Goal: Task Accomplishment & Management: Manage account settings

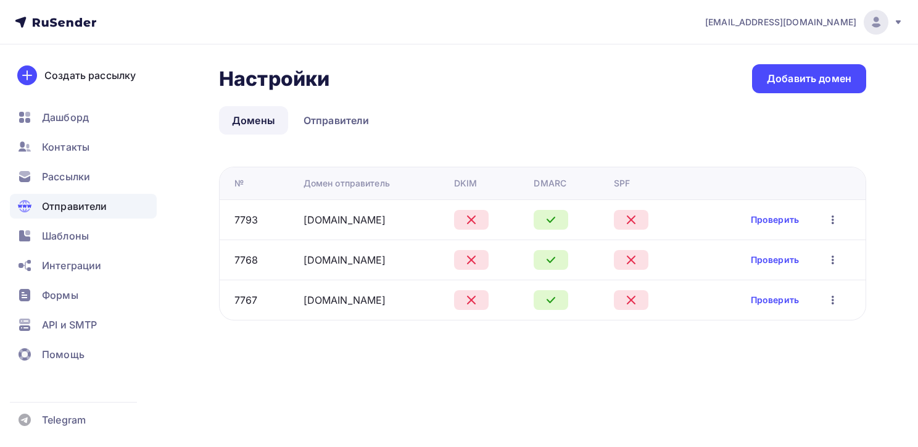
click at [832, 219] on icon "button" at bounding box center [833, 219] width 15 height 15
click at [829, 298] on icon "button" at bounding box center [833, 300] width 15 height 15
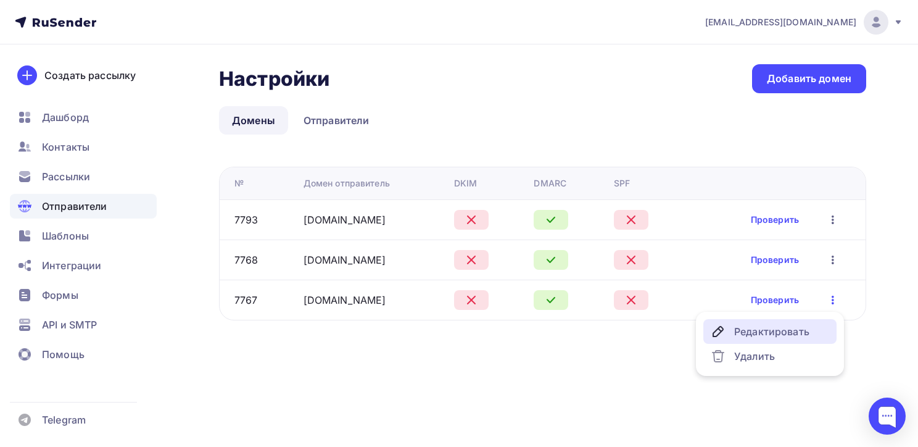
click at [797, 328] on div "Редактировать" at bounding box center [770, 331] width 119 height 15
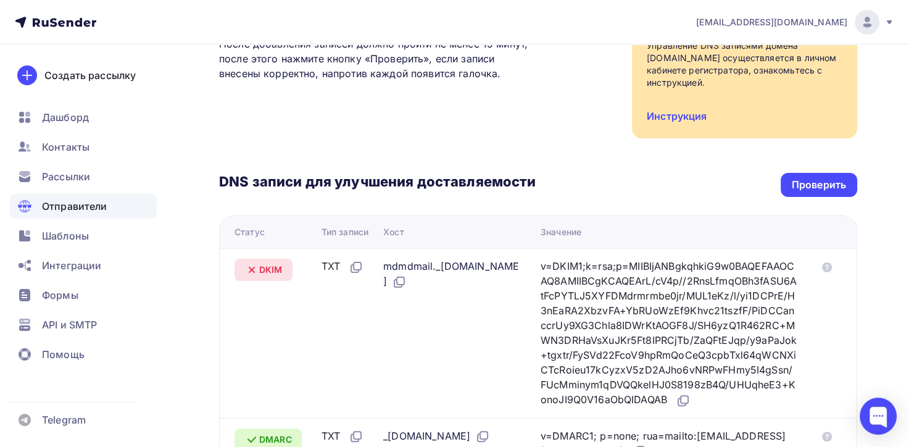
scroll to position [247, 0]
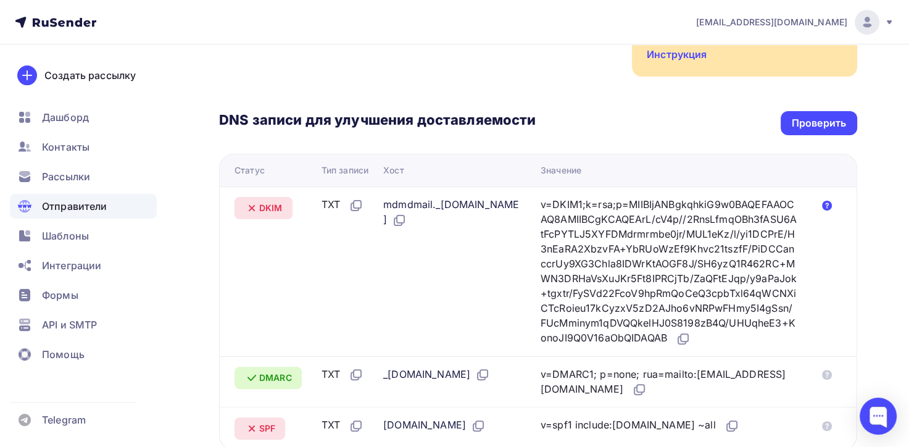
click at [826, 201] on icon at bounding box center [827, 206] width 10 height 10
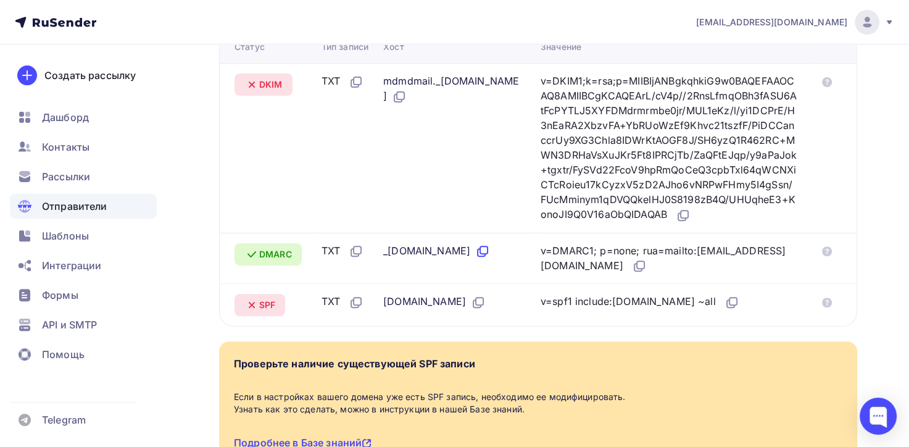
drag, startPoint x: 404, startPoint y: 254, endPoint x: 483, endPoint y: 256, distance: 78.4
click at [483, 256] on div "_dmarc.yandex.ru" at bounding box center [436, 251] width 107 height 16
click at [493, 297] on div "yandex.ru" at bounding box center [457, 302] width 148 height 16
click at [391, 306] on div "yandex.ru" at bounding box center [434, 302] width 102 height 16
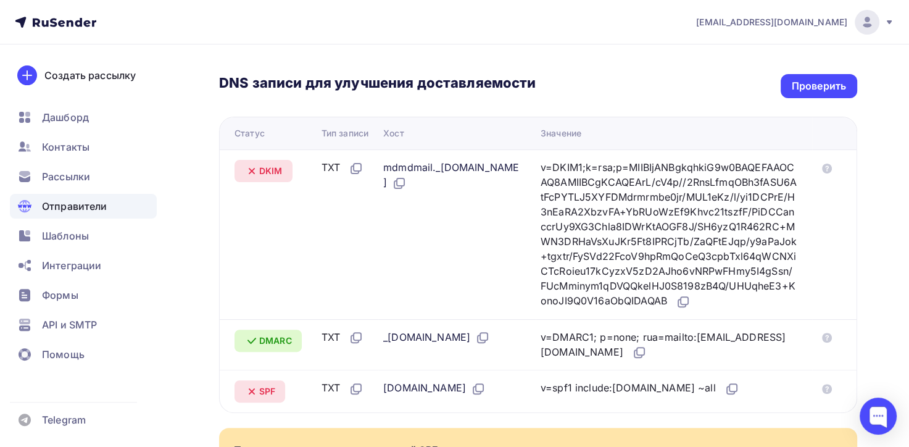
scroll to position [222, 0]
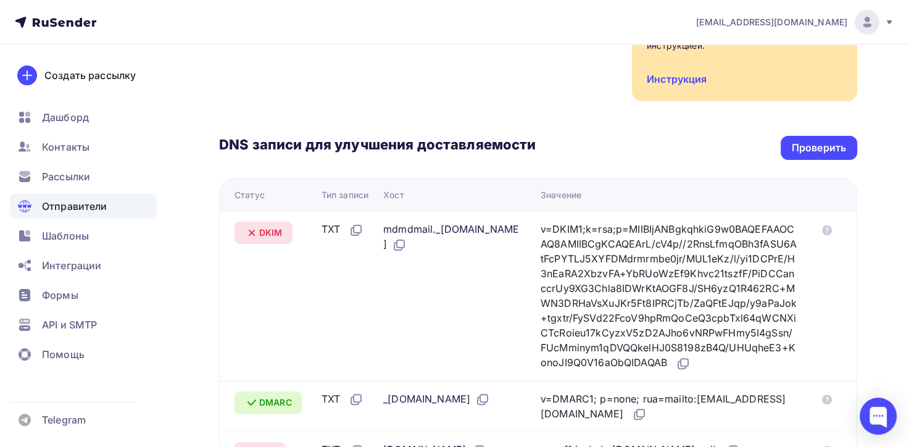
click at [254, 225] on icon at bounding box center [251, 232] width 15 height 15
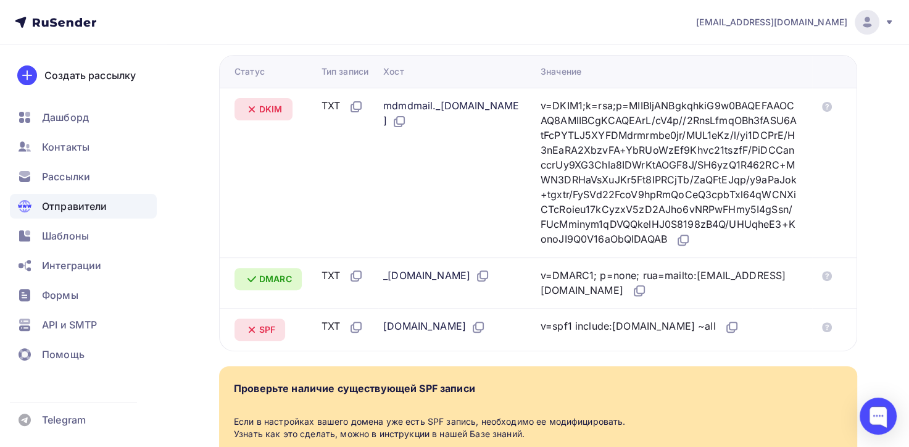
scroll to position [284, 0]
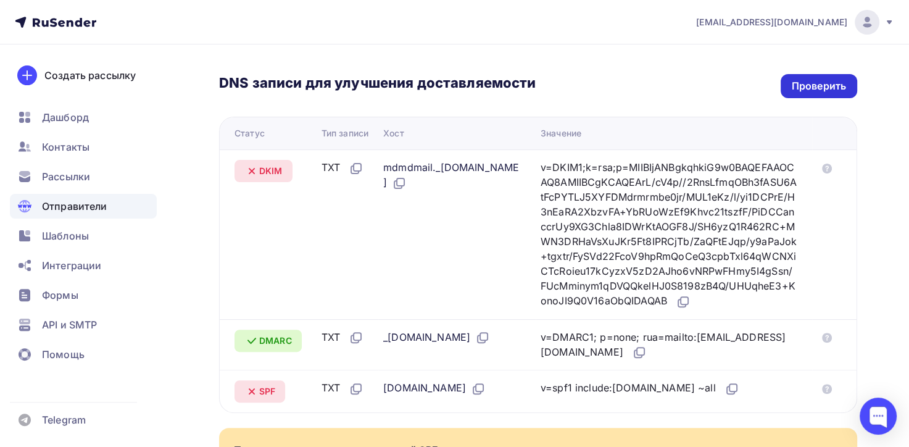
click at [794, 79] on div "Проверить" at bounding box center [819, 86] width 54 height 14
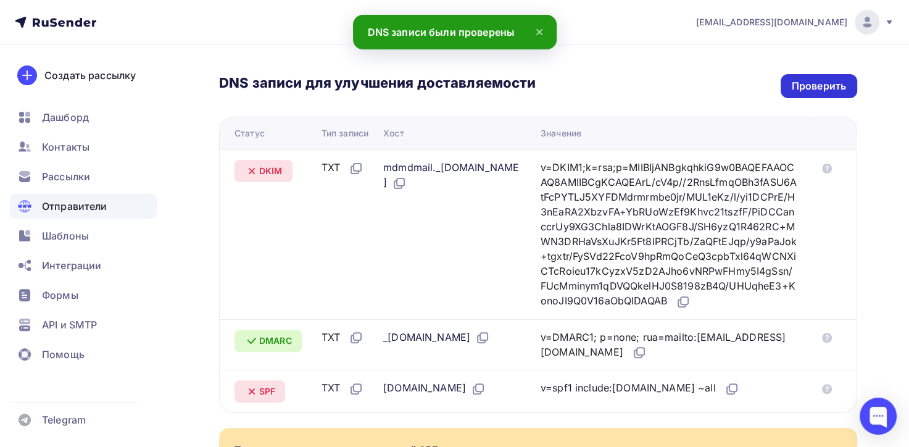
click at [789, 75] on div "Проверить" at bounding box center [819, 86] width 77 height 24
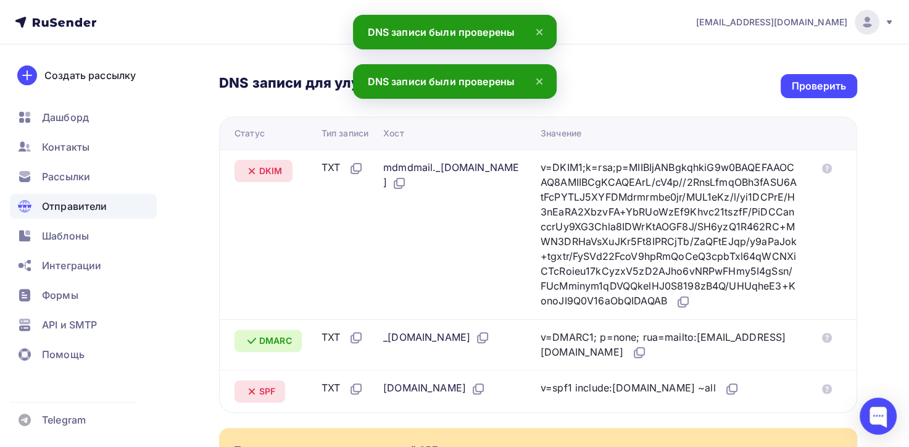
click at [541, 80] on icon at bounding box center [539, 81] width 5 height 5
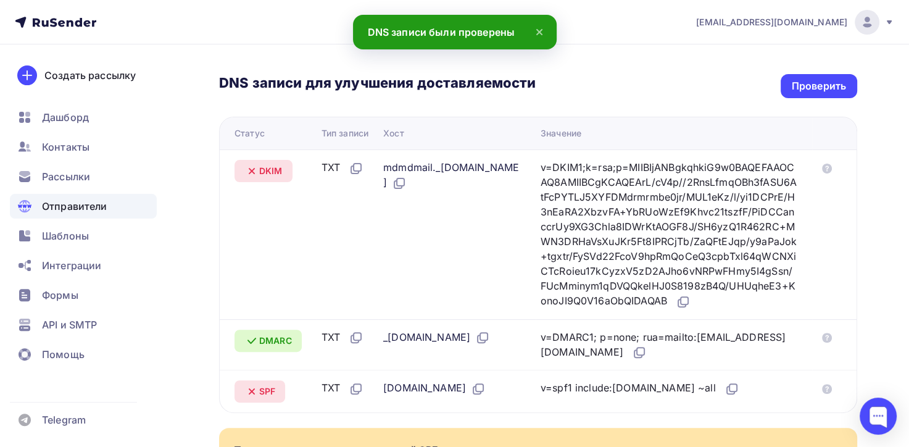
click at [541, 34] on icon at bounding box center [539, 32] width 5 height 5
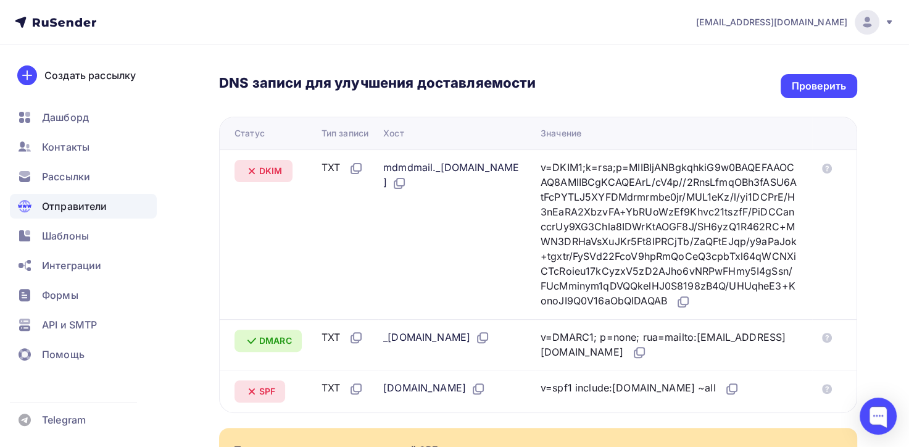
click at [333, 191] on td "TXT" at bounding box center [348, 234] width 62 height 170
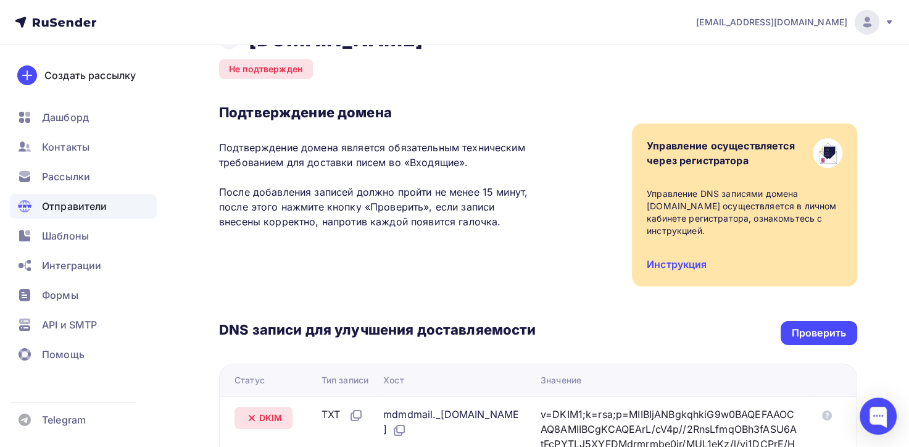
scroll to position [0, 0]
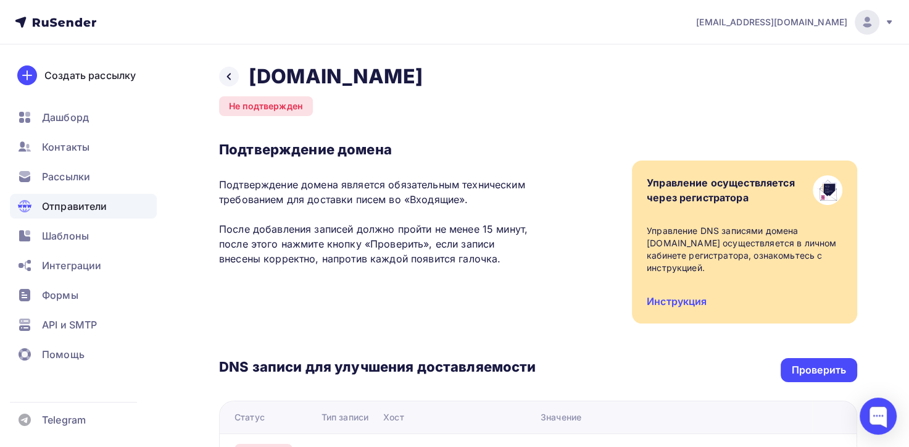
click at [286, 80] on h2 "yandex.ru" at bounding box center [336, 76] width 174 height 25
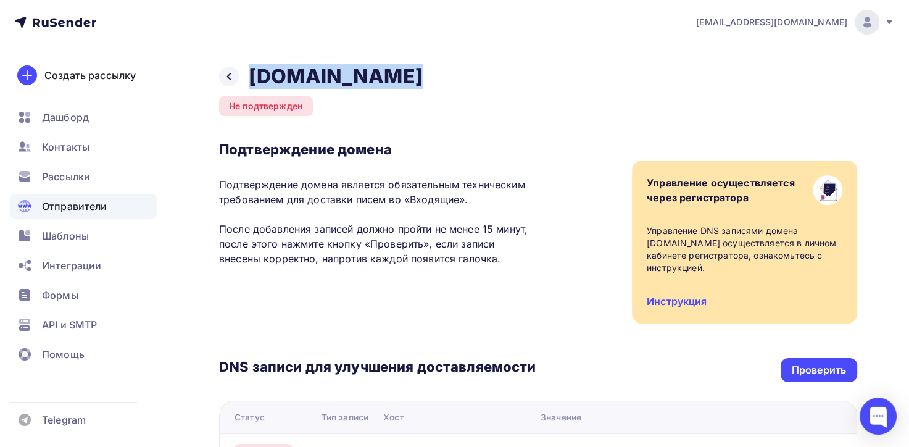
click at [286, 80] on h2 "yandex.ru" at bounding box center [336, 76] width 174 height 25
drag, startPoint x: 225, startPoint y: 75, endPoint x: 254, endPoint y: 94, distance: 34.8
click at [225, 75] on icon at bounding box center [229, 77] width 10 height 10
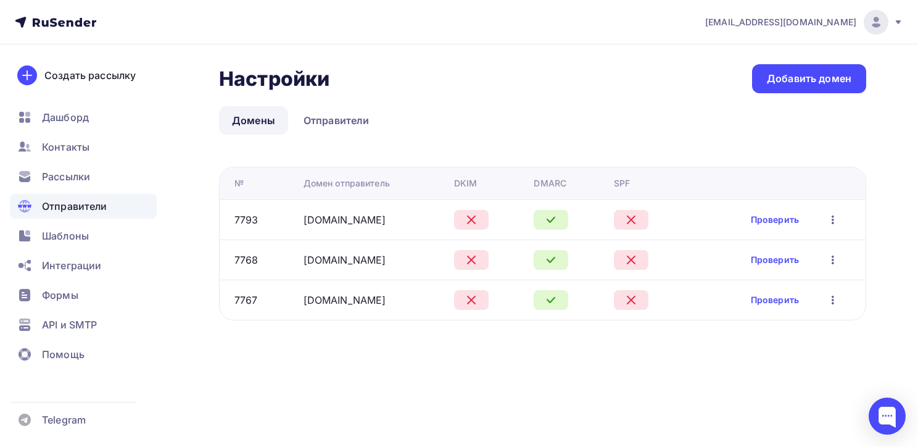
click at [262, 257] on div "7768" at bounding box center [264, 259] width 59 height 15
click at [318, 119] on link "Отправители" at bounding box center [337, 120] width 92 height 28
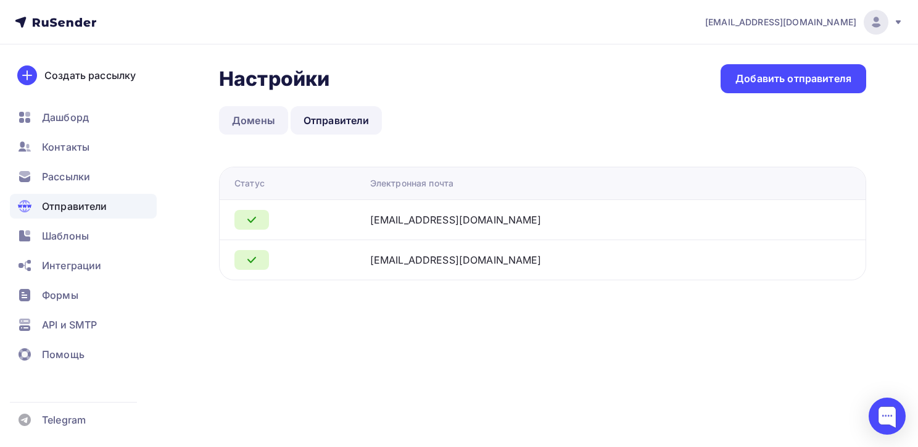
click at [254, 116] on link "Домены" at bounding box center [253, 120] width 69 height 28
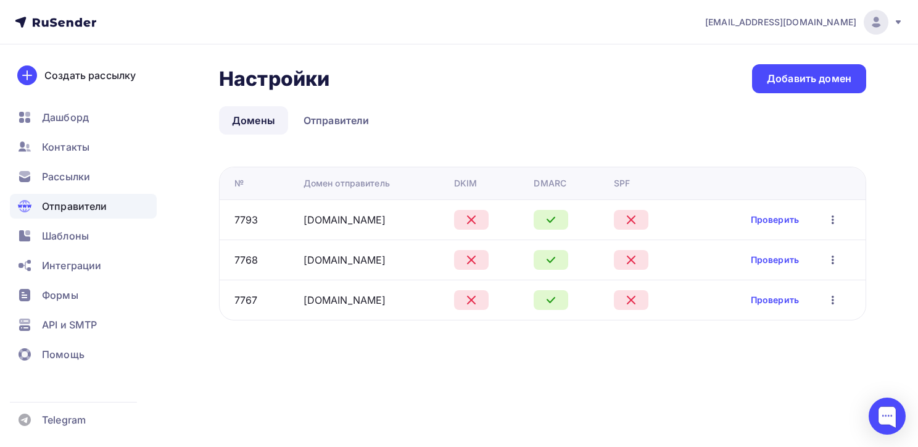
drag, startPoint x: 815, startPoint y: 82, endPoint x: 806, endPoint y: 93, distance: 14.1
click at [809, 91] on link "Добавить домен" at bounding box center [809, 78] width 114 height 29
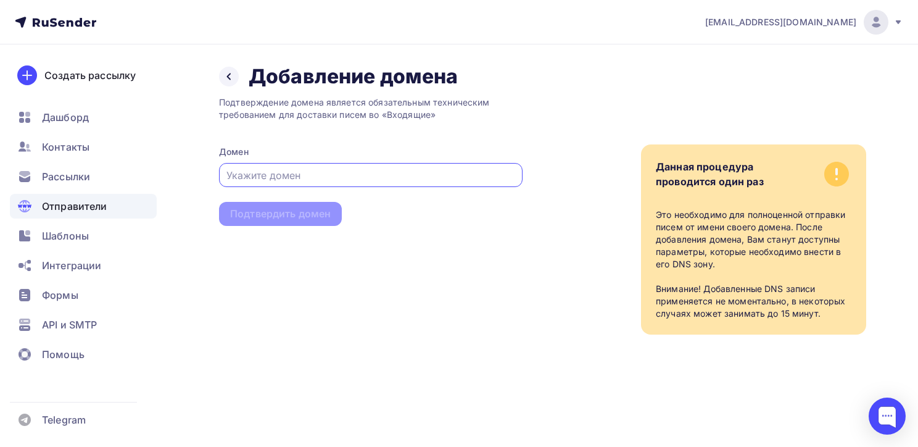
click at [453, 178] on input "text" at bounding box center [371, 175] width 289 height 15
click at [351, 180] on input "text" at bounding box center [371, 175] width 289 height 15
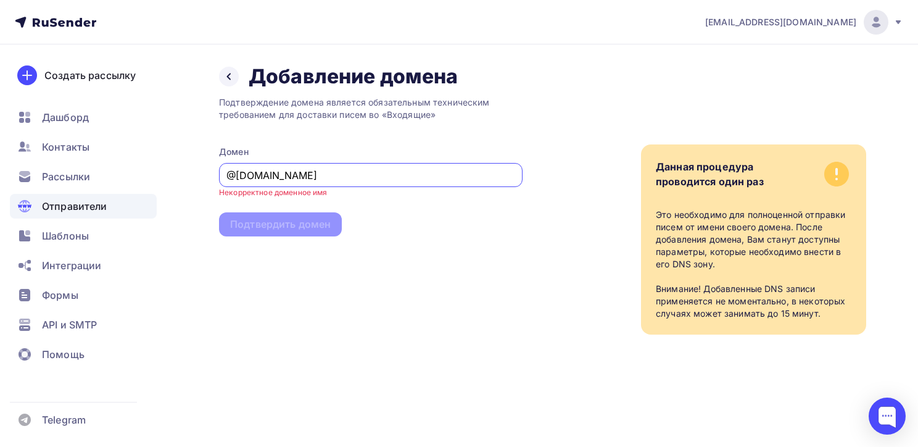
click at [383, 255] on div "Подтверждение домена является обязательным техническим требованием для доставки…" at bounding box center [371, 212] width 304 height 246
click at [236, 171] on input "@yandex.net" at bounding box center [371, 175] width 289 height 15
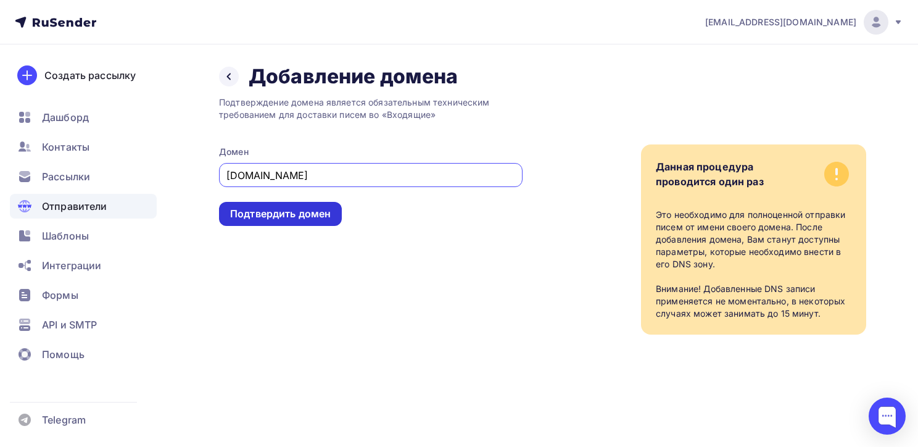
type input "yandex.net"
click at [279, 209] on div "Подтвердить домен" at bounding box center [280, 214] width 101 height 14
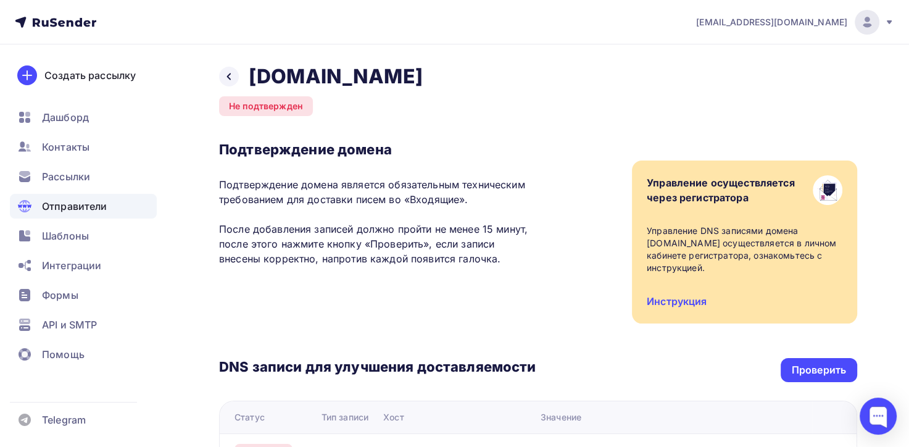
drag, startPoint x: 227, startPoint y: 77, endPoint x: 301, endPoint y: 111, distance: 81.7
click at [227, 77] on icon at bounding box center [229, 77] width 10 height 10
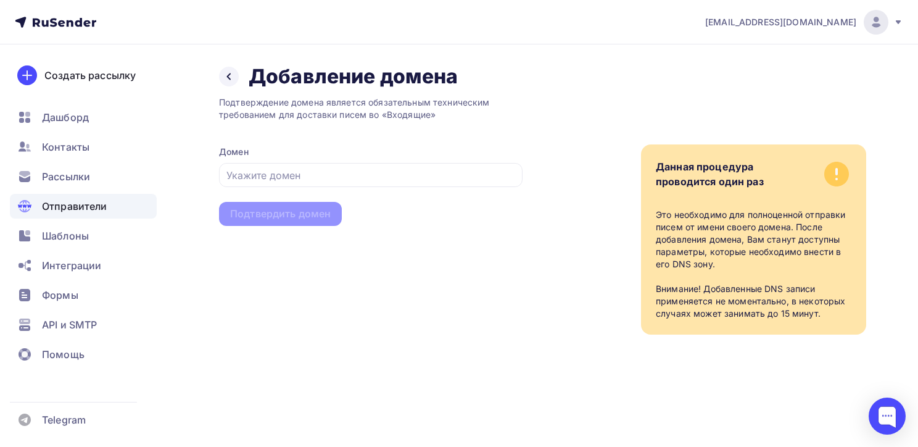
click at [227, 66] on div "Назад Добавление домена Добавление домена" at bounding box center [338, 76] width 239 height 25
click at [240, 80] on div "Назад Добавление домена Добавление домена" at bounding box center [338, 76] width 239 height 25
click at [235, 80] on div at bounding box center [229, 77] width 20 height 20
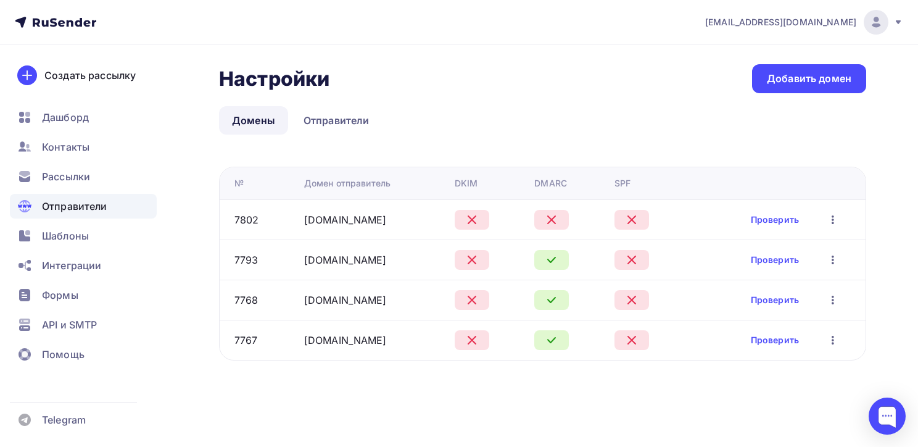
click at [826, 219] on icon "button" at bounding box center [833, 219] width 15 height 15
click at [743, 274] on div "Удалить" at bounding box center [770, 276] width 119 height 15
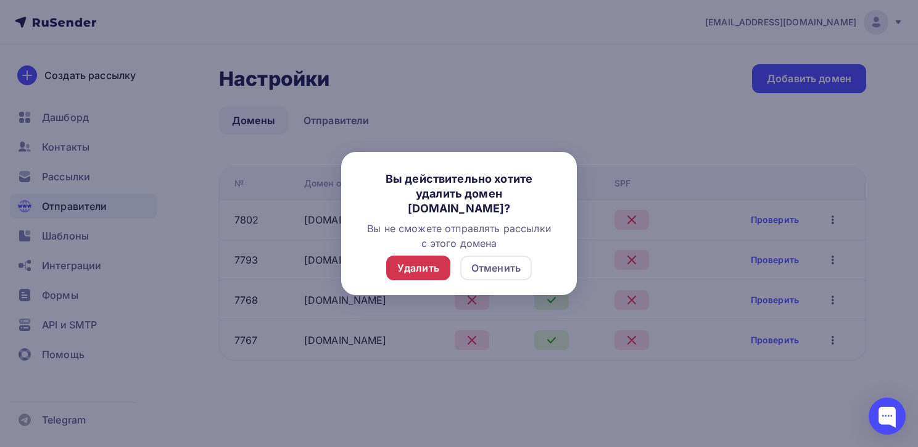
click at [413, 270] on div "Удалить" at bounding box center [419, 267] width 42 height 15
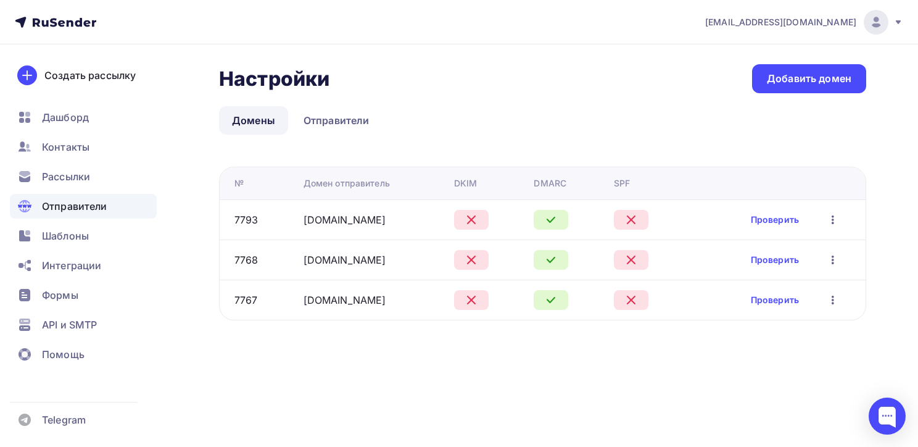
click at [337, 116] on link "Отправители" at bounding box center [337, 120] width 92 height 28
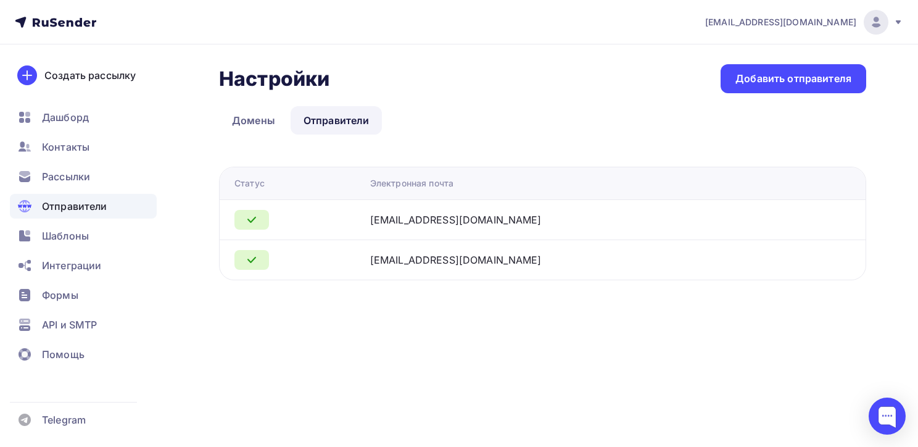
drag, startPoint x: 409, startPoint y: 259, endPoint x: 520, endPoint y: 261, distance: 111.7
click at [520, 261] on div "[EMAIL_ADDRESS][DOMAIN_NAME]" at bounding box center [524, 259] width 309 height 15
click at [252, 121] on link "Домены" at bounding box center [253, 120] width 69 height 28
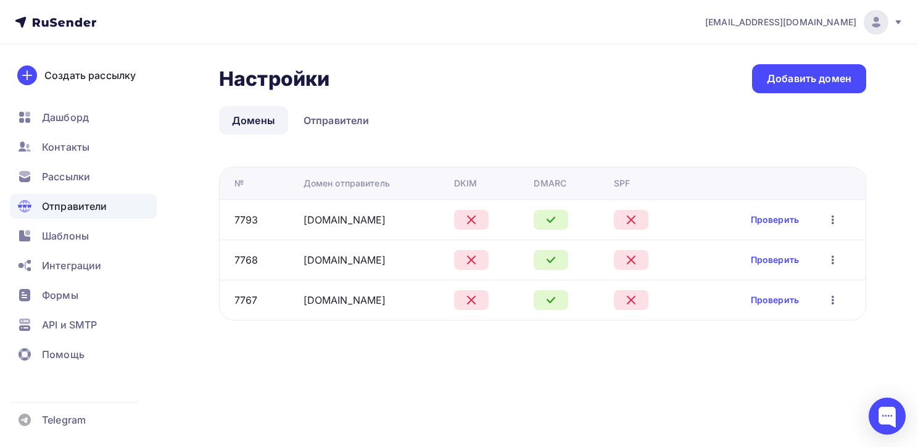
click at [465, 219] on icon at bounding box center [471, 219] width 15 height 15
click at [628, 217] on icon at bounding box center [631, 219] width 15 height 15
click at [838, 300] on icon "button" at bounding box center [833, 300] width 15 height 15
click at [756, 333] on div "Редактировать" at bounding box center [770, 331] width 119 height 15
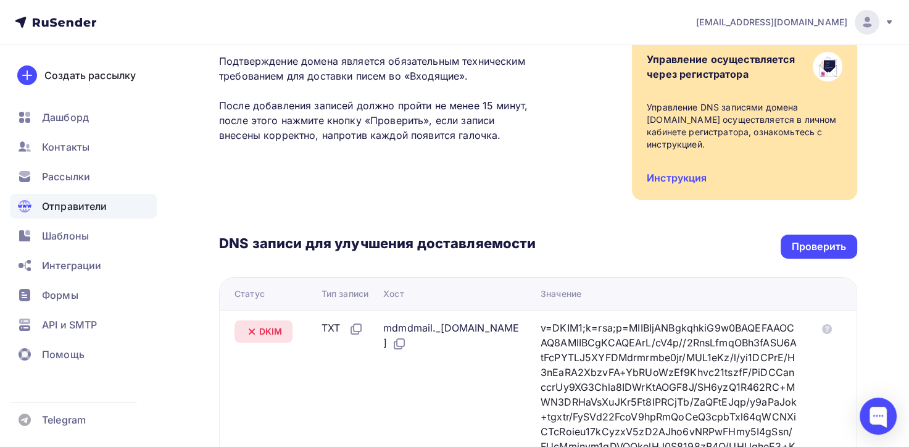
scroll to position [185, 0]
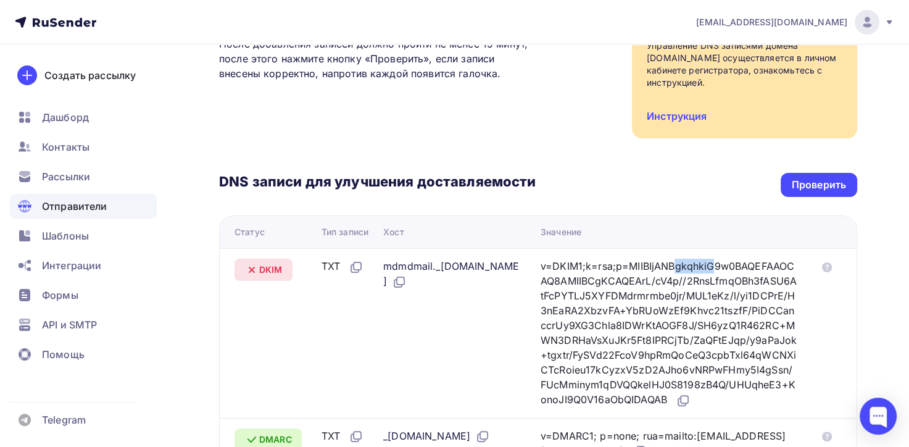
drag, startPoint x: 590, startPoint y: 248, endPoint x: 625, endPoint y: 250, distance: 34.6
click at [625, 259] on div "v=DKIM1;k=rsa;p=MIIBIjANBgkqhkiG9w0BAQEFAAOCAQ8AMIIBCgKCAQEArL/cV4p//2RnsLfmqOB…" at bounding box center [669, 333] width 257 height 149
click at [647, 259] on div "v=DKIM1;k=rsa;p=MIIBIjANBgkqhkiG9w0BAQEFAAOCAQ8AMIIBCgKCAQEArL/cV4p//2RnsLfmqOB…" at bounding box center [669, 333] width 257 height 149
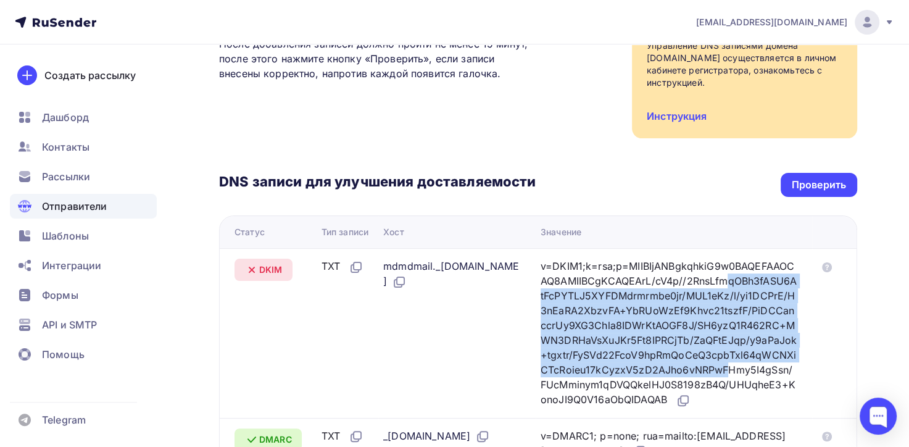
drag, startPoint x: 647, startPoint y: 269, endPoint x: 726, endPoint y: 360, distance: 120.8
click at [726, 360] on div "v=DKIM1;k=rsa;p=MIIBIjANBgkqhkiG9w0BAQEFAAOCAQ8AMIIBCgKCAQEArL/cV4p//2RnsLfmqOB…" at bounding box center [669, 333] width 257 height 149
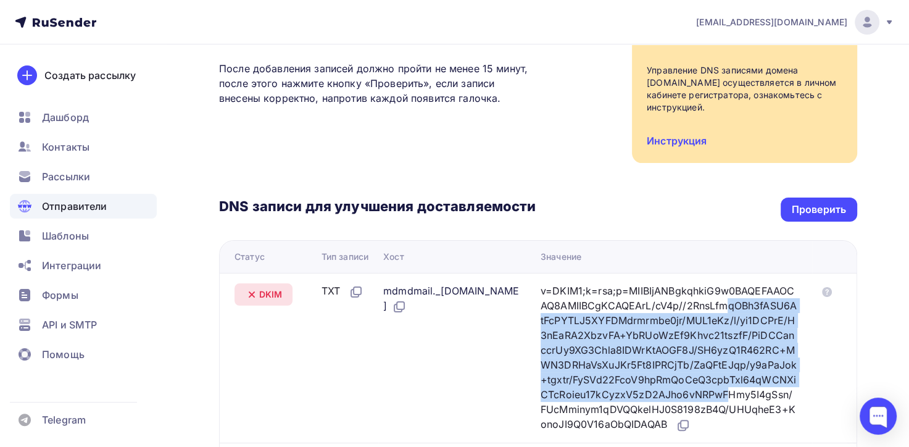
scroll to position [37, 0]
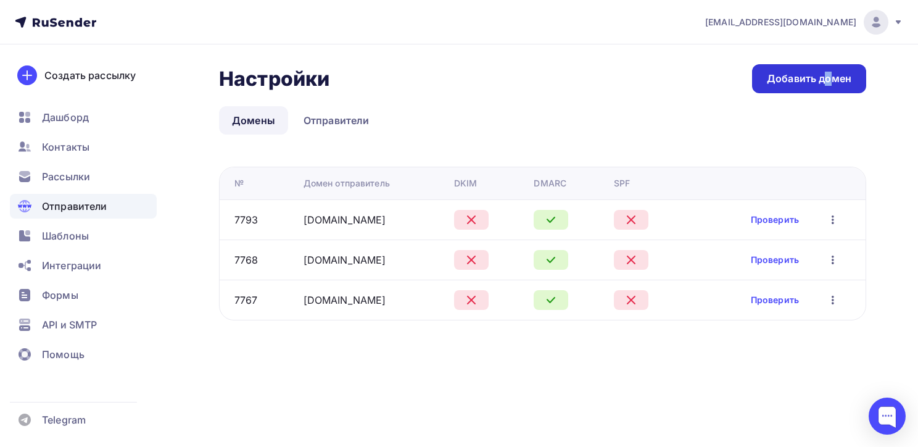
click at [791, 70] on link "Добавить домен" at bounding box center [809, 78] width 114 height 29
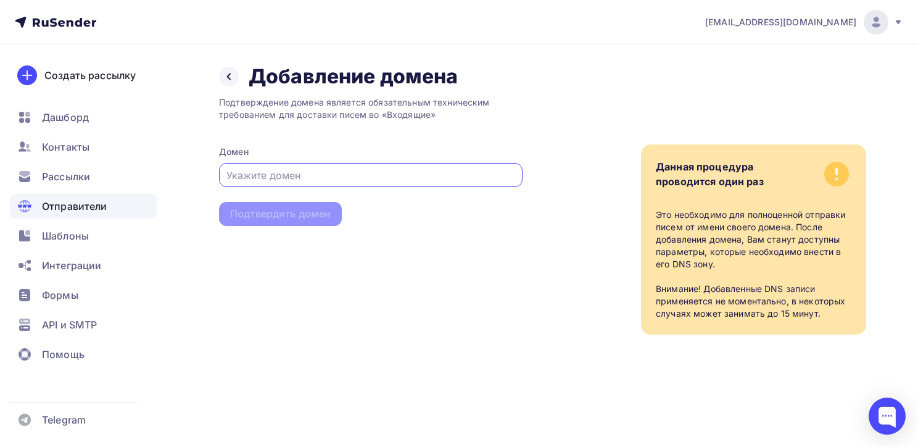
click at [362, 178] on input "text" at bounding box center [371, 175] width 289 height 15
type input "yandex.com"
click at [322, 212] on div "Подтвердить домен" at bounding box center [280, 214] width 101 height 14
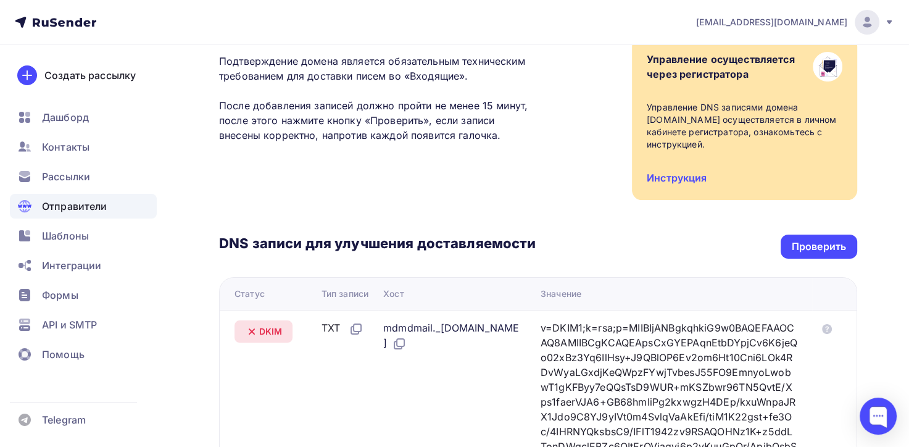
scroll to position [185, 0]
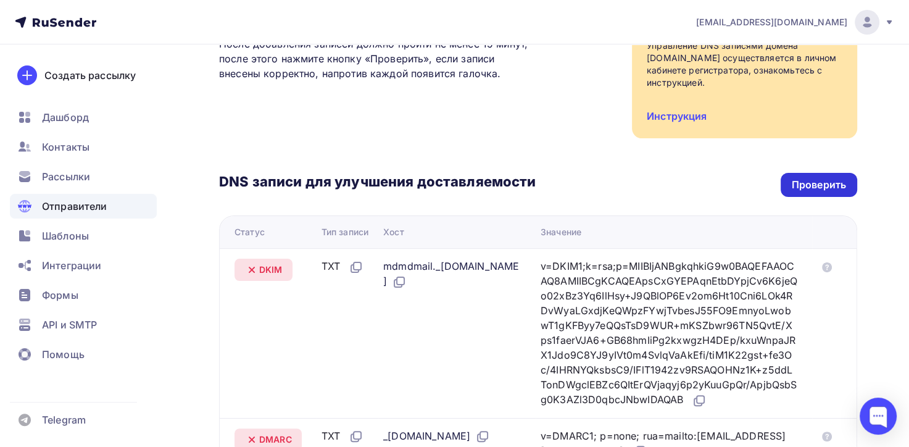
click at [825, 183] on div "Проверить" at bounding box center [819, 185] width 54 height 14
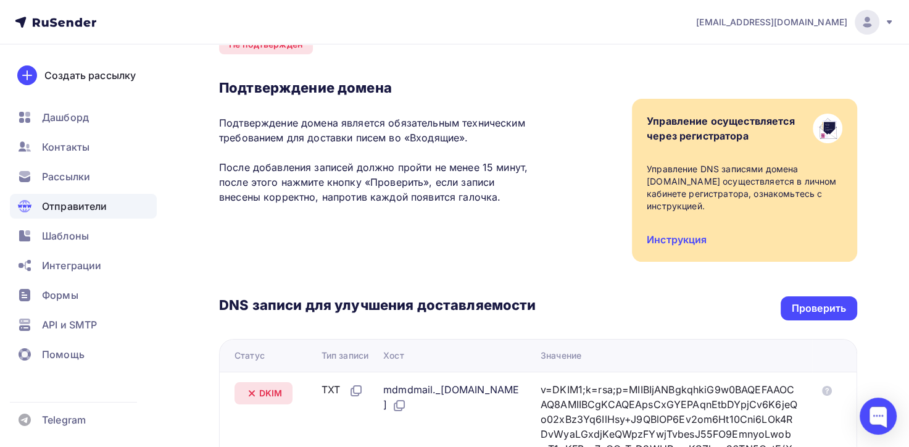
scroll to position [0, 0]
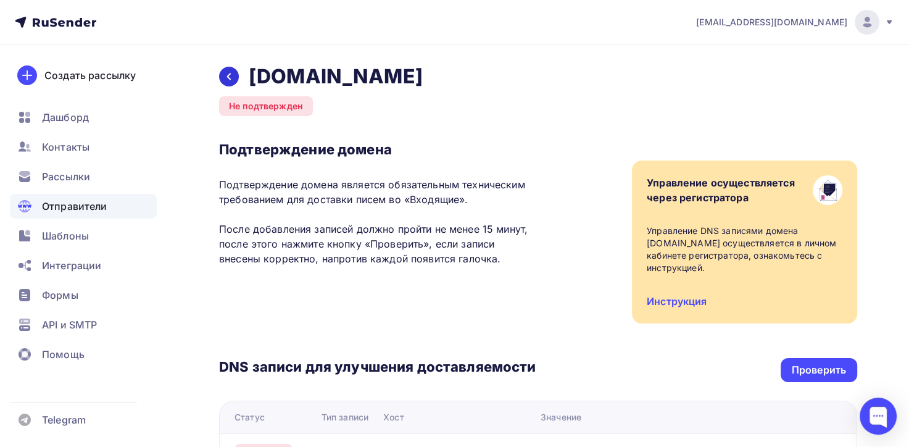
click at [227, 80] on icon at bounding box center [229, 77] width 10 height 10
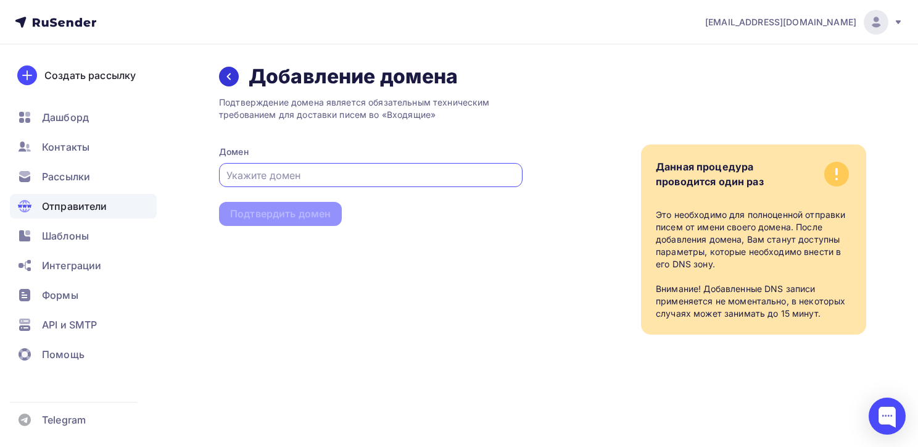
click at [227, 82] on div at bounding box center [229, 77] width 20 height 20
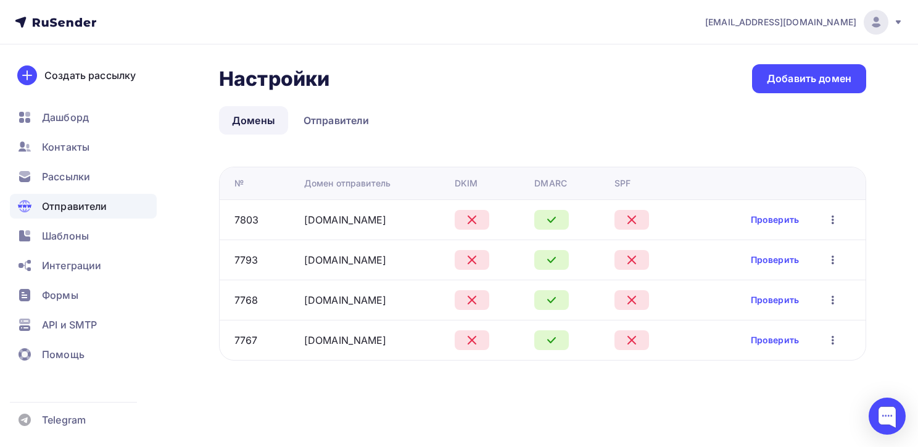
click at [835, 225] on icon "button" at bounding box center [833, 219] width 15 height 15
click at [766, 277] on div "Удалить" at bounding box center [770, 276] width 119 height 15
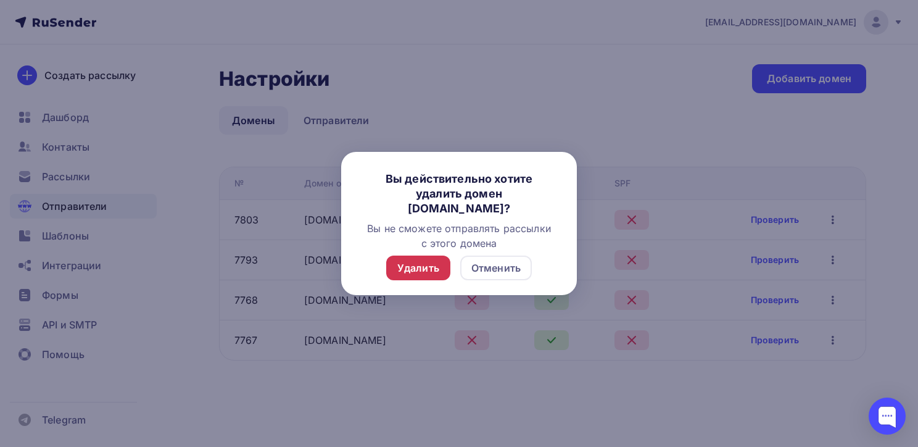
click at [412, 267] on div "Удалить" at bounding box center [419, 267] width 42 height 15
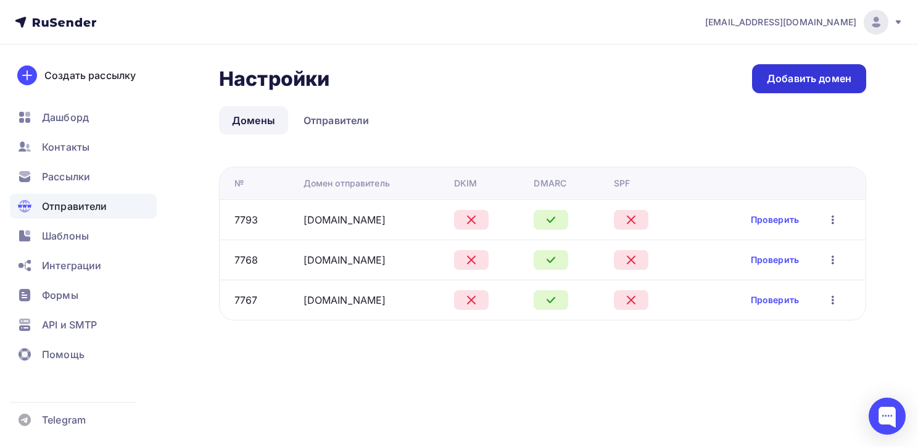
click at [826, 78] on div "Добавить домен" at bounding box center [809, 79] width 85 height 14
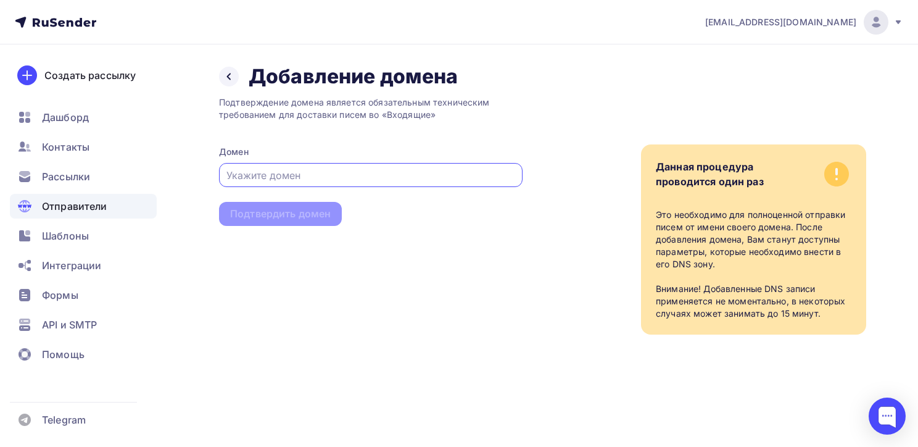
click at [331, 175] on input "text" at bounding box center [371, 175] width 289 height 15
type input "beget.com"
click at [299, 217] on div "Подтвердить домен" at bounding box center [280, 214] width 101 height 14
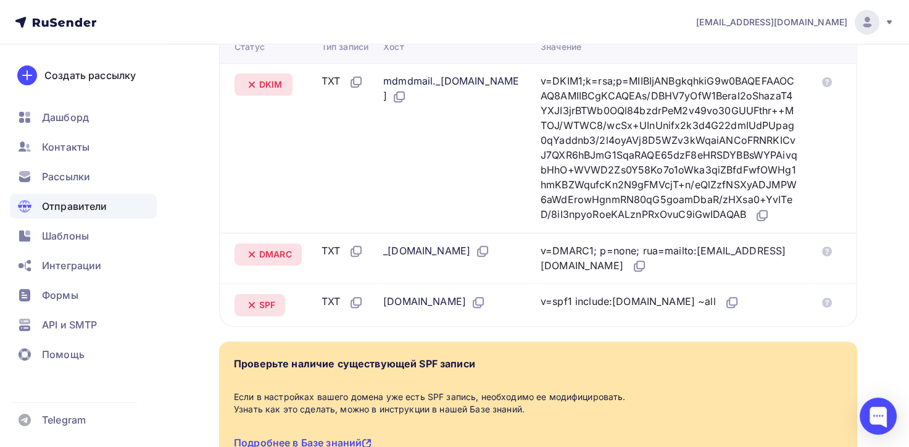
scroll to position [247, 0]
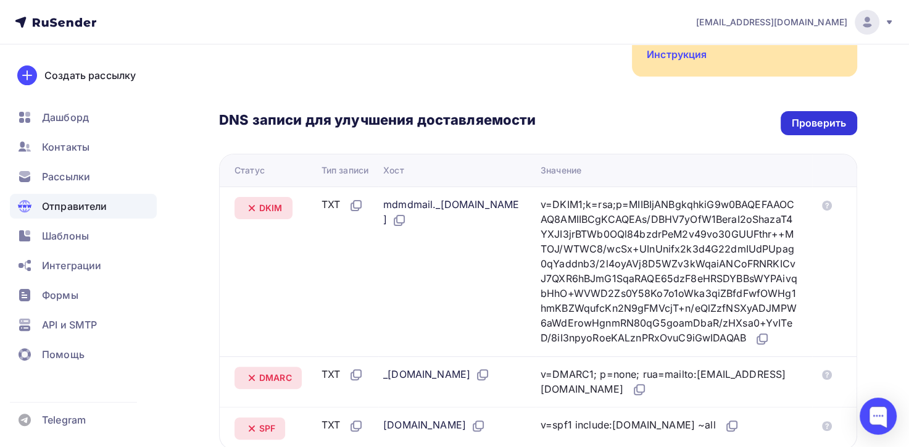
click at [826, 120] on div "Проверить" at bounding box center [819, 123] width 54 height 14
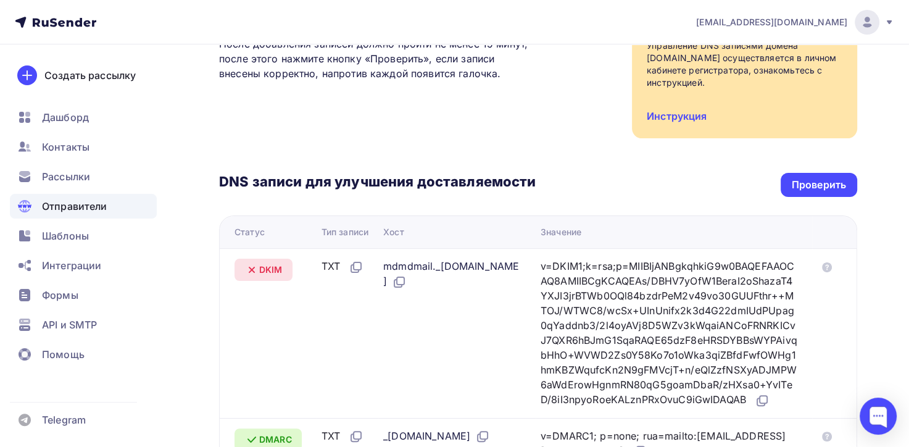
scroll to position [0, 0]
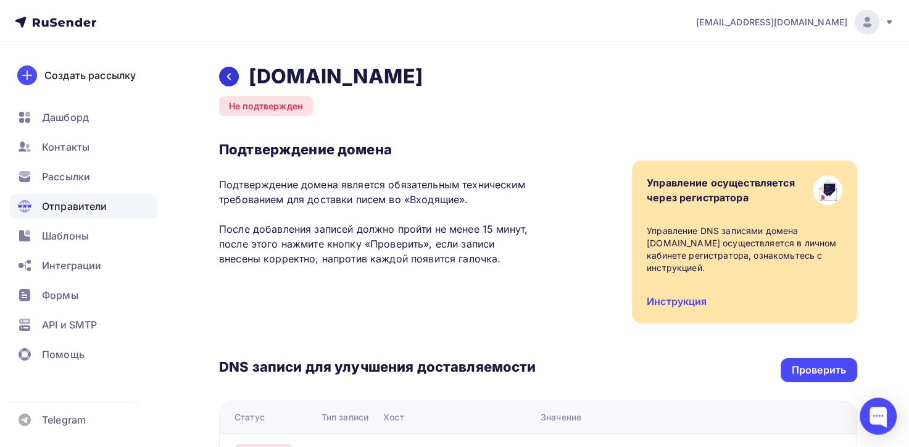
click at [230, 75] on icon at bounding box center [229, 77] width 10 height 10
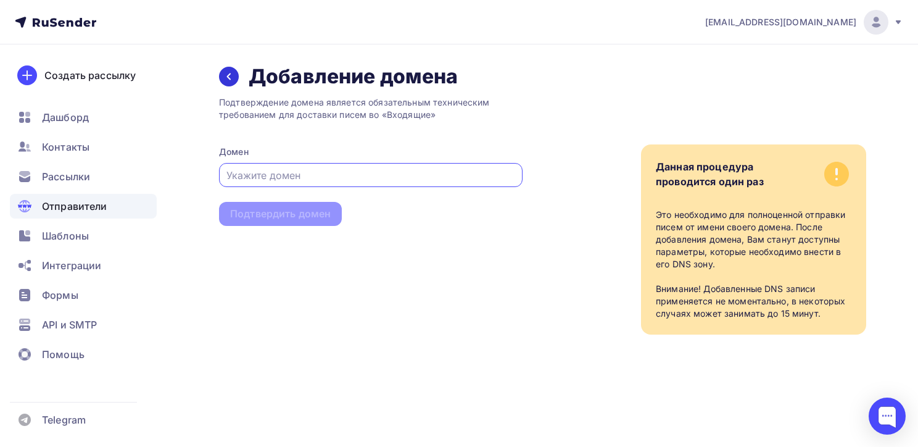
click at [232, 76] on icon at bounding box center [229, 77] width 10 height 10
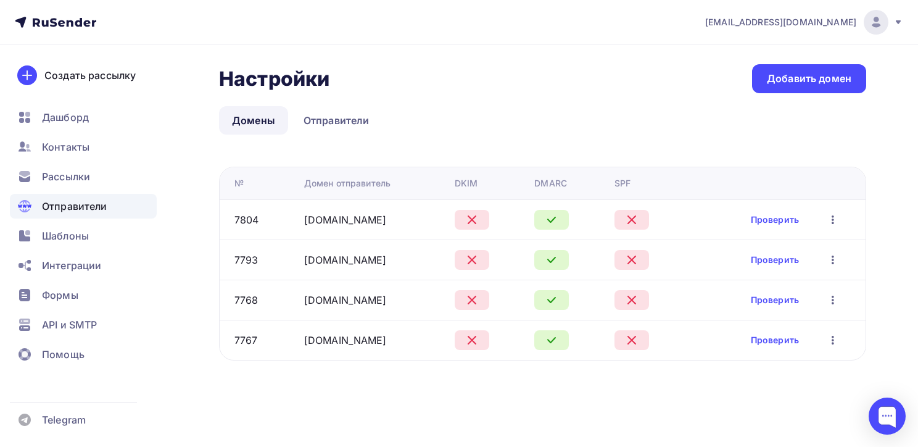
click at [833, 222] on icon "button" at bounding box center [833, 219] width 2 height 9
click at [774, 277] on div "Удалить" at bounding box center [770, 276] width 119 height 15
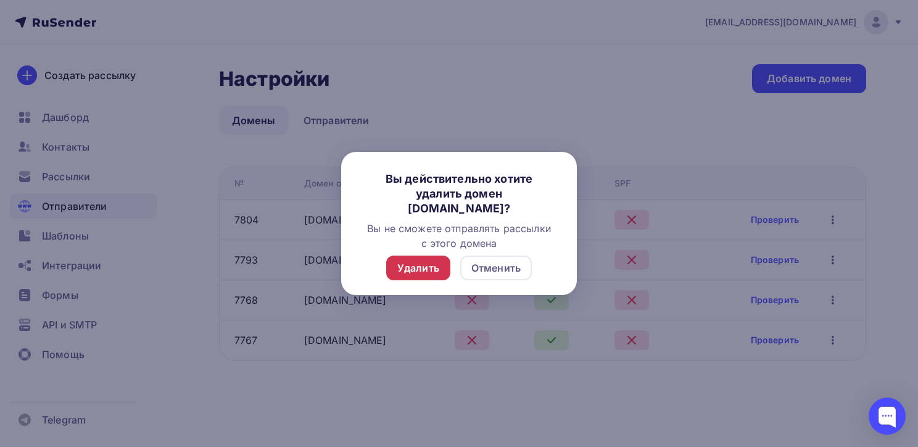
click at [412, 262] on div "Удалить" at bounding box center [419, 267] width 42 height 15
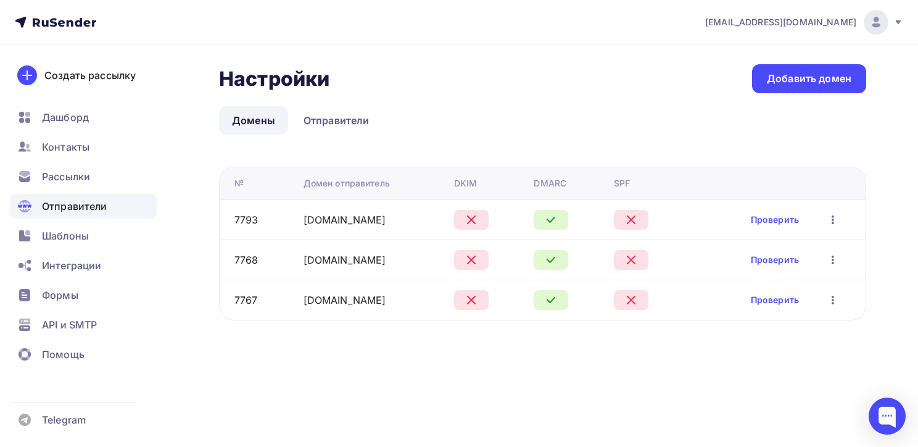
click at [833, 218] on icon "button" at bounding box center [833, 219] width 15 height 15
click at [756, 280] on div "Удалить" at bounding box center [770, 276] width 119 height 15
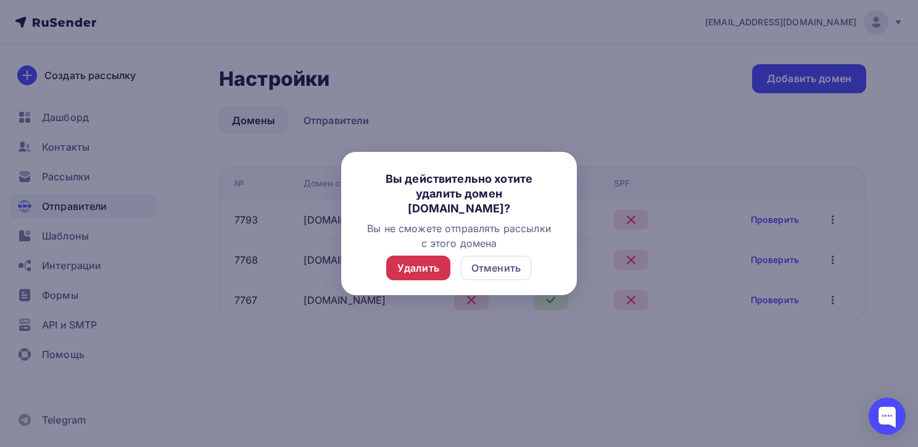
click at [432, 267] on div "Удалить" at bounding box center [419, 267] width 42 height 15
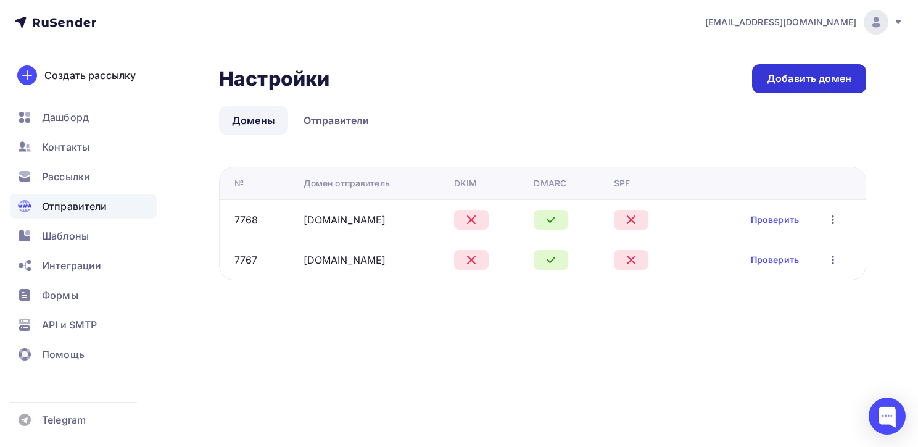
click at [799, 84] on div "Добавить домен" at bounding box center [809, 79] width 85 height 14
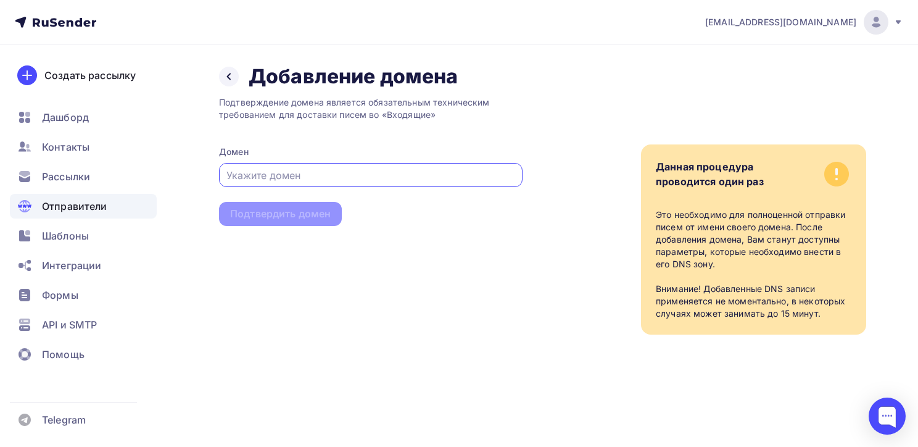
paste input "чпу-заказ.рф"
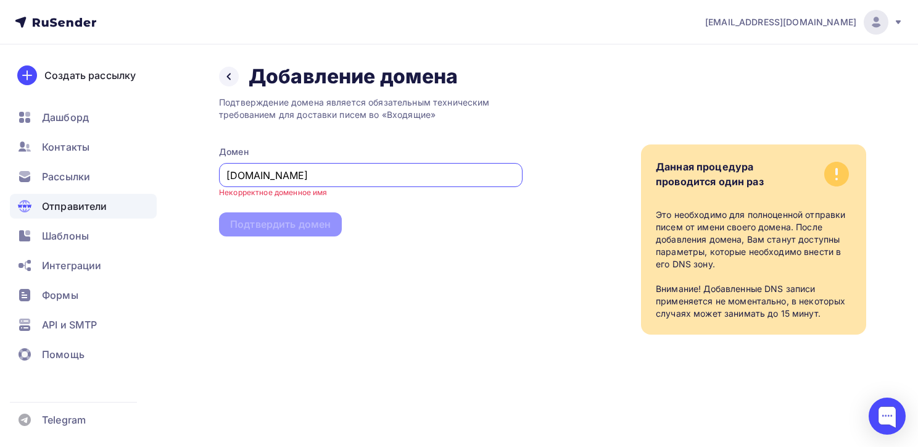
type input "чпу-заказ.рф"
click at [309, 274] on div "Подтверждение домена является обязательным техническим требованием для доставки…" at bounding box center [371, 212] width 304 height 246
click at [228, 74] on icon at bounding box center [229, 77] width 10 height 10
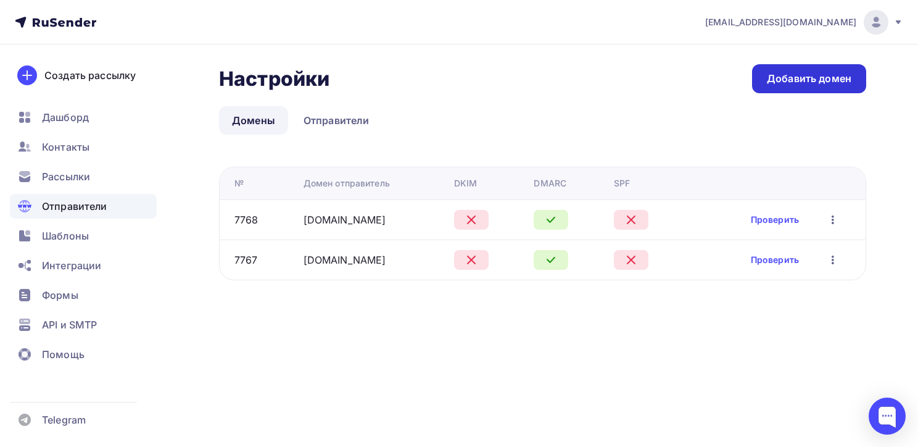
click at [827, 85] on div "Добавить домен" at bounding box center [809, 79] width 85 height 14
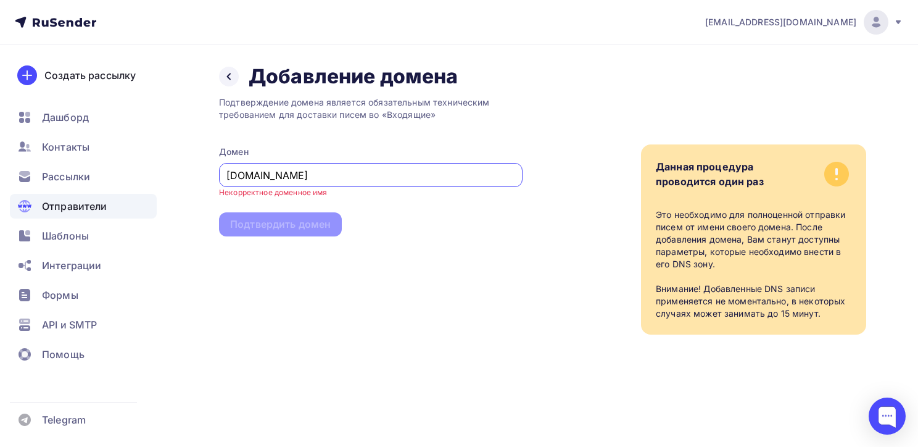
drag, startPoint x: 300, startPoint y: 175, endPoint x: 225, endPoint y: 169, distance: 74.9
click at [227, 169] on input "мехобвалка.рф" at bounding box center [371, 175] width 289 height 15
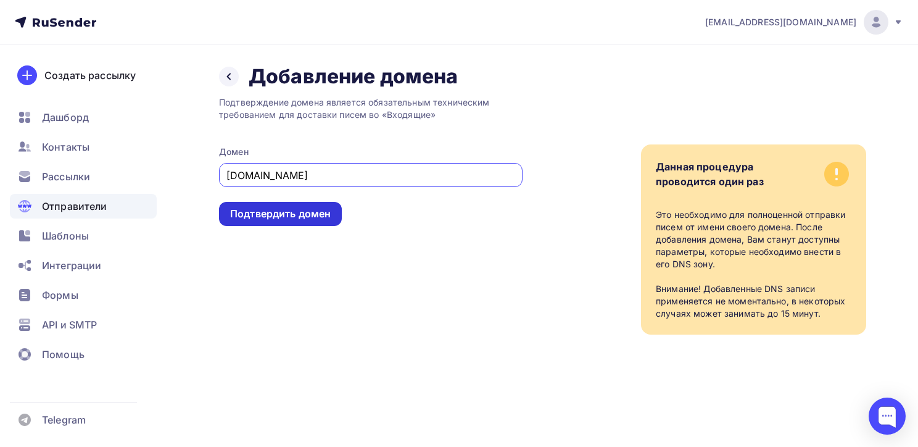
type input "zip.io"
click at [318, 211] on div "Подтвердить домен" at bounding box center [280, 214] width 101 height 14
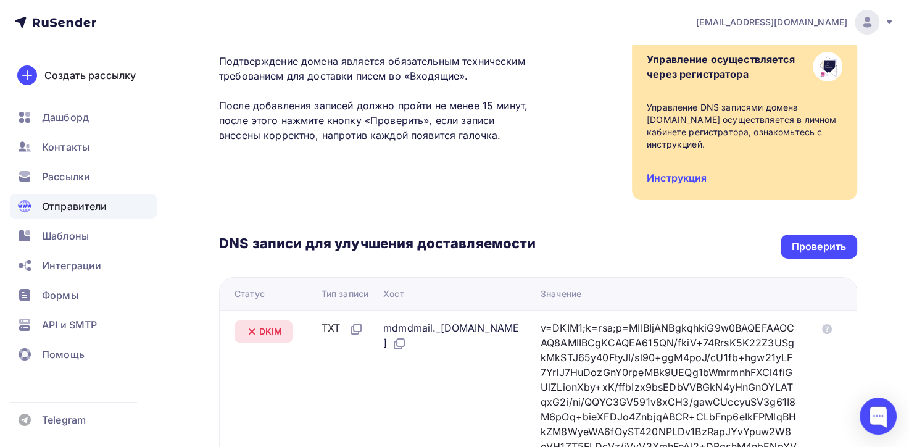
scroll to position [185, 0]
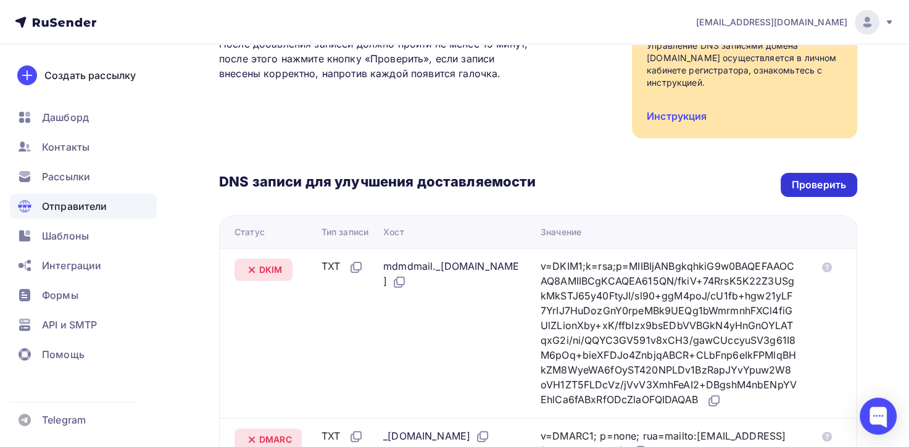
click at [835, 178] on div "Проверить" at bounding box center [819, 185] width 54 height 14
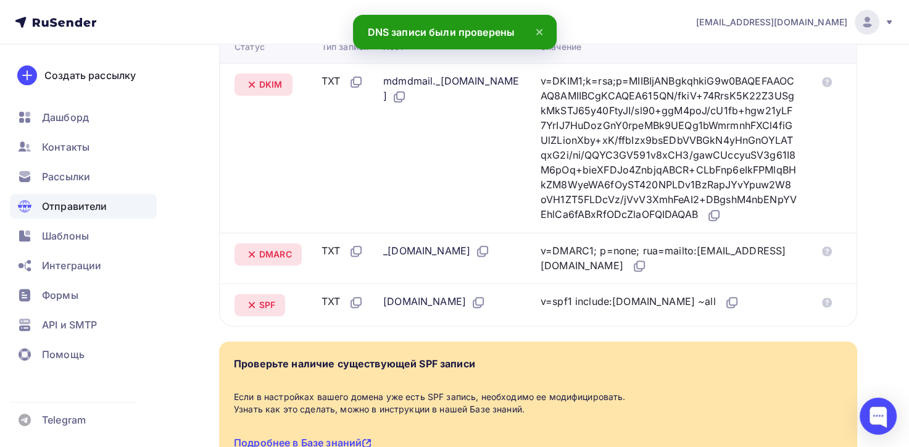
scroll to position [309, 0]
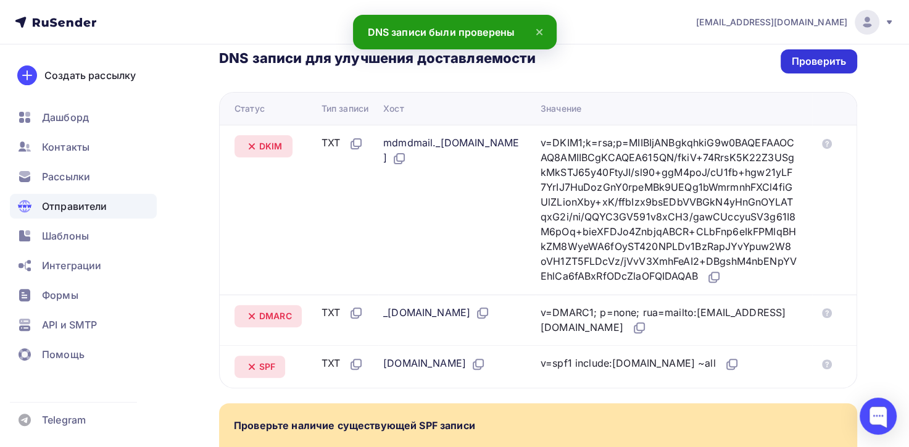
click at [810, 56] on div "Проверить" at bounding box center [819, 61] width 54 height 14
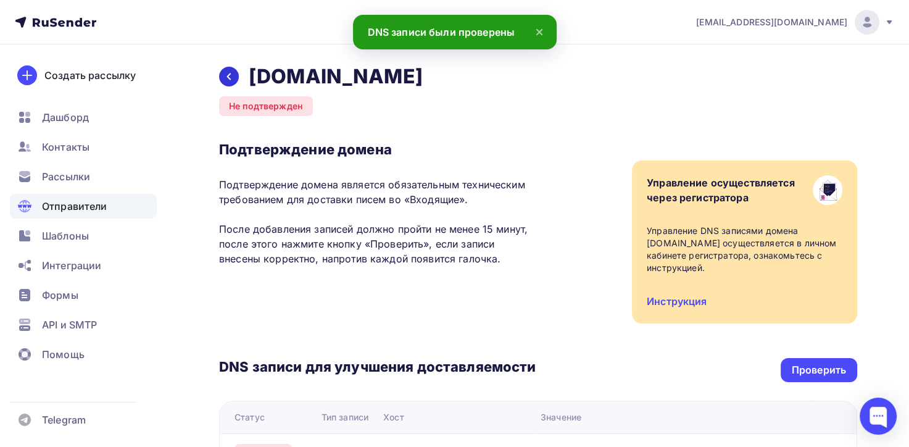
click at [230, 77] on icon at bounding box center [229, 77] width 10 height 10
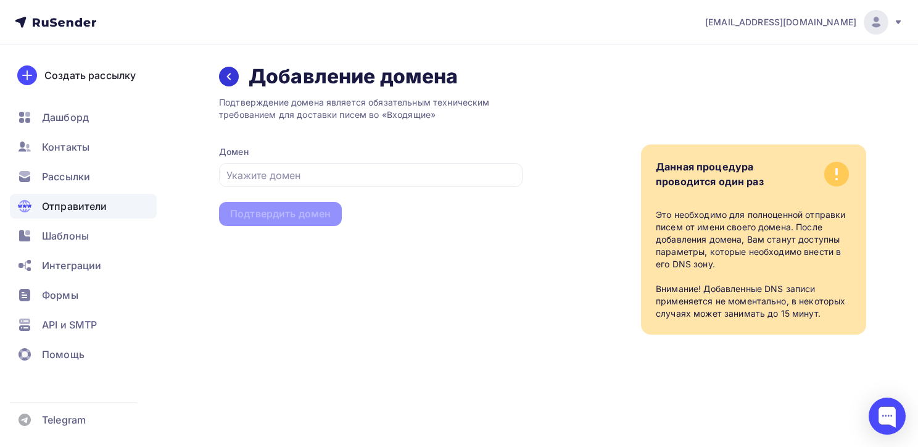
click at [235, 79] on div at bounding box center [229, 77] width 20 height 20
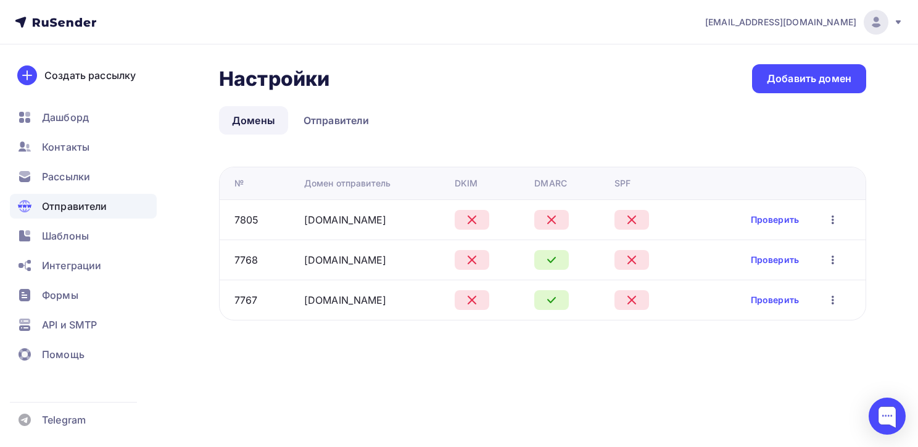
click at [835, 223] on icon "button" at bounding box center [833, 219] width 15 height 15
click at [781, 222] on link "Проверить" at bounding box center [775, 220] width 48 height 12
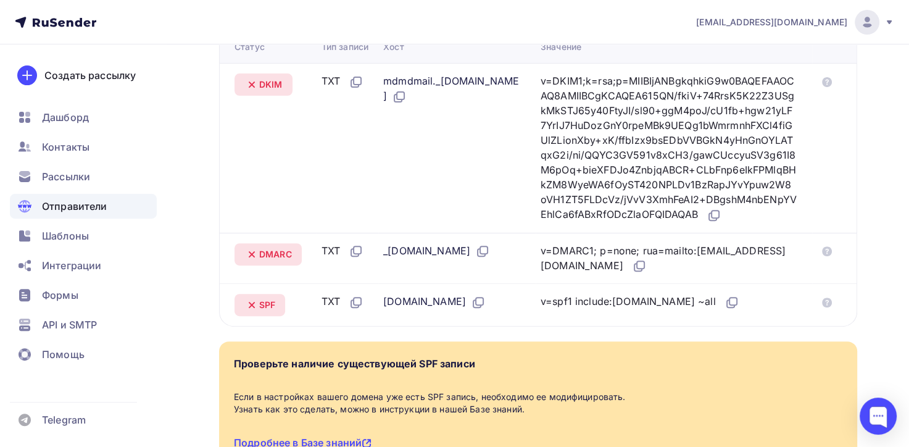
scroll to position [185, 0]
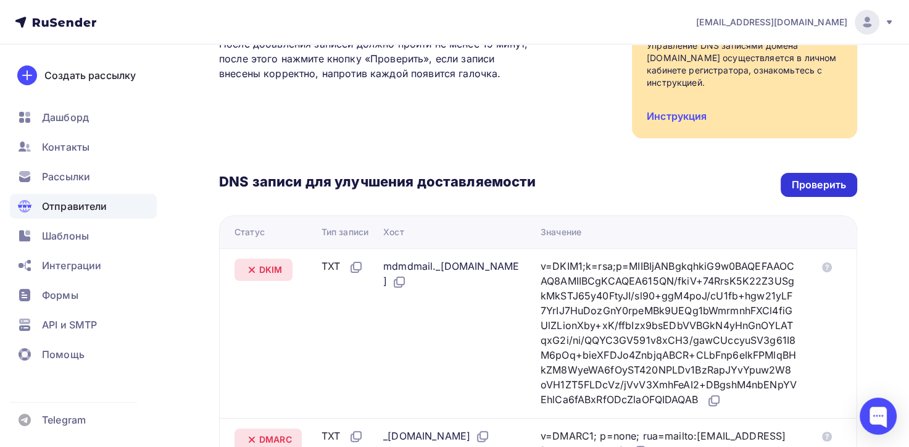
click at [815, 178] on div "Проверить" at bounding box center [819, 185] width 54 height 14
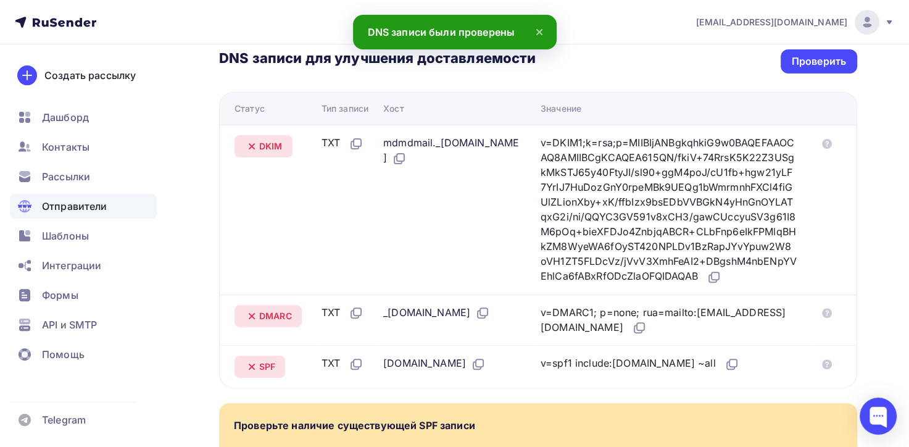
scroll to position [0, 0]
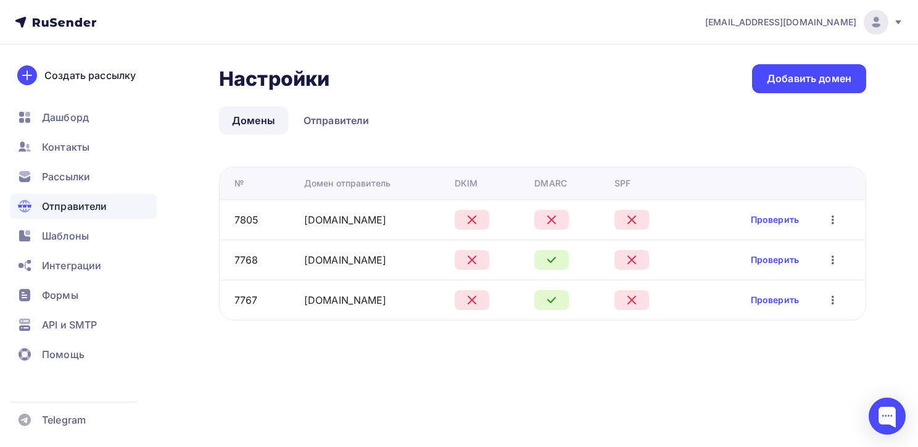
click at [836, 222] on icon "button" at bounding box center [833, 219] width 15 height 15
click at [765, 277] on div "Удалить" at bounding box center [770, 276] width 119 height 15
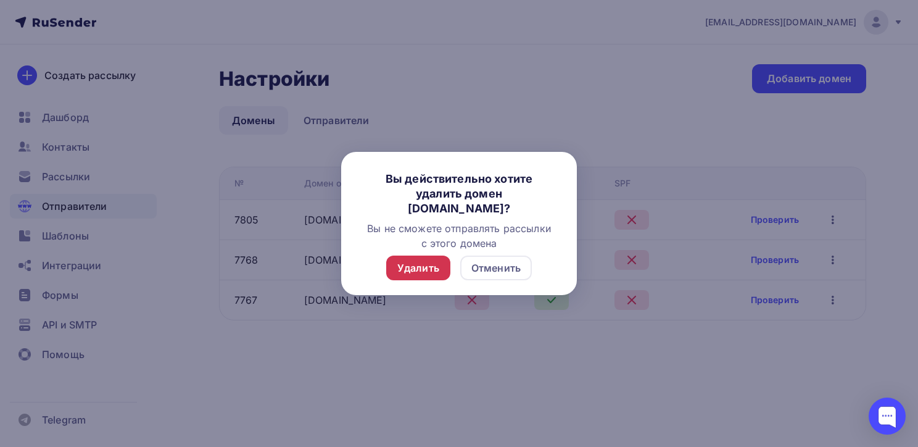
click at [409, 265] on div "Удалить" at bounding box center [419, 267] width 42 height 15
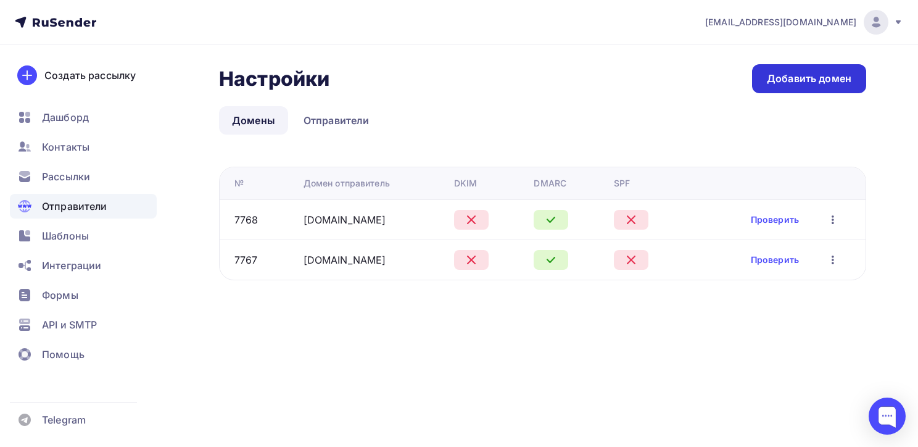
click at [830, 83] on div "Добавить домен" at bounding box center [809, 79] width 85 height 14
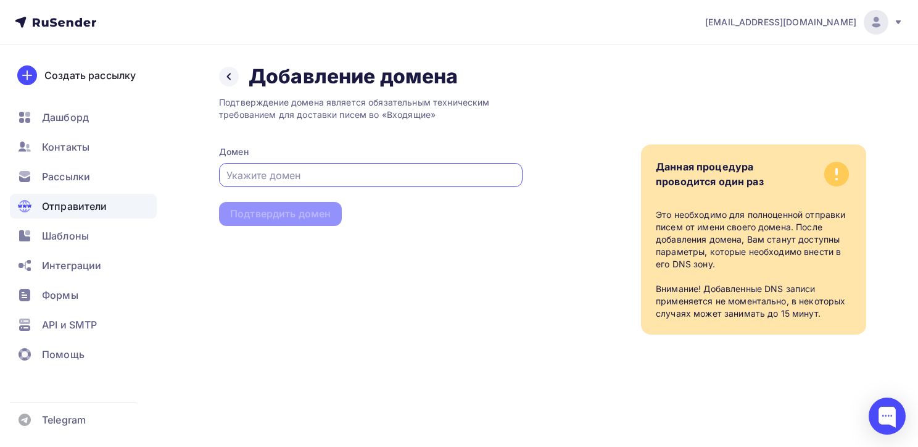
click at [294, 178] on input "text" at bounding box center [371, 175] width 289 height 15
type input "beget.pro"
click at [284, 212] on div "Подтвердить домен" at bounding box center [280, 214] width 101 height 14
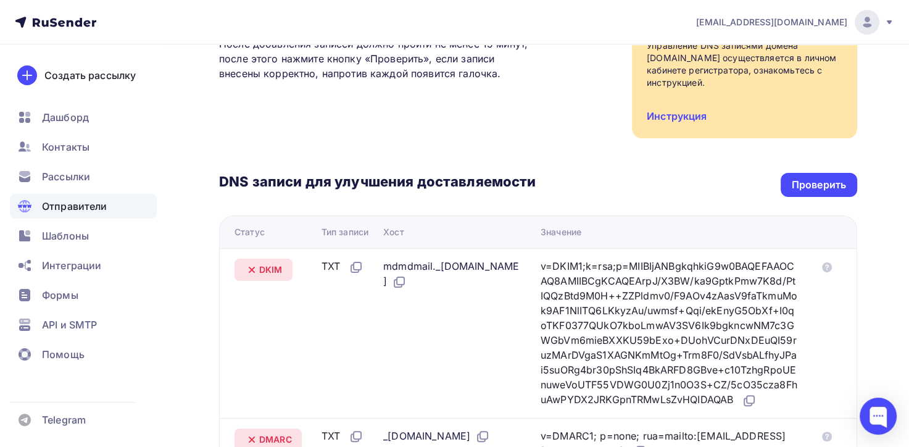
scroll to position [247, 0]
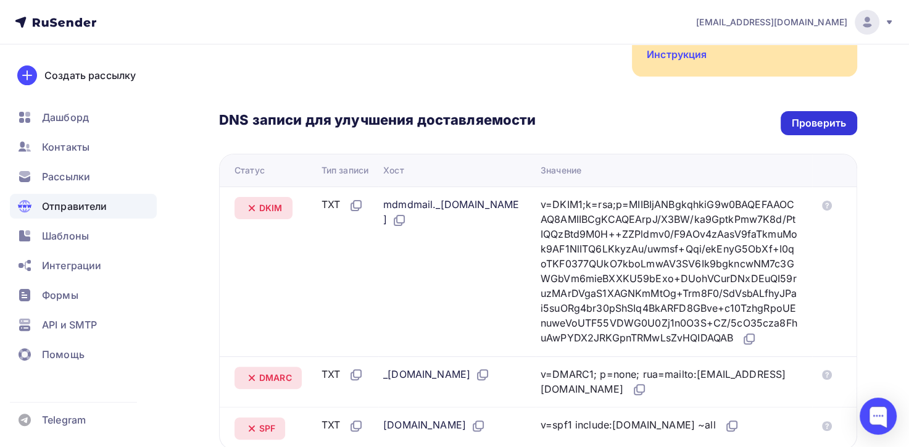
click at [822, 116] on div "Проверить" at bounding box center [819, 123] width 54 height 14
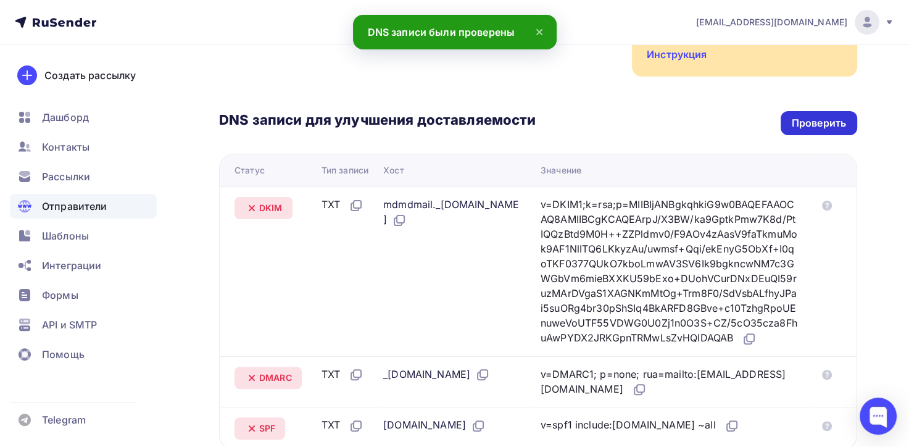
click at [822, 116] on div "Проверить" at bounding box center [819, 123] width 54 height 14
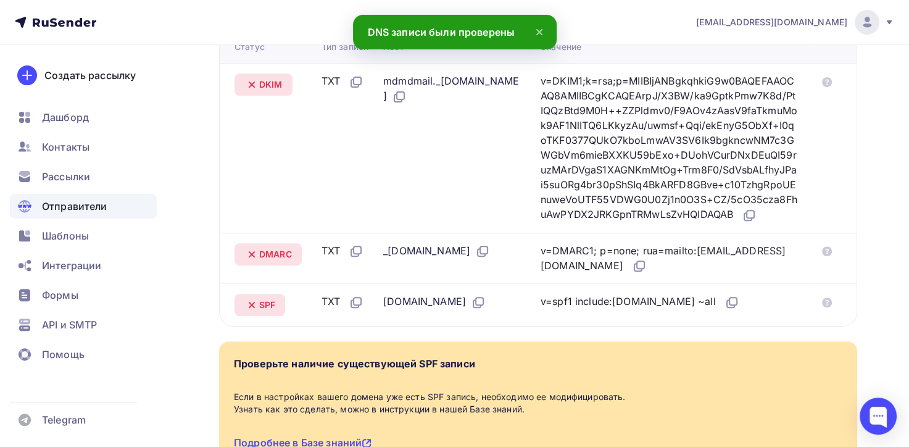
scroll to position [0, 0]
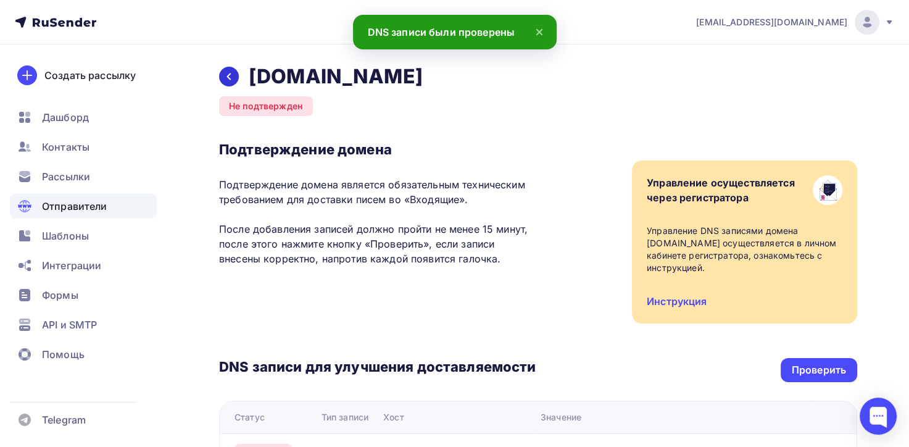
click at [233, 75] on icon at bounding box center [229, 77] width 10 height 10
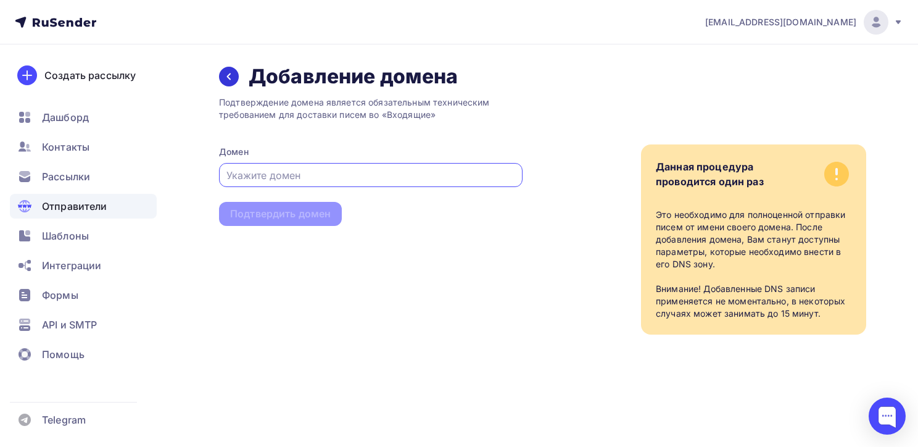
click at [232, 73] on icon at bounding box center [229, 77] width 10 height 10
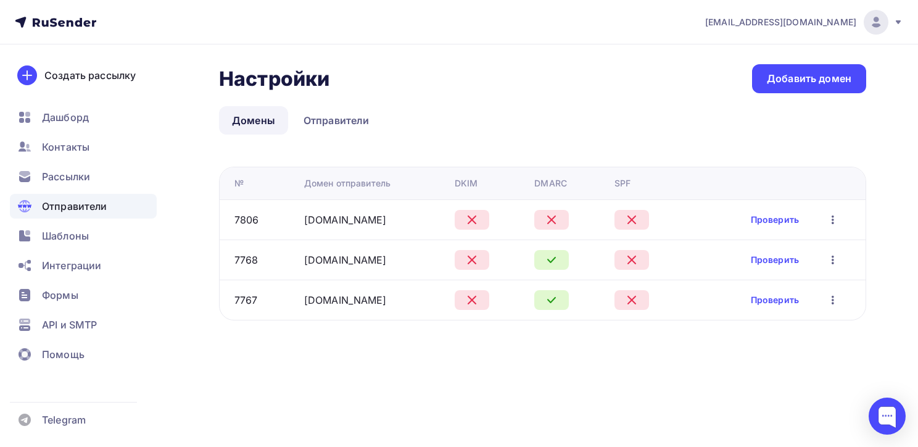
click at [835, 219] on icon "button" at bounding box center [833, 219] width 15 height 15
click at [764, 281] on div "Удалить" at bounding box center [770, 276] width 119 height 15
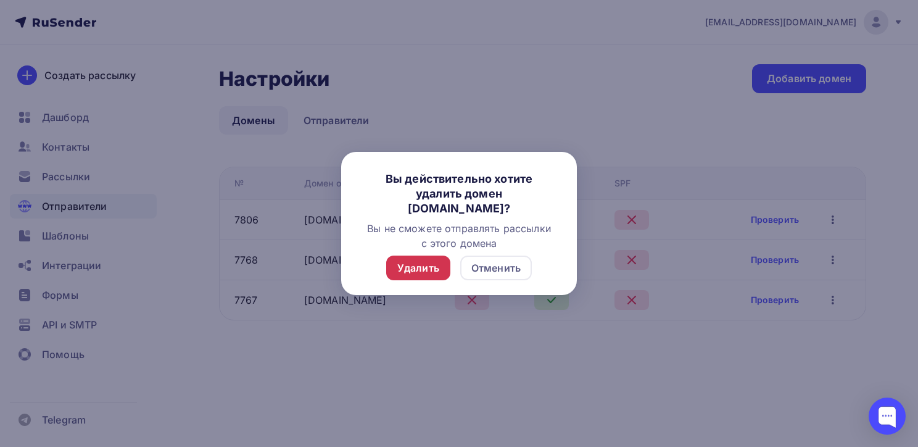
click at [430, 267] on div "Удалить" at bounding box center [419, 267] width 42 height 15
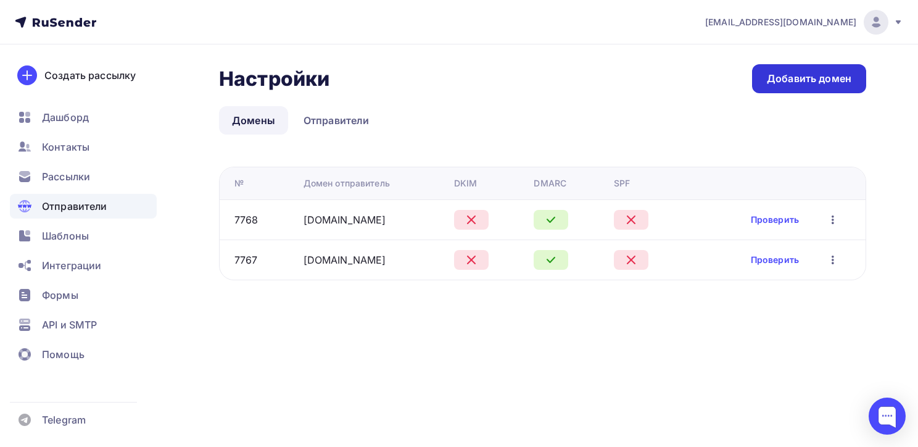
click at [810, 82] on div "Добавить домен" at bounding box center [809, 79] width 85 height 14
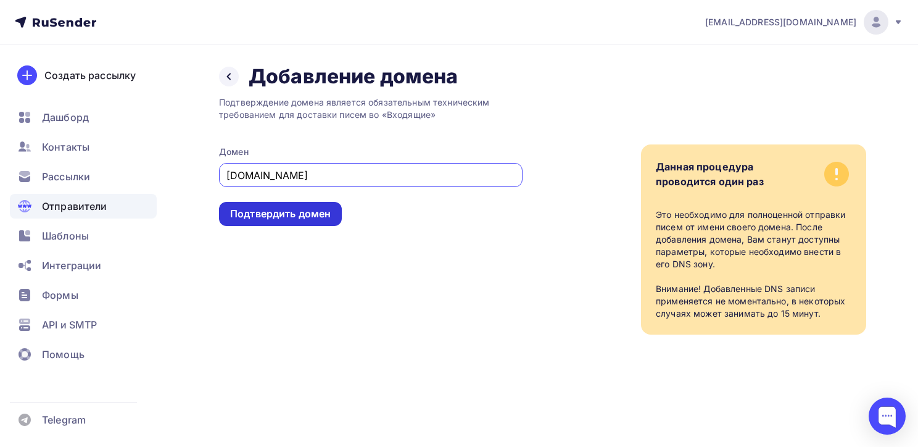
type input "ns1.beget.com"
click at [318, 212] on div "Подтвердить домен" at bounding box center [280, 214] width 101 height 14
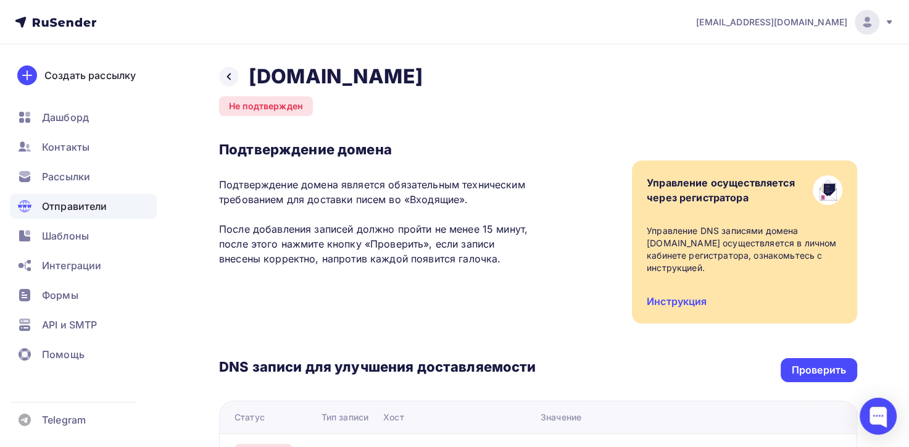
scroll to position [185, 0]
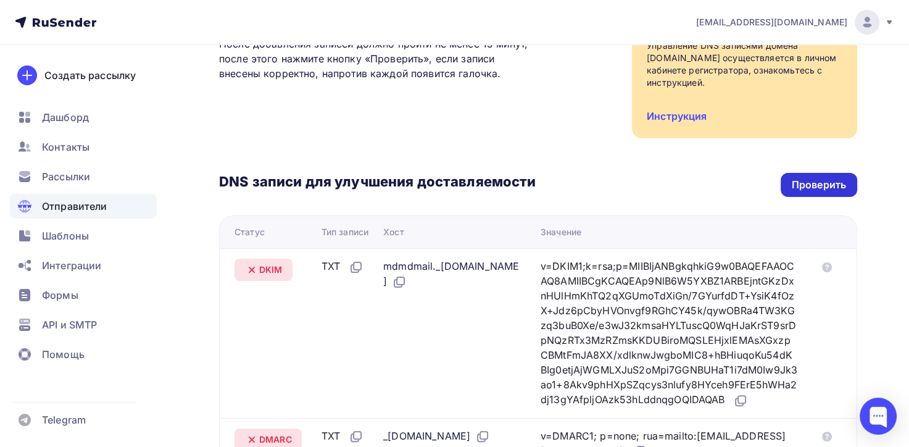
click at [824, 188] on div "Проверить" at bounding box center [819, 185] width 54 height 14
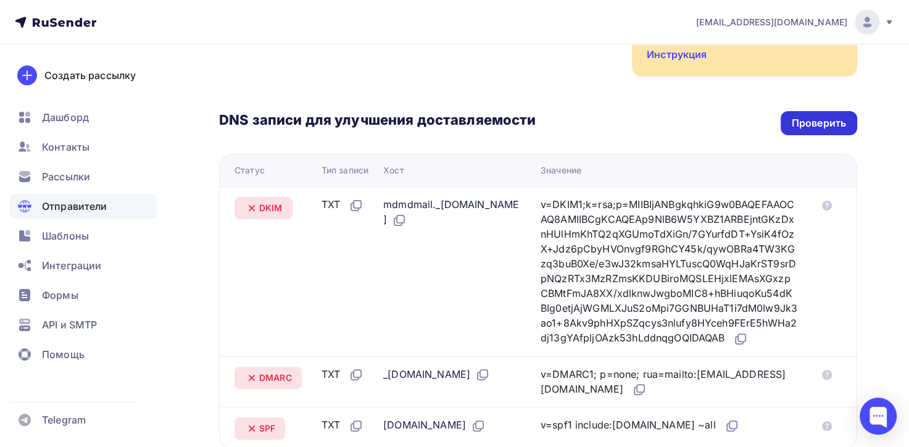
click at [818, 120] on div "Проверить" at bounding box center [819, 123] width 54 height 14
click at [818, 123] on div "Проверить" at bounding box center [819, 123] width 54 height 14
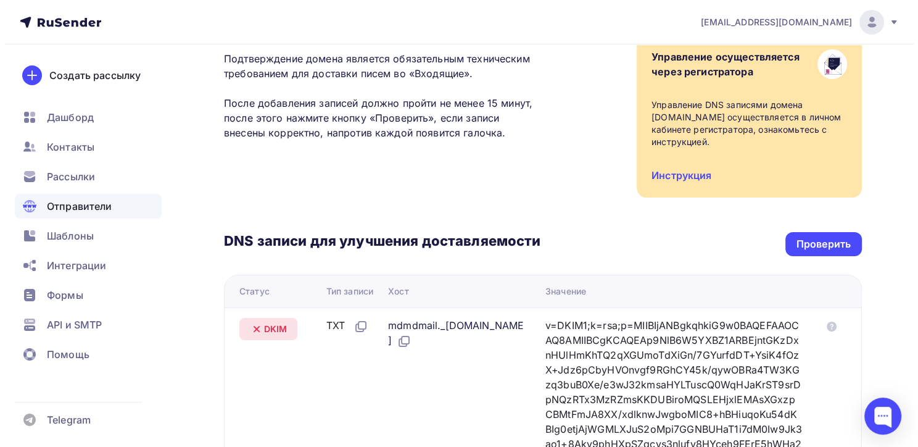
scroll to position [0, 0]
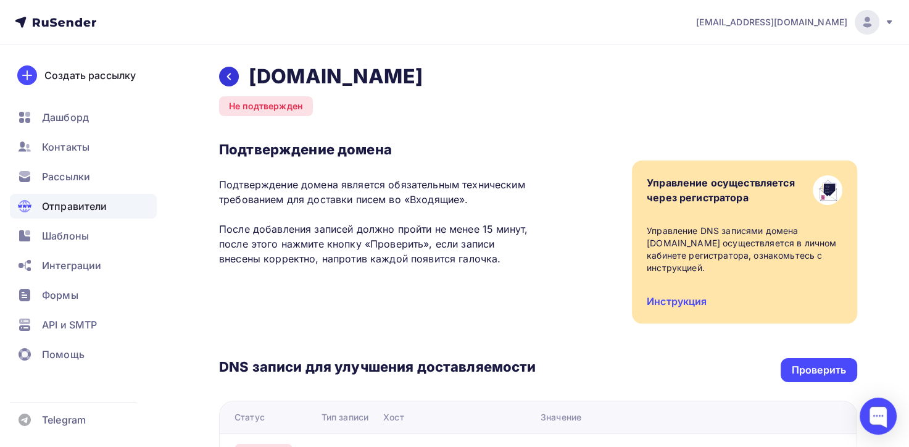
click at [230, 77] on icon at bounding box center [229, 77] width 10 height 10
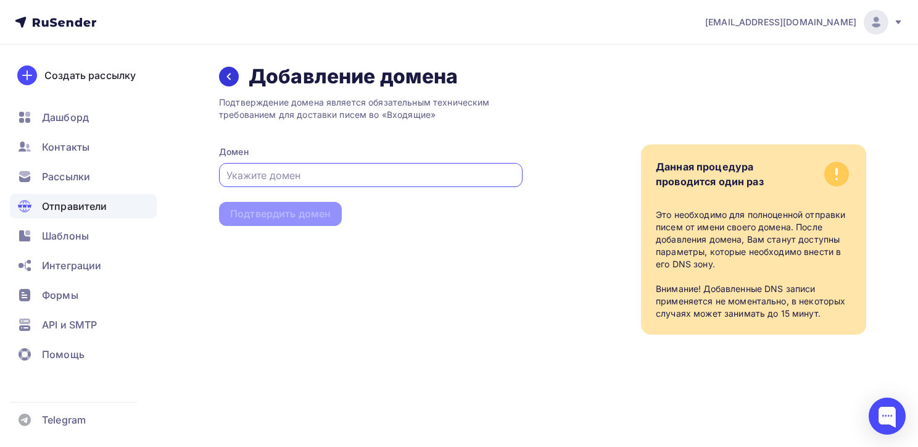
click at [228, 76] on icon at bounding box center [229, 76] width 4 height 7
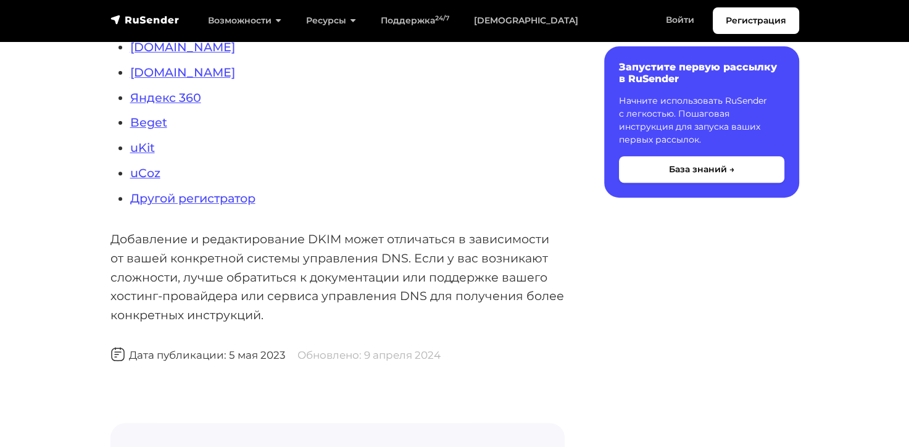
scroll to position [370, 0]
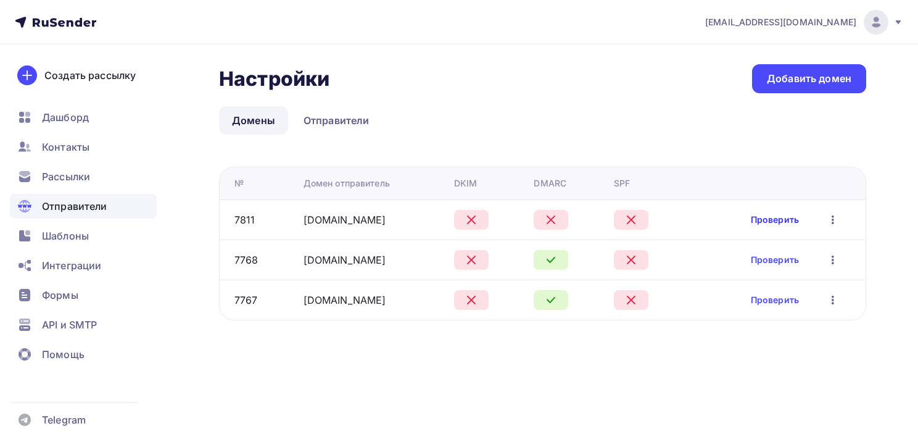
click at [772, 216] on link "Проверить" at bounding box center [775, 220] width 48 height 12
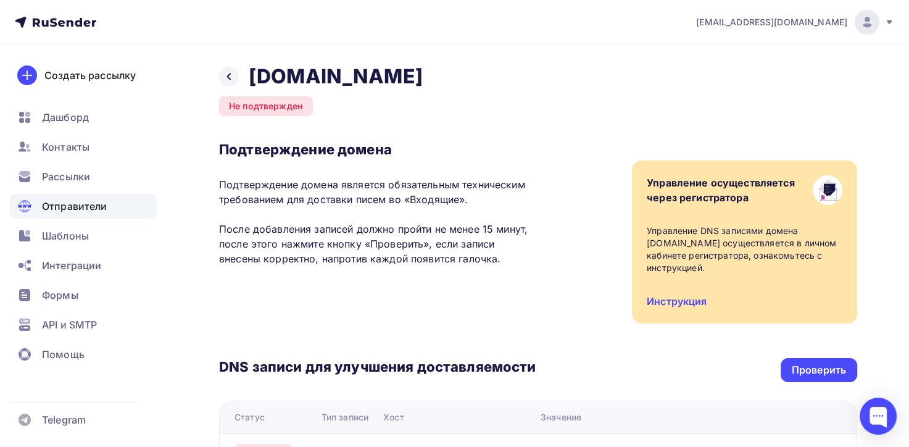
scroll to position [123, 0]
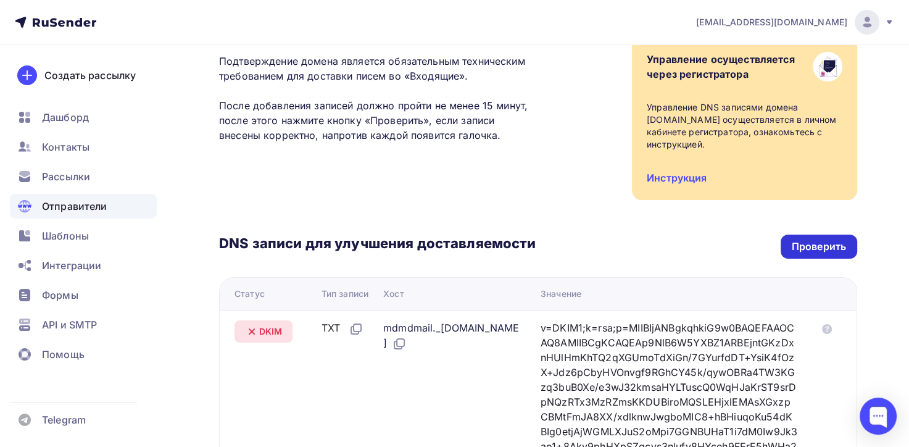
click at [807, 246] on div "Проверить" at bounding box center [819, 246] width 54 height 14
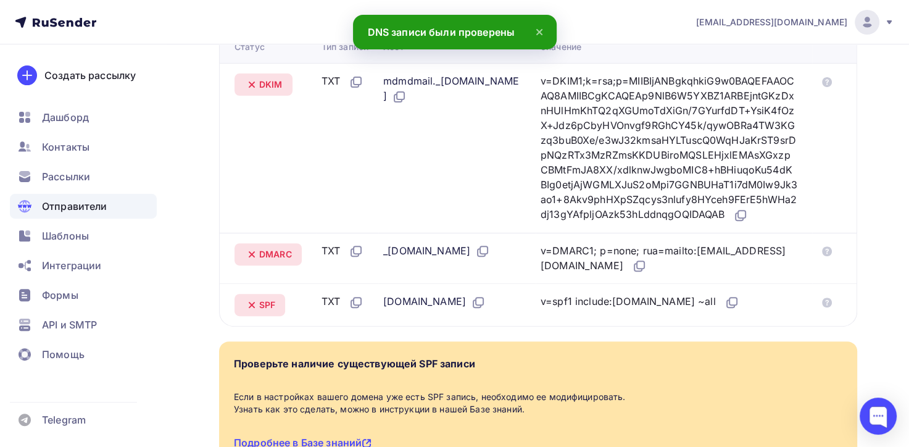
scroll to position [0, 0]
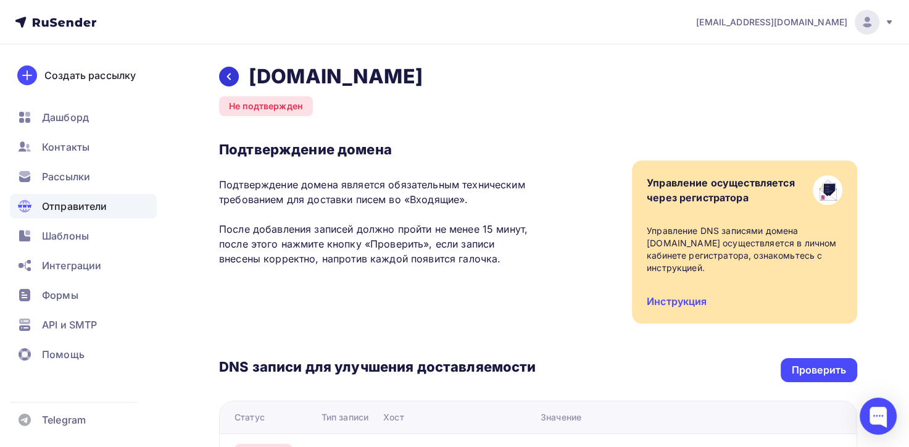
click at [235, 74] on div at bounding box center [229, 77] width 20 height 20
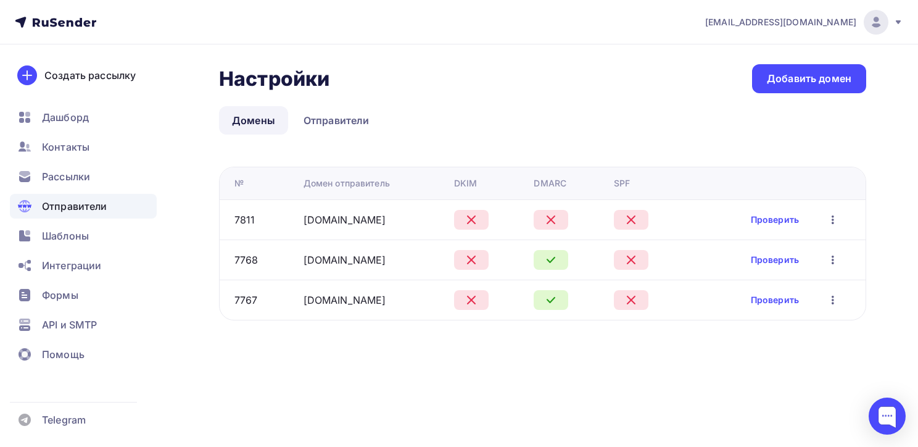
click at [831, 219] on icon "button" at bounding box center [833, 219] width 15 height 15
click at [770, 274] on div "Удалить" at bounding box center [770, 276] width 119 height 15
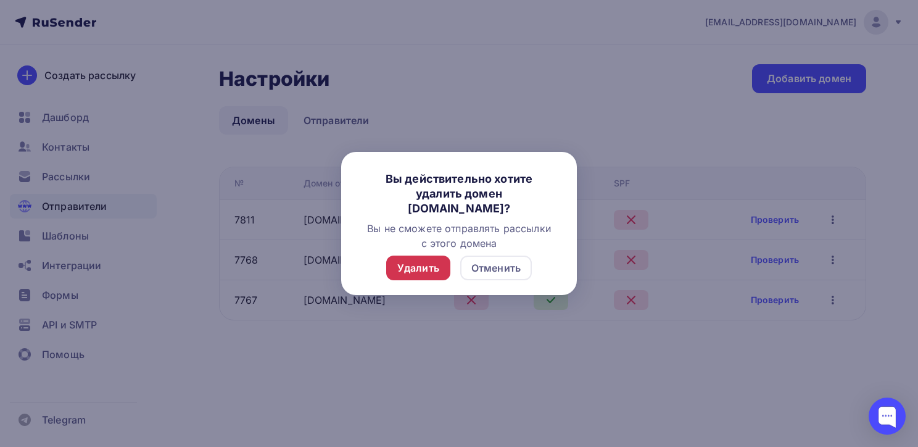
click at [422, 275] on div "Удалить" at bounding box center [418, 268] width 64 height 25
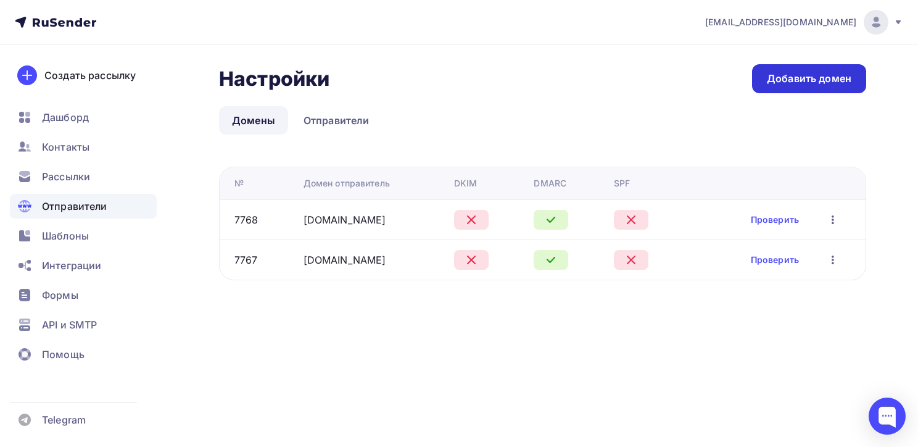
click at [802, 78] on div "Добавить домен" at bounding box center [809, 79] width 85 height 14
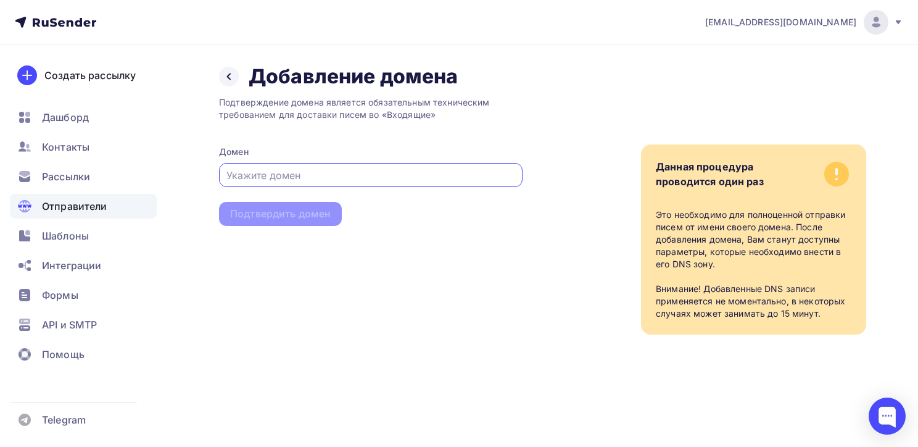
paste input "чпу-заказать.рф"
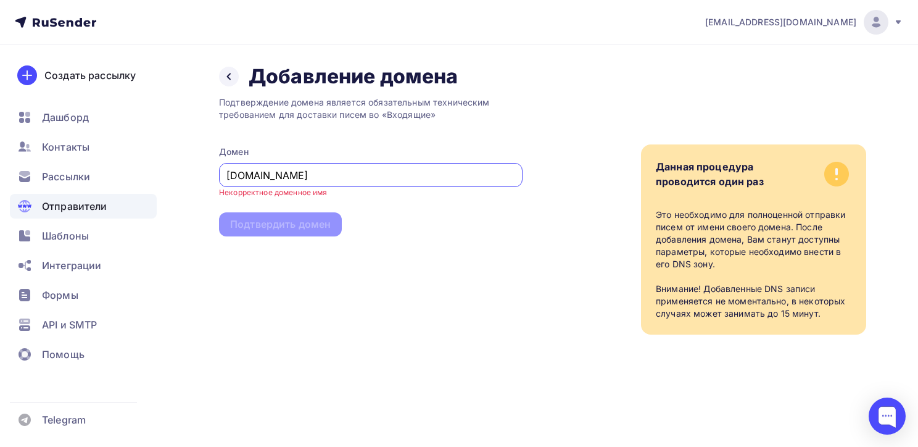
type input "чпу-заказать.рф"
click at [345, 272] on div "Подтверждение домена является обязательным техническим требованием для доставки…" at bounding box center [371, 212] width 304 height 246
click at [304, 257] on div "Подтверждение домена является обязательным техническим требованием для доставки…" at bounding box center [371, 212] width 304 height 246
click at [230, 77] on icon at bounding box center [229, 77] width 10 height 10
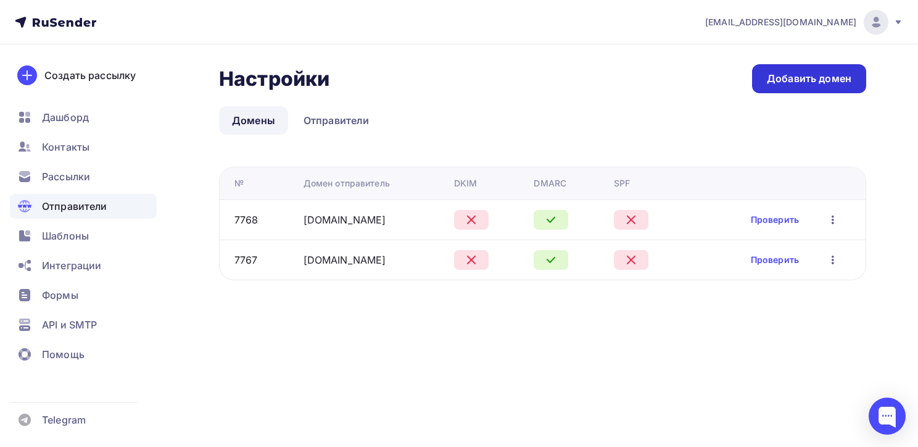
click at [792, 80] on div "Добавить домен" at bounding box center [809, 79] width 85 height 14
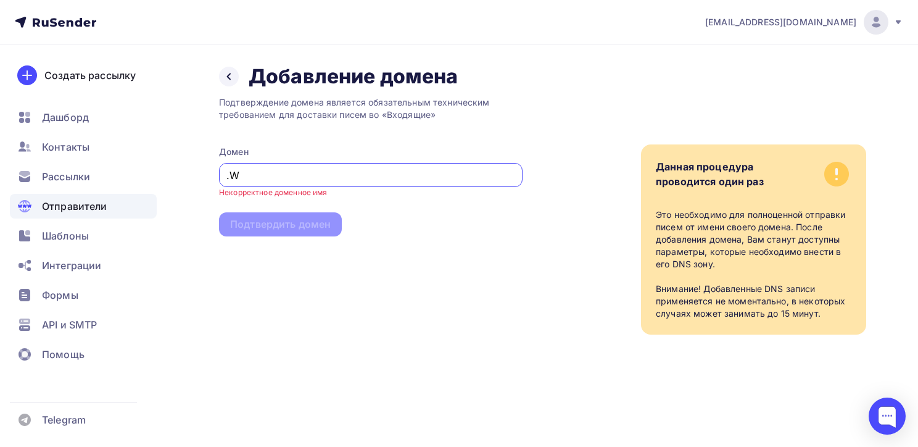
type input "."
click at [92, 120] on div "Дашборд" at bounding box center [83, 117] width 147 height 25
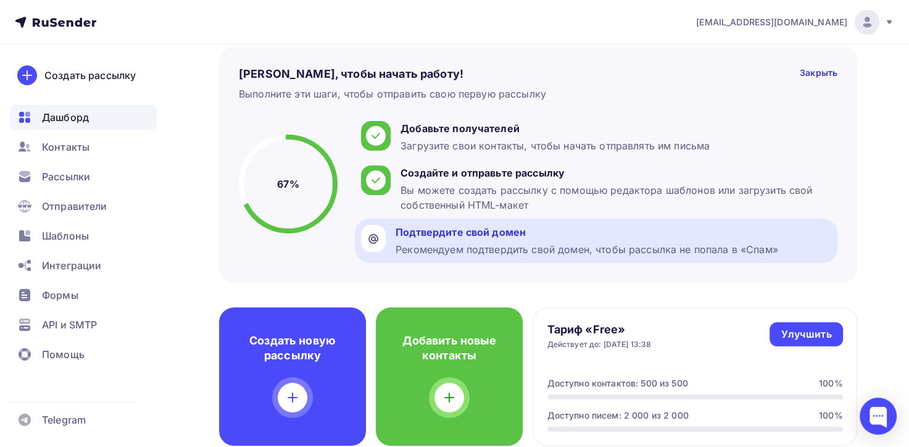
scroll to position [123, 0]
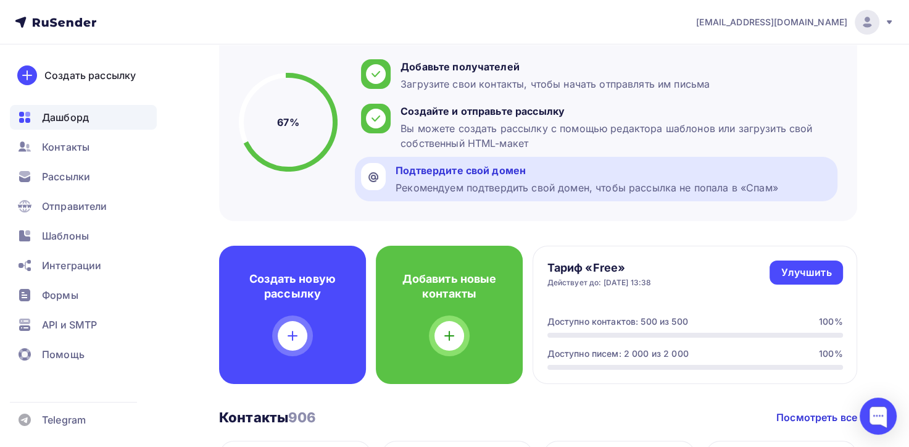
click at [489, 180] on div "Рекомендуем подтвердить свой домен, чтобы рассылка не попала в «Спам»" at bounding box center [587, 187] width 383 height 15
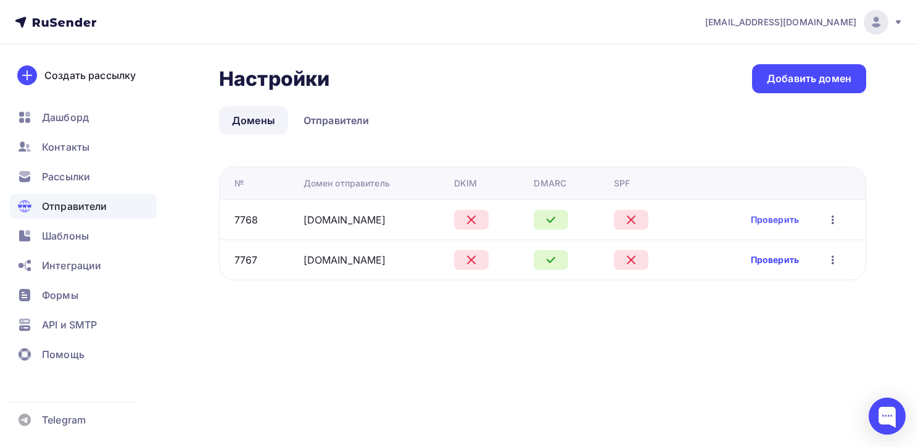
click at [784, 256] on link "Проверить" at bounding box center [775, 260] width 48 height 12
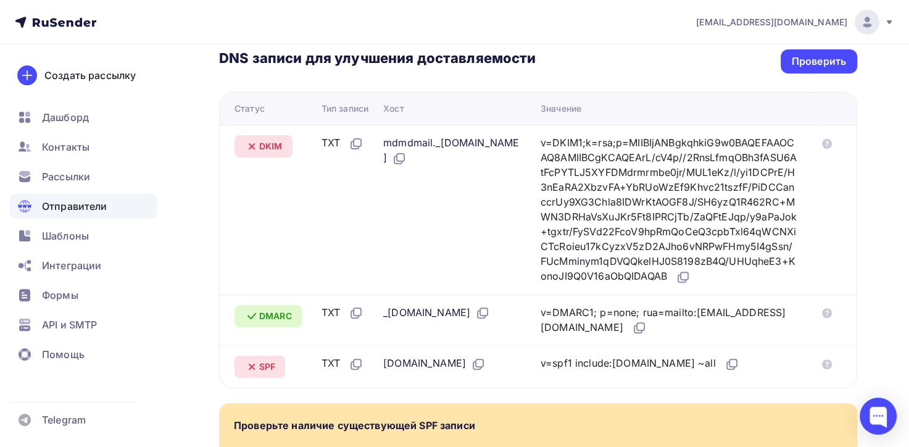
scroll to position [370, 0]
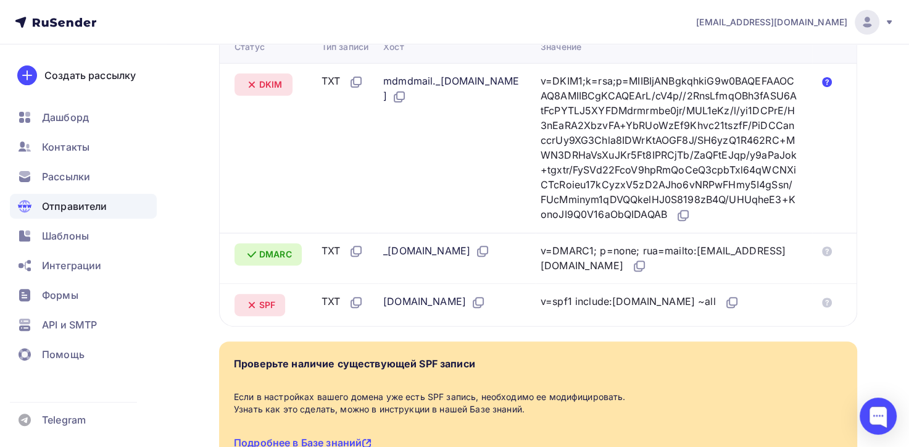
click at [827, 77] on icon at bounding box center [827, 82] width 10 height 10
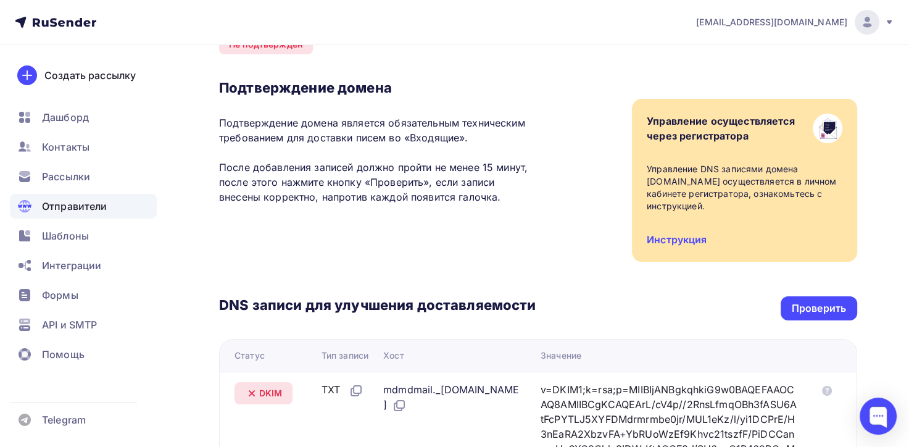
scroll to position [0, 0]
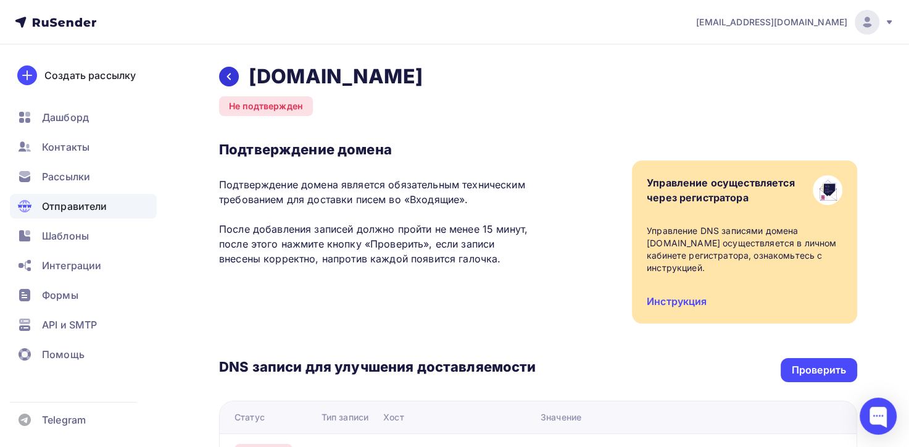
click at [230, 76] on icon at bounding box center [229, 77] width 10 height 10
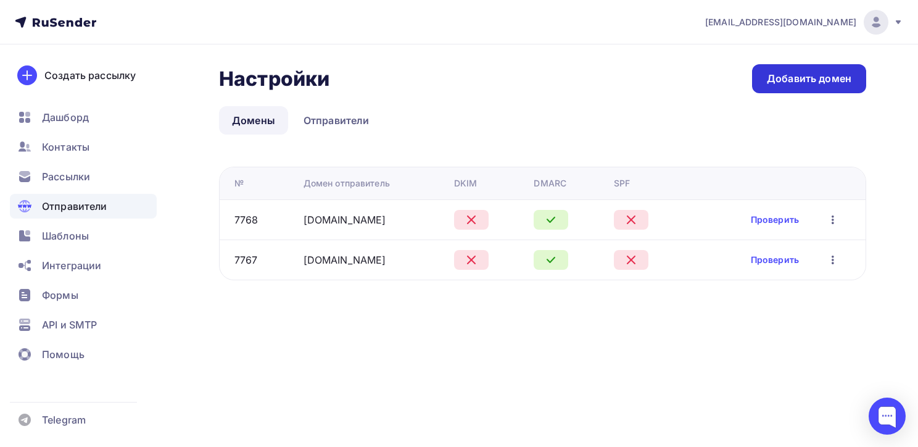
click at [802, 78] on div "Добавить домен" at bounding box center [809, 79] width 85 height 14
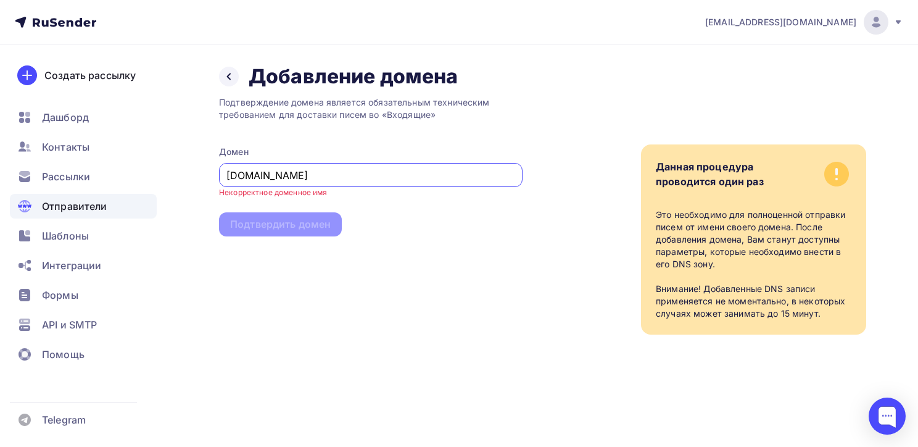
type input "YANDEX.RU"
click at [330, 262] on div "Подтверждение домена является обязательным техническим требованием для доставки…" at bounding box center [371, 212] width 304 height 246
click at [230, 75] on icon at bounding box center [229, 77] width 10 height 10
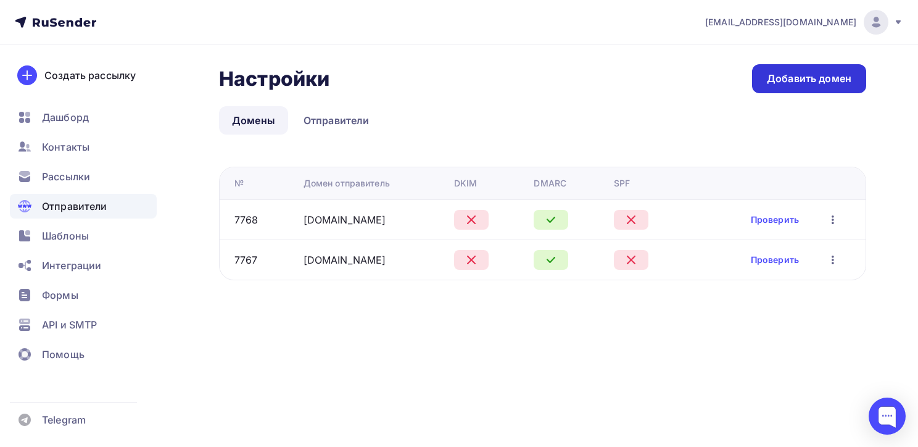
click at [837, 74] on div "Добавить домен" at bounding box center [809, 79] width 85 height 14
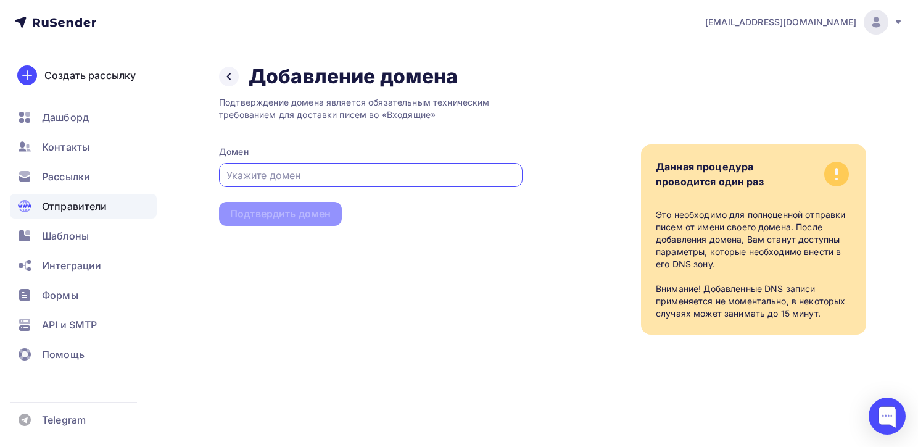
click at [290, 178] on input "text" at bounding box center [371, 175] width 289 height 15
type input "nic.ru"
click at [314, 214] on div "Подтвердить домен" at bounding box center [280, 214] width 101 height 14
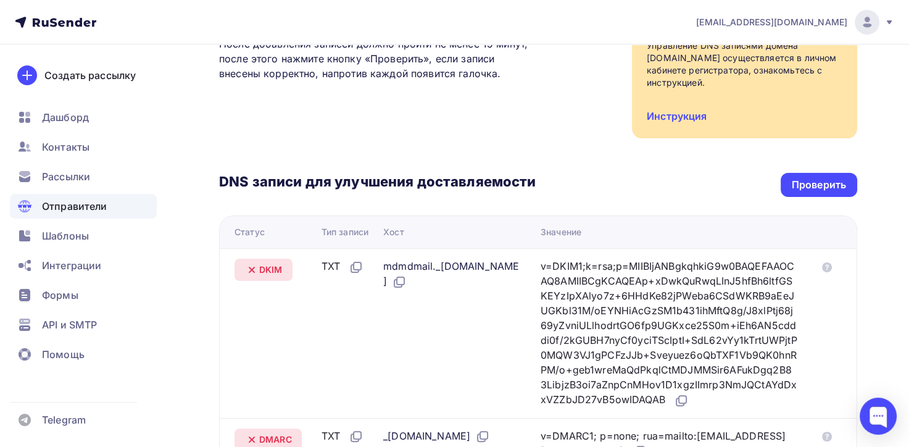
scroll to position [247, 0]
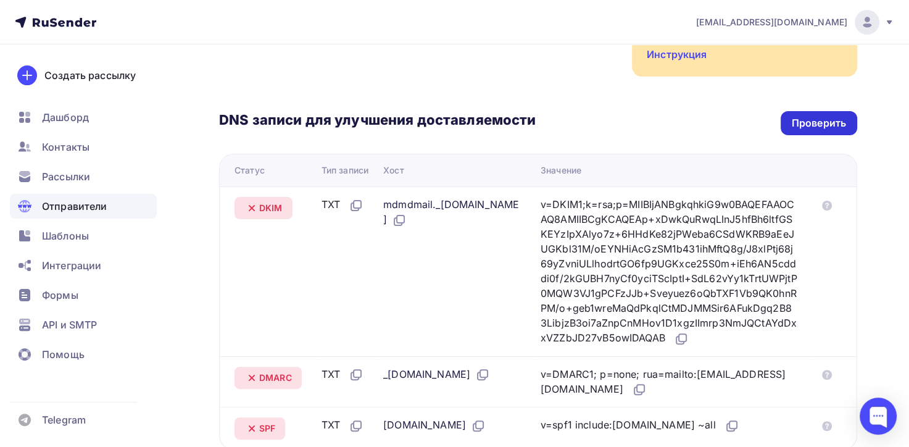
click at [814, 116] on div "Проверить" at bounding box center [819, 123] width 54 height 14
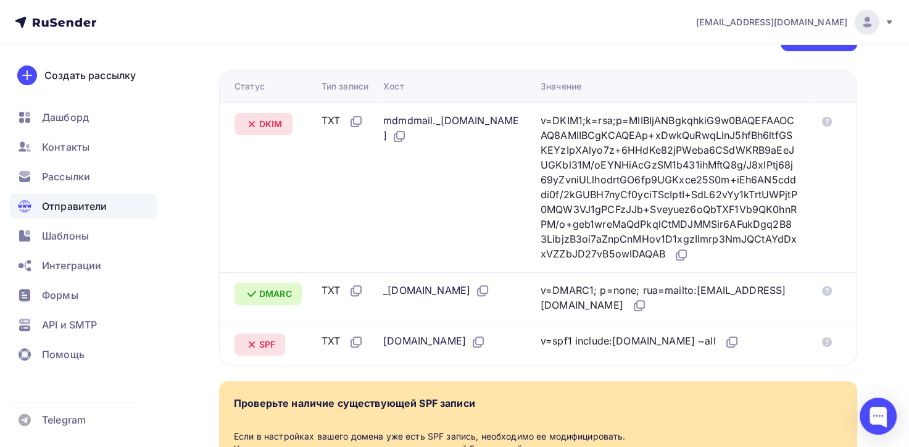
scroll to position [454, 0]
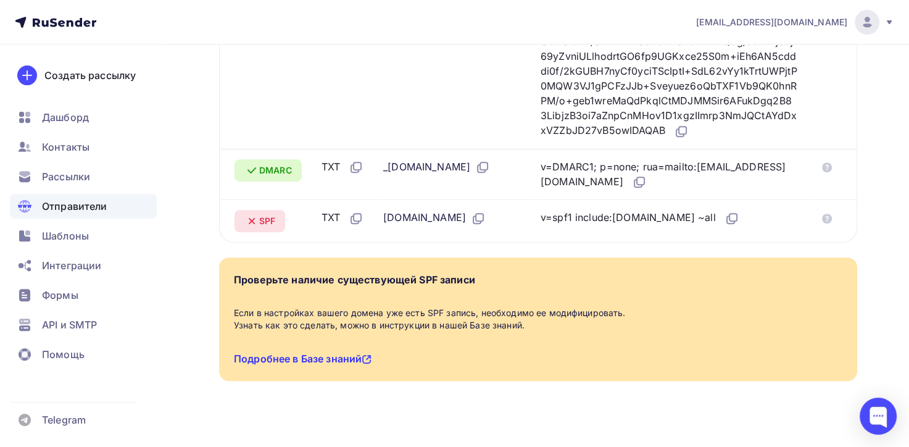
click at [350, 352] on link "Подробнее в Базе знаний" at bounding box center [303, 358] width 138 height 12
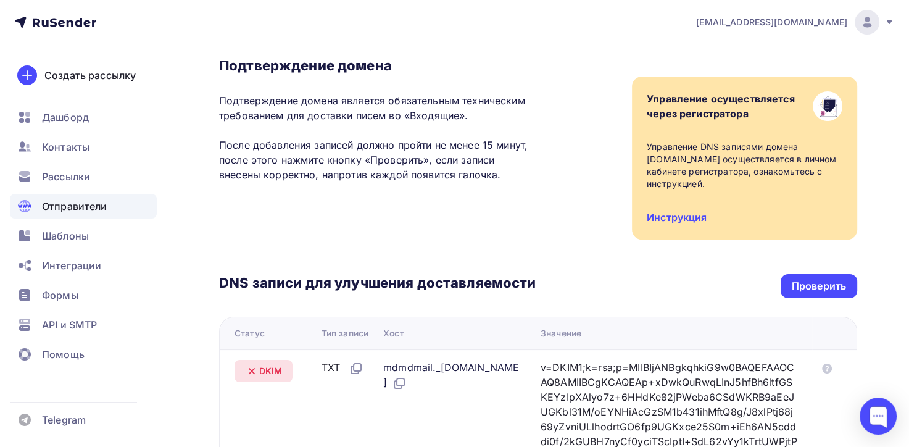
scroll to position [0, 0]
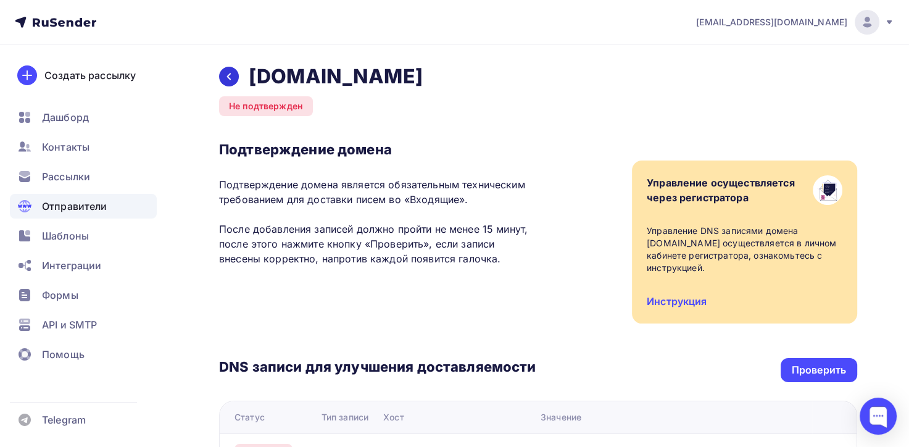
click at [231, 81] on div at bounding box center [229, 77] width 20 height 20
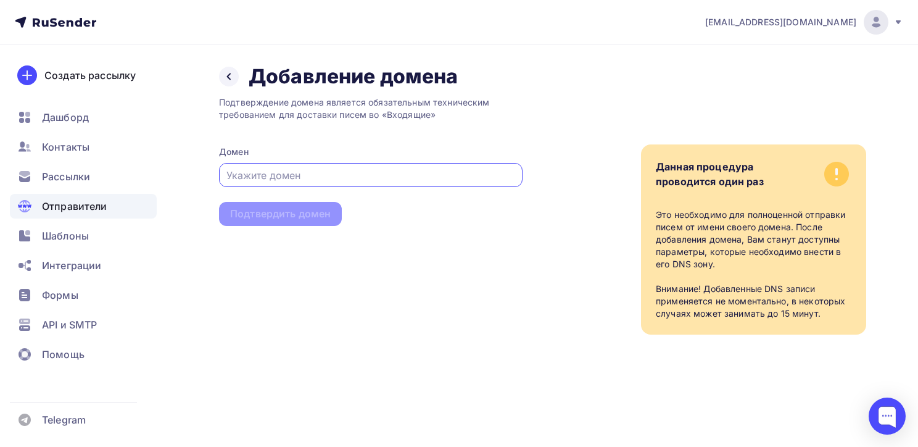
click at [462, 169] on input "text" at bounding box center [371, 175] width 289 height 15
type input "spf.yandex.net"
click at [309, 220] on div "Подтвердить домен" at bounding box center [280, 214] width 101 height 14
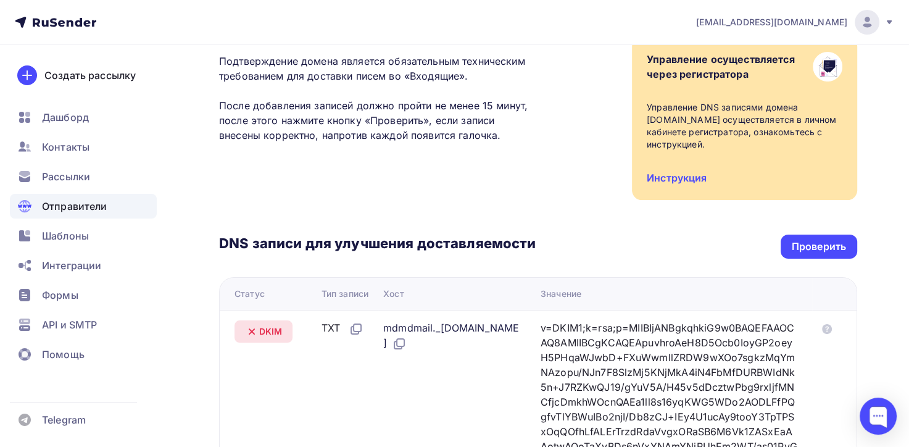
scroll to position [185, 0]
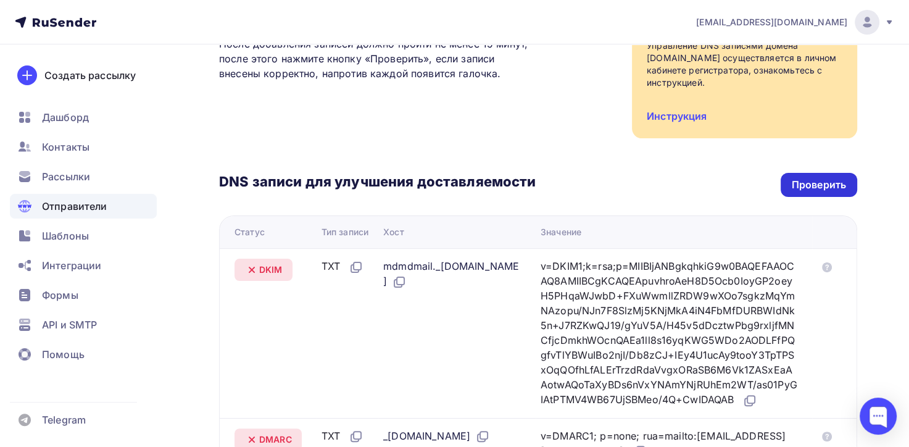
click at [826, 190] on div "Проверить" at bounding box center [819, 185] width 54 height 14
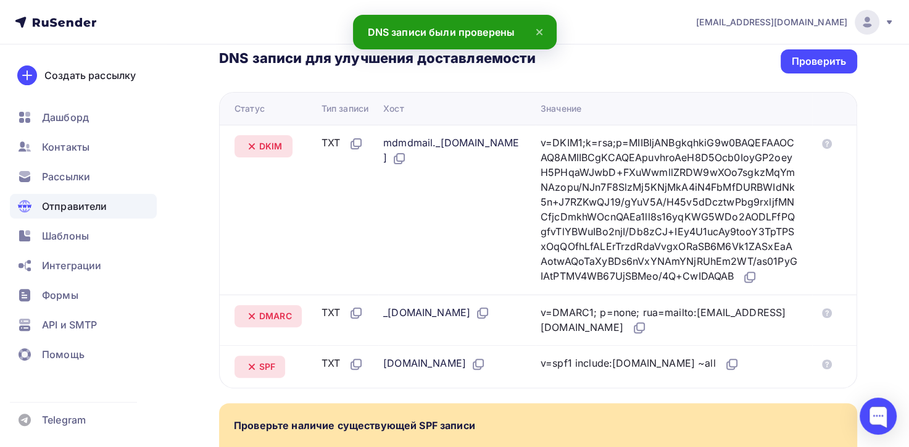
scroll to position [0, 0]
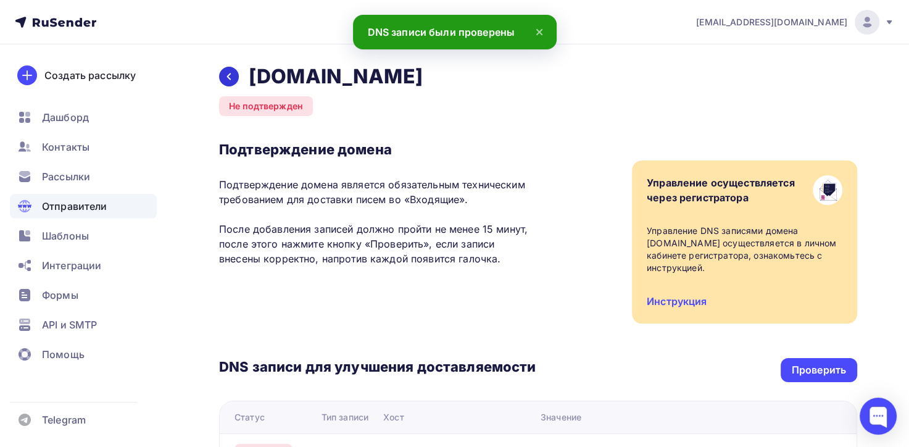
click at [228, 76] on icon at bounding box center [229, 76] width 4 height 7
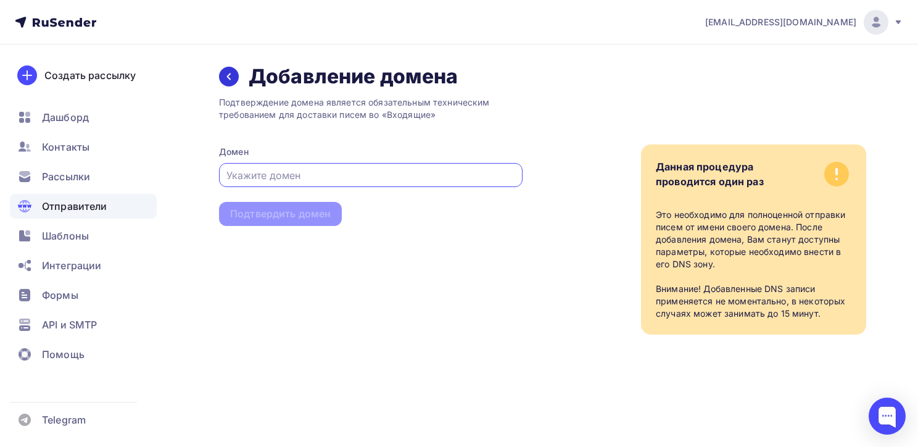
click at [229, 73] on icon at bounding box center [229, 77] width 10 height 10
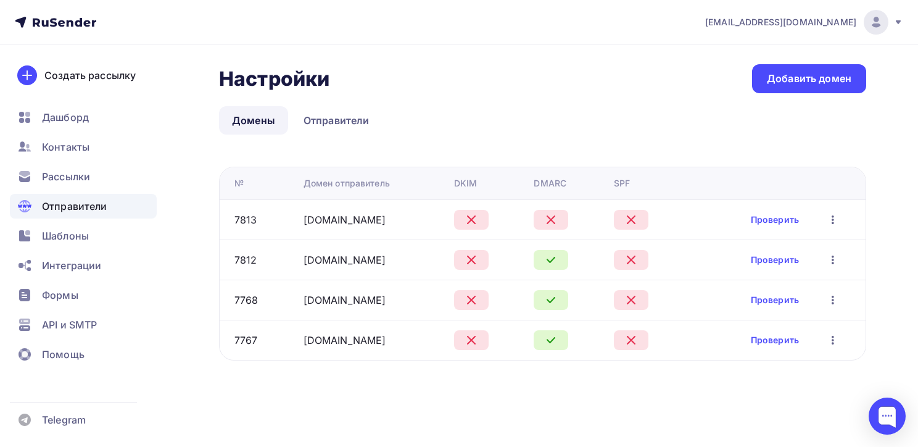
click at [833, 261] on icon "button" at bounding box center [833, 259] width 15 height 15
click at [764, 323] on div "Удалить" at bounding box center [770, 316] width 119 height 15
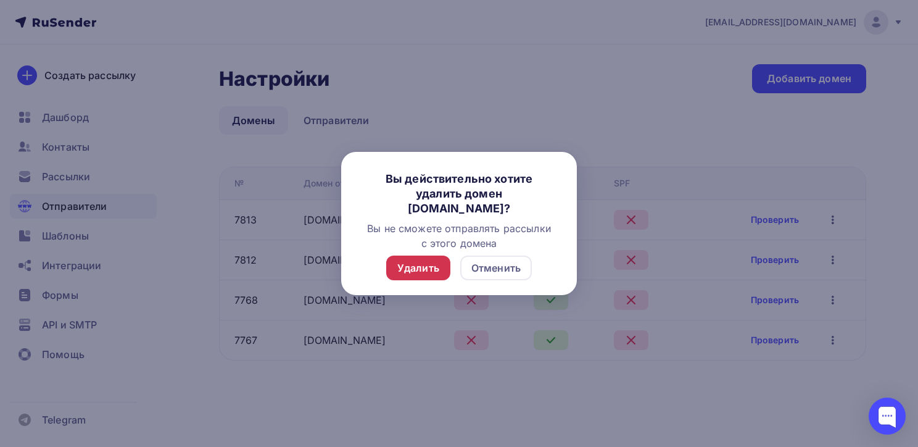
click at [420, 274] on div "Удалить" at bounding box center [419, 267] width 42 height 15
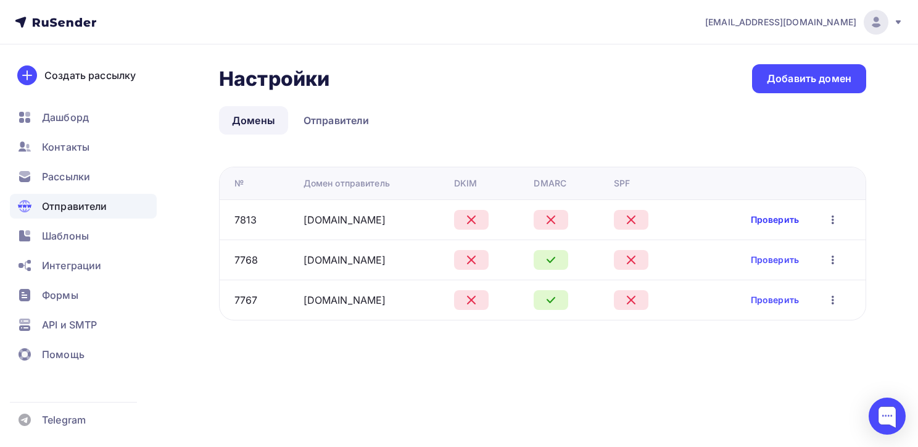
click at [778, 217] on link "Проверить" at bounding box center [775, 220] width 48 height 12
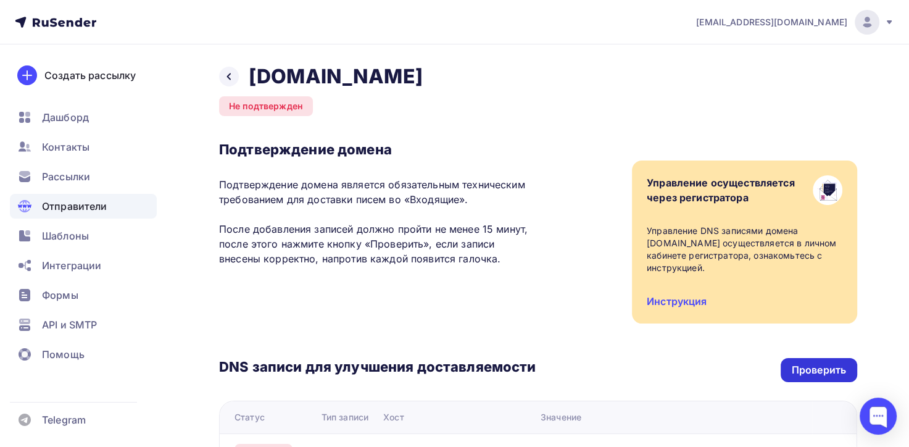
click at [812, 366] on div "Проверить" at bounding box center [819, 370] width 54 height 14
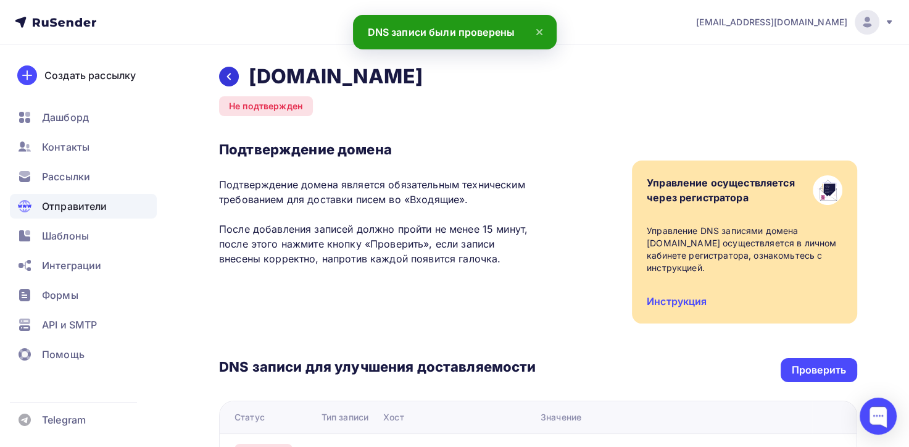
click at [226, 72] on icon at bounding box center [229, 77] width 10 height 10
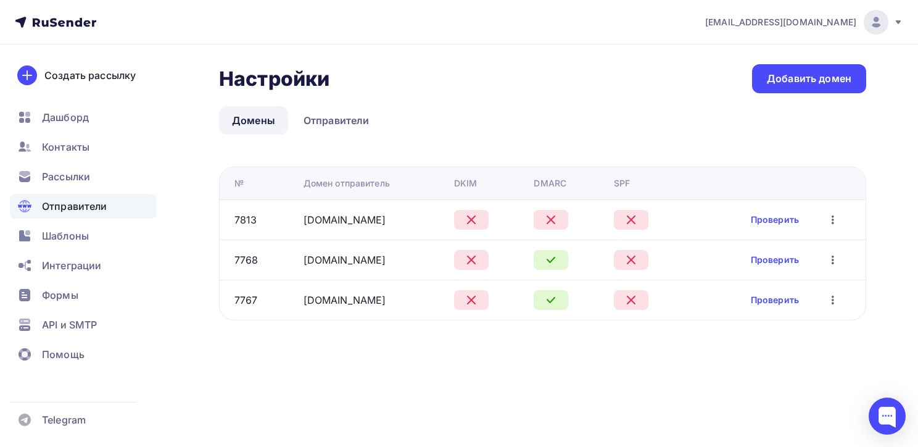
click at [835, 218] on icon "button" at bounding box center [833, 219] width 15 height 15
click at [778, 250] on div "Редактировать" at bounding box center [770, 251] width 119 height 15
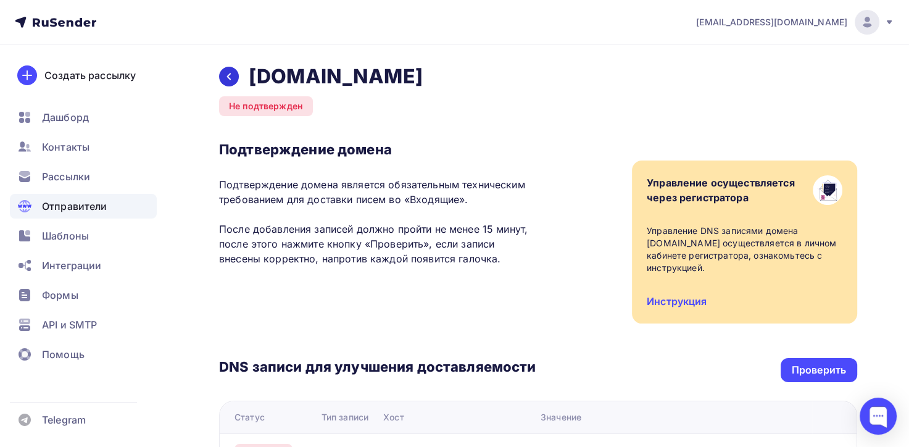
click at [227, 73] on icon at bounding box center [229, 77] width 10 height 10
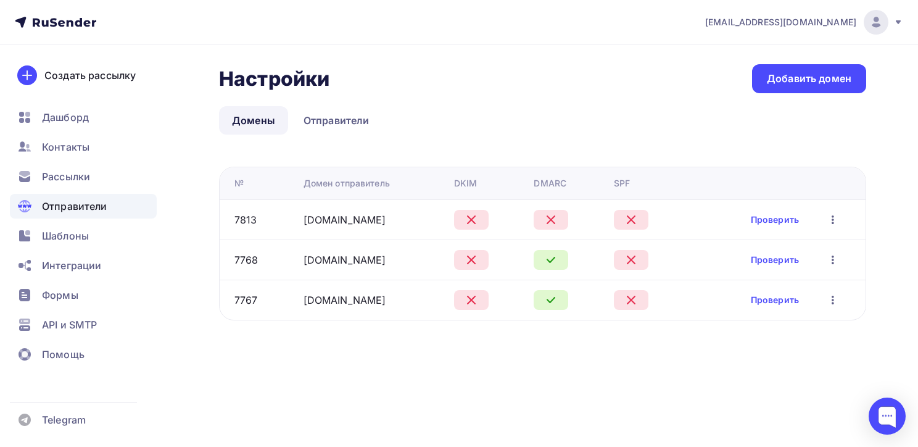
click at [831, 220] on icon "button" at bounding box center [833, 219] width 15 height 15
click at [755, 276] on div "Удалить" at bounding box center [770, 276] width 119 height 15
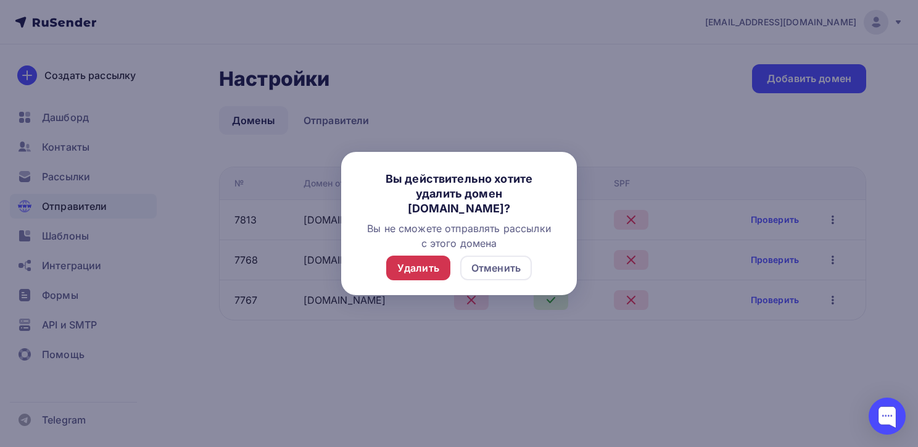
click at [408, 265] on div "Удалить" at bounding box center [419, 267] width 42 height 15
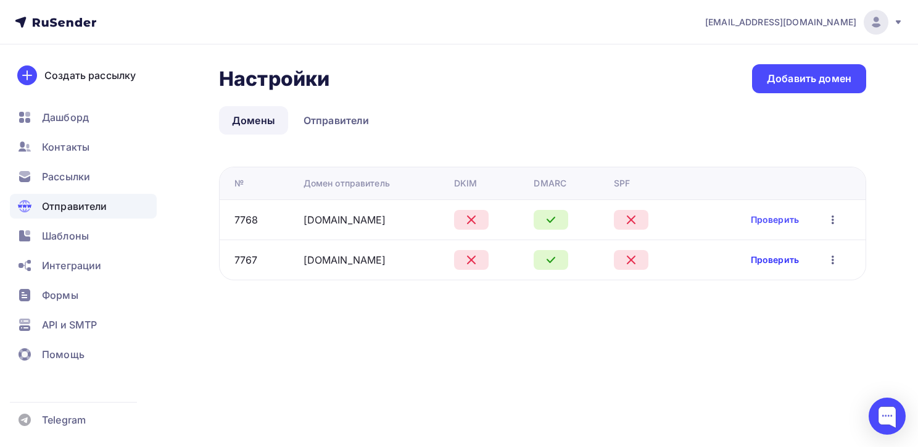
click at [776, 259] on link "Проверить" at bounding box center [775, 260] width 48 height 12
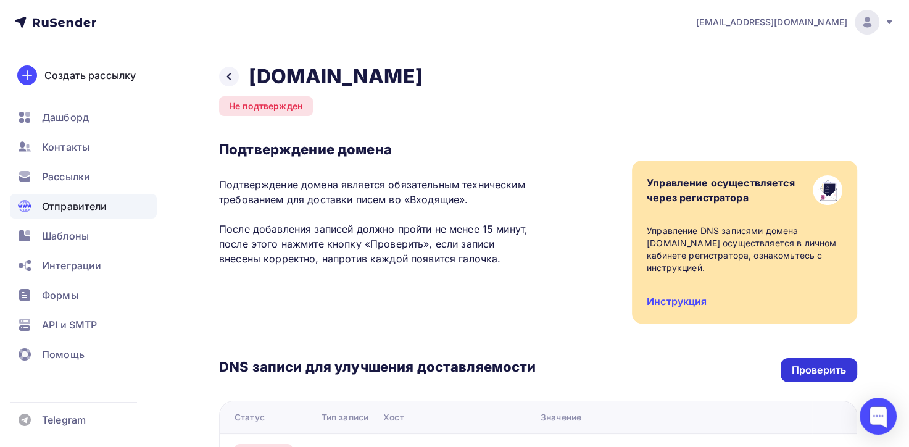
click at [833, 363] on div "Проверить" at bounding box center [819, 370] width 54 height 14
click at [227, 74] on icon at bounding box center [229, 77] width 10 height 10
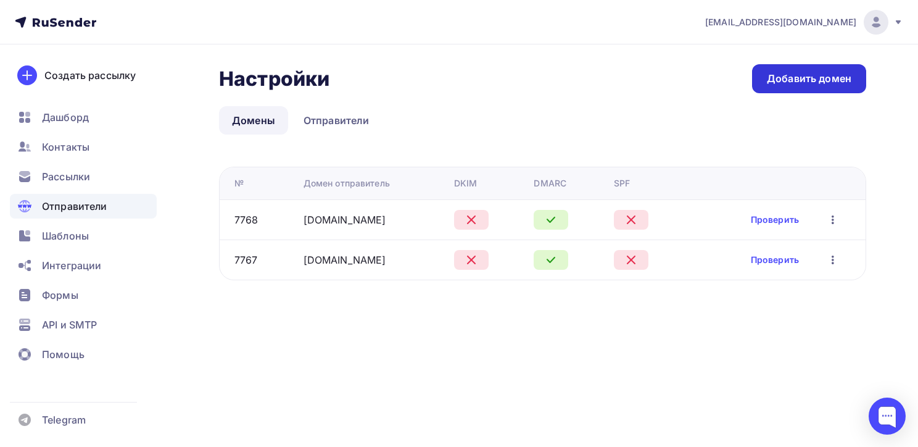
click at [814, 85] on div "Добавить домен" at bounding box center [809, 79] width 85 height 14
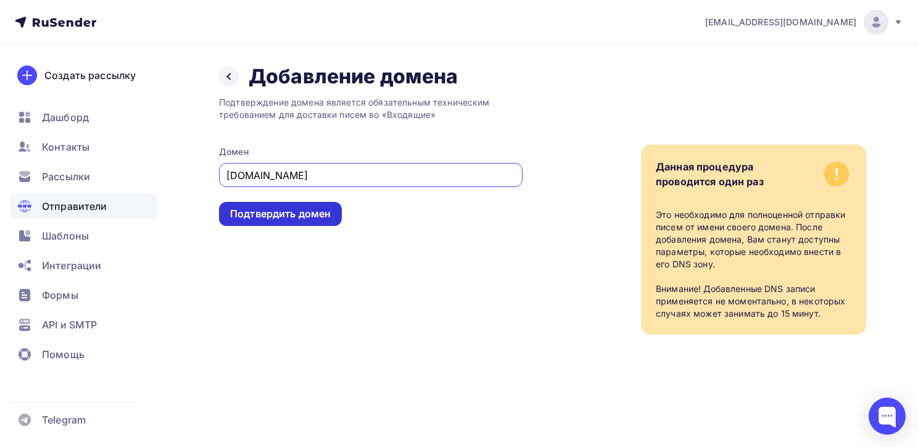
type input "thunderbird.net"
click at [300, 220] on div "Подтвердить домен" at bounding box center [280, 214] width 101 height 14
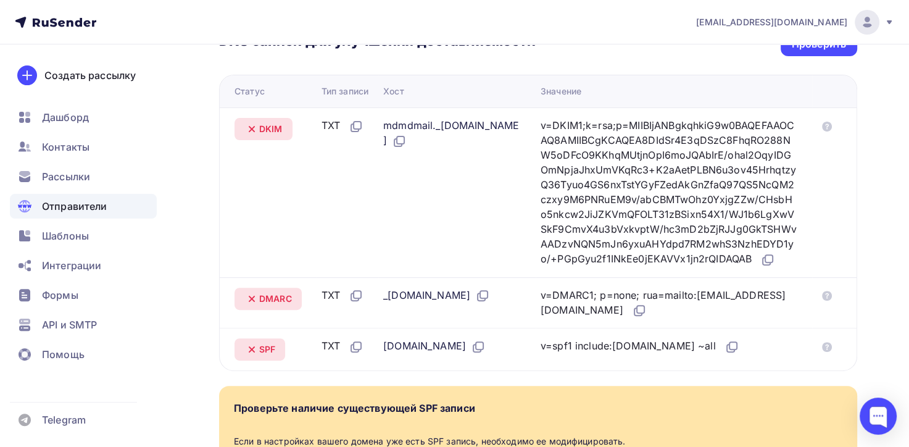
scroll to position [202, 0]
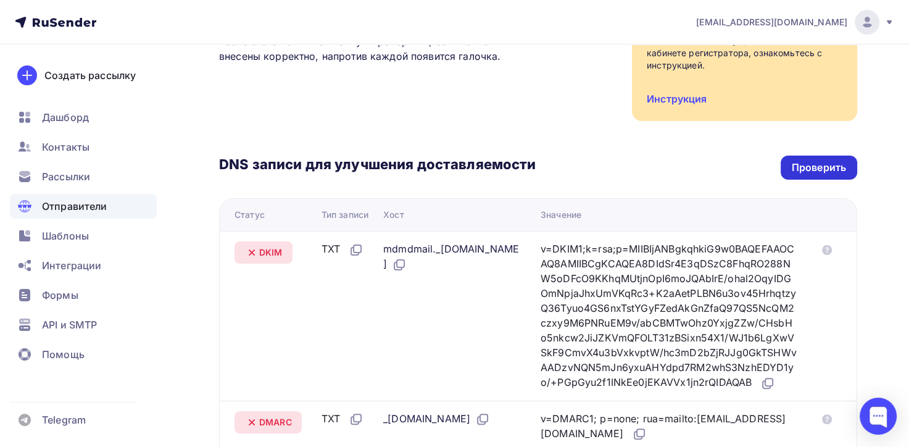
click at [817, 169] on div "Проверить" at bounding box center [819, 167] width 54 height 14
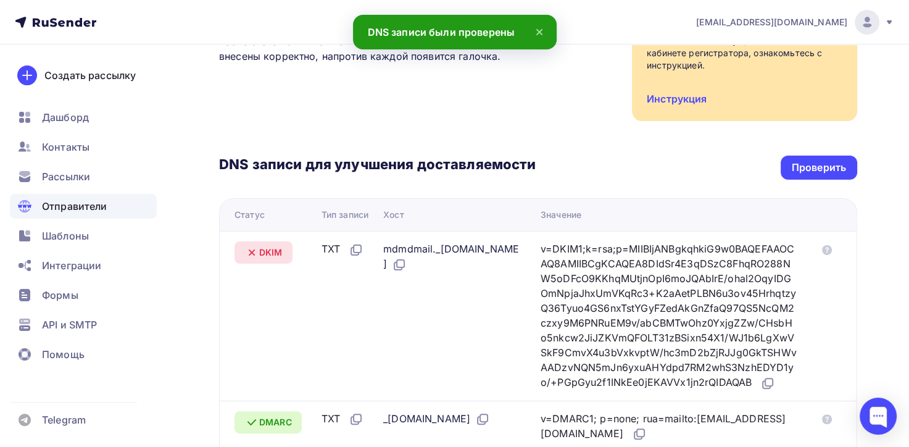
scroll to position [141, 0]
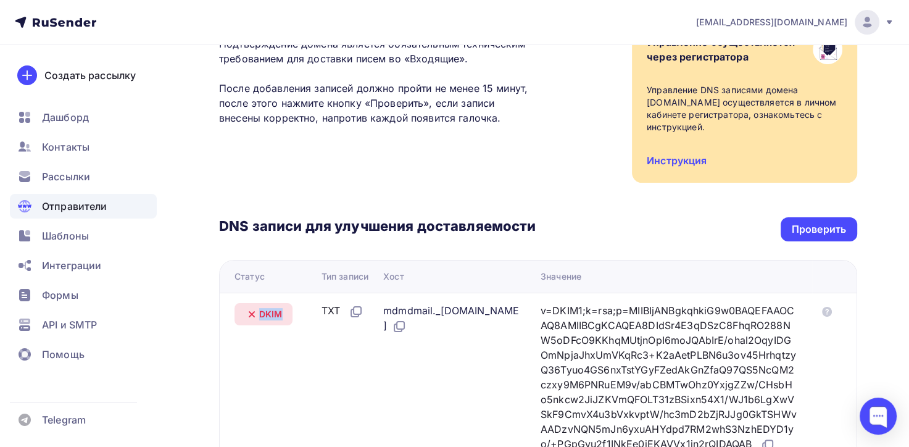
drag, startPoint x: 259, startPoint y: 314, endPoint x: 282, endPoint y: 314, distance: 23.5
click at [282, 314] on div "DKIM" at bounding box center [264, 314] width 58 height 22
copy span "DKIM"
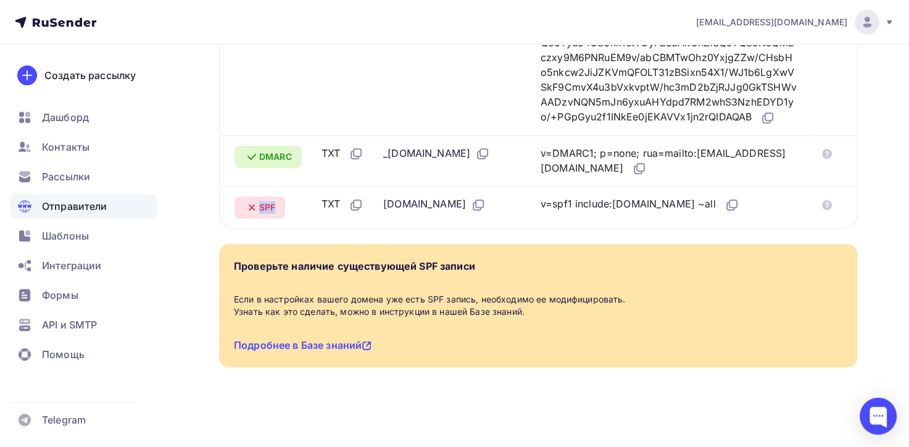
drag, startPoint x: 279, startPoint y: 206, endPoint x: 261, endPoint y: 205, distance: 17.9
click at [261, 205] on div "SPF" at bounding box center [260, 207] width 51 height 22
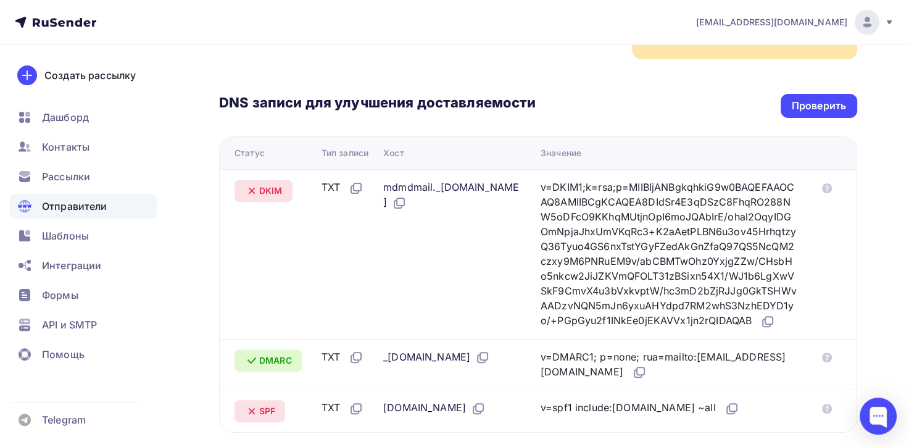
scroll to position [0, 0]
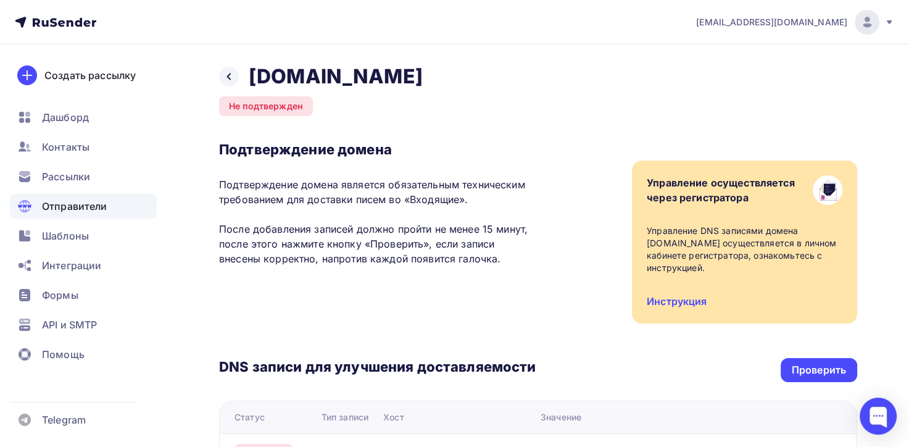
click at [889, 19] on icon at bounding box center [890, 22] width 10 height 10
click at [223, 75] on div at bounding box center [229, 77] width 20 height 20
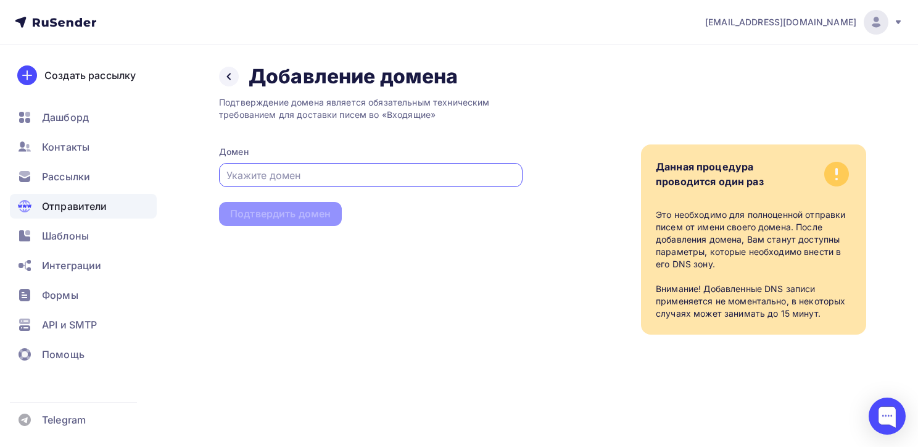
click at [278, 173] on input "text" at bounding box center [371, 175] width 289 height 15
type input "mail.ru"
click at [307, 207] on div "Подтвердить домен" at bounding box center [280, 214] width 101 height 14
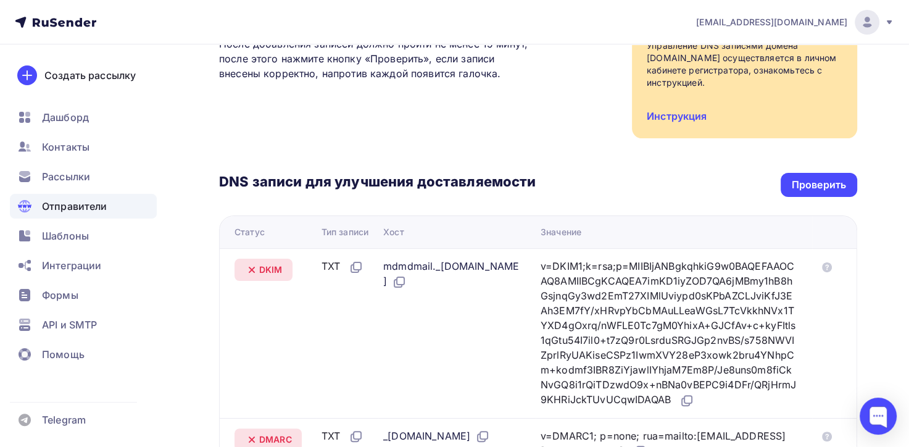
scroll to position [62, 0]
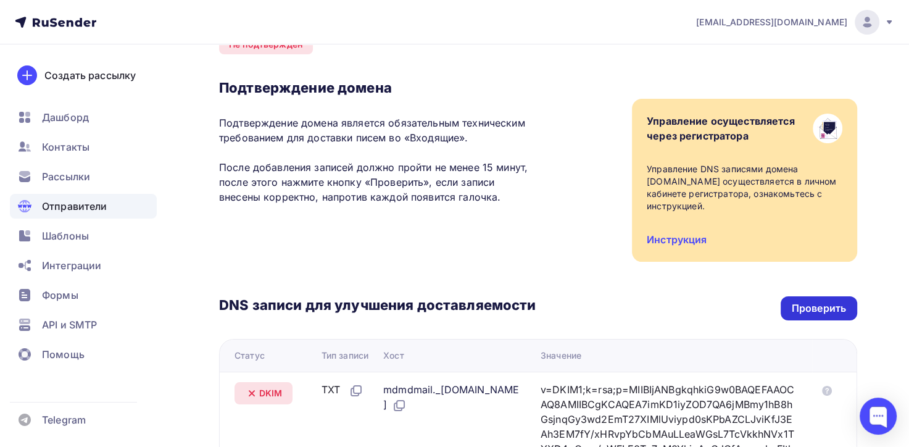
click at [817, 301] on div "Проверить" at bounding box center [819, 308] width 54 height 14
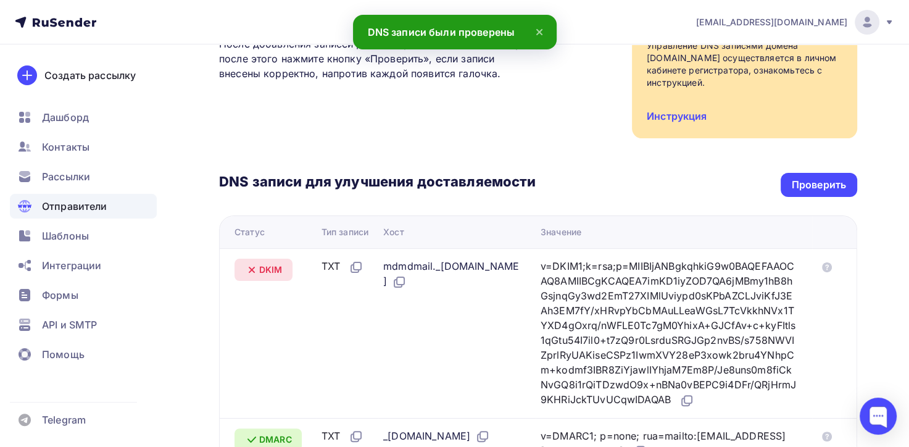
scroll to position [123, 0]
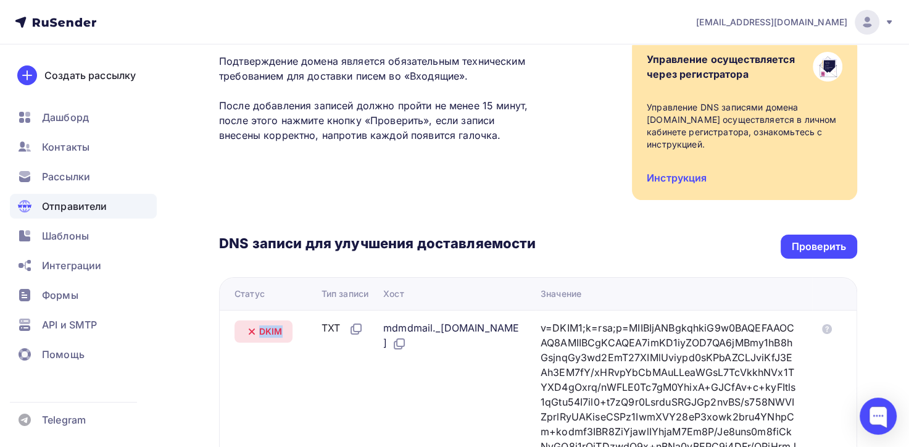
drag, startPoint x: 259, startPoint y: 319, endPoint x: 283, endPoint y: 322, distance: 23.6
click at [283, 322] on div "DKIM" at bounding box center [264, 331] width 58 height 22
copy span "DKIM"
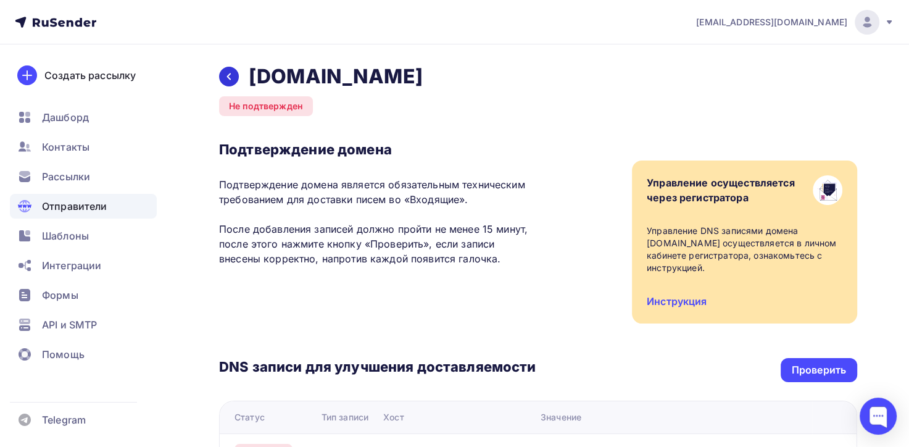
click at [235, 75] on div at bounding box center [229, 77] width 20 height 20
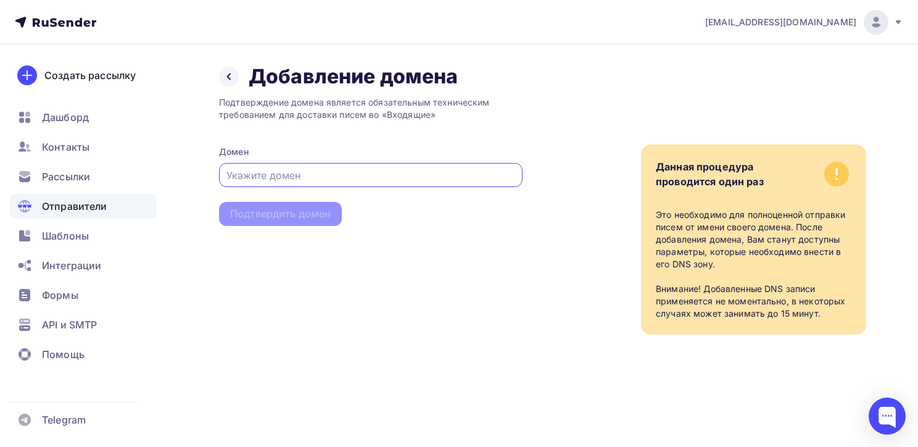
click at [281, 176] on input "text" at bounding box center [371, 175] width 289 height 15
type input "postback11a.mail.yandex.net"
click at [309, 209] on div "Подтвердить домен" at bounding box center [280, 214] width 101 height 14
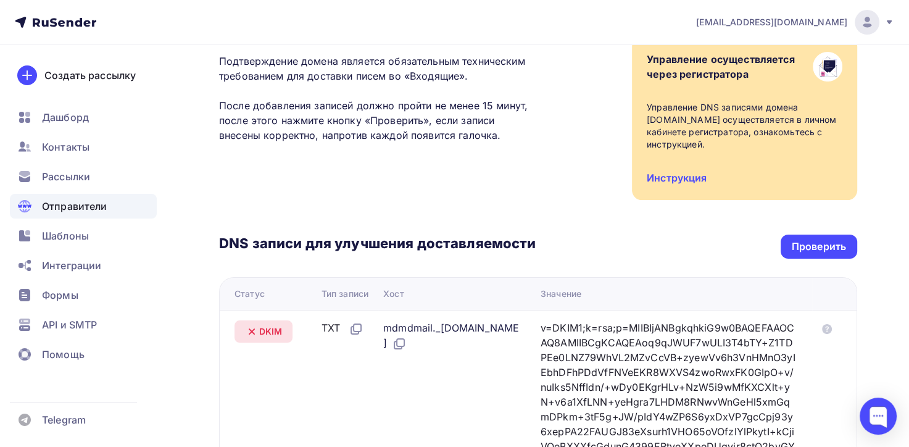
scroll to position [62, 0]
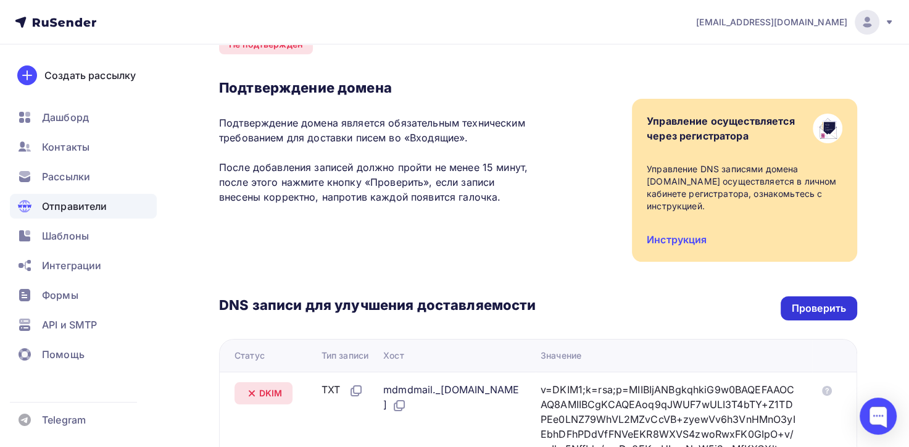
click at [814, 304] on div "Проверить" at bounding box center [819, 308] width 54 height 14
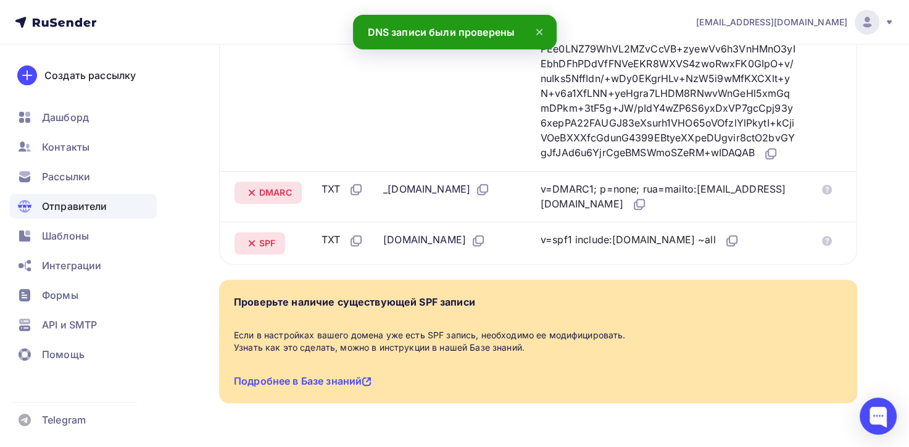
scroll to position [0, 0]
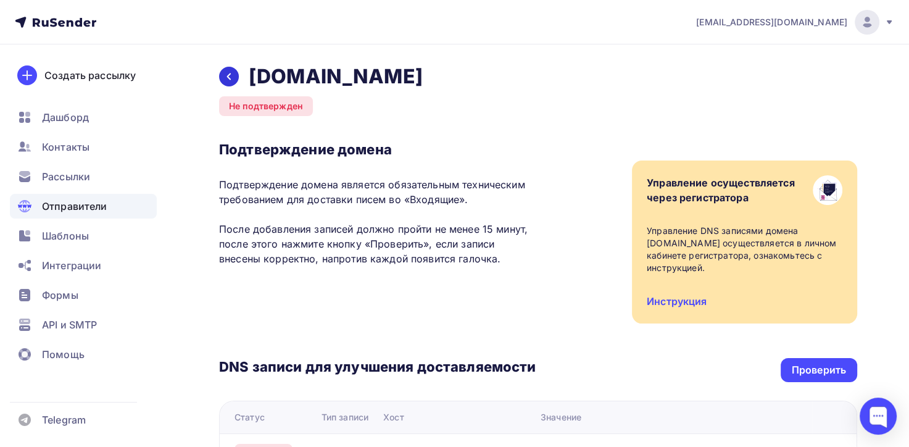
click at [231, 78] on icon at bounding box center [229, 77] width 10 height 10
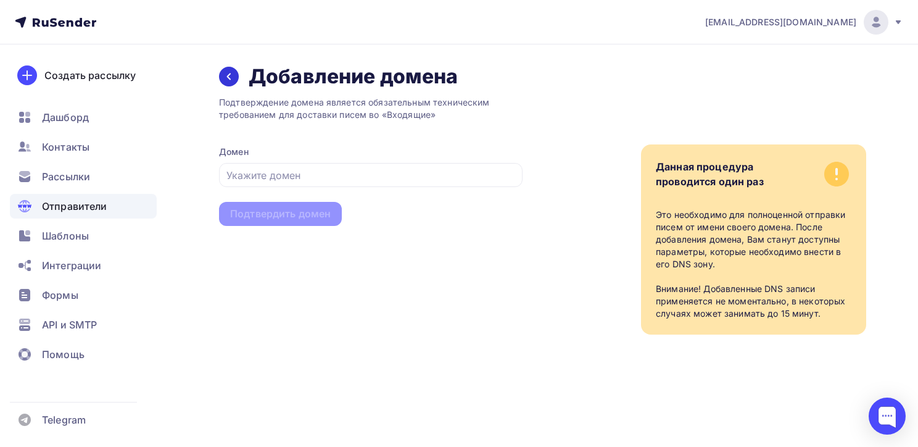
click at [225, 75] on icon at bounding box center [229, 77] width 10 height 10
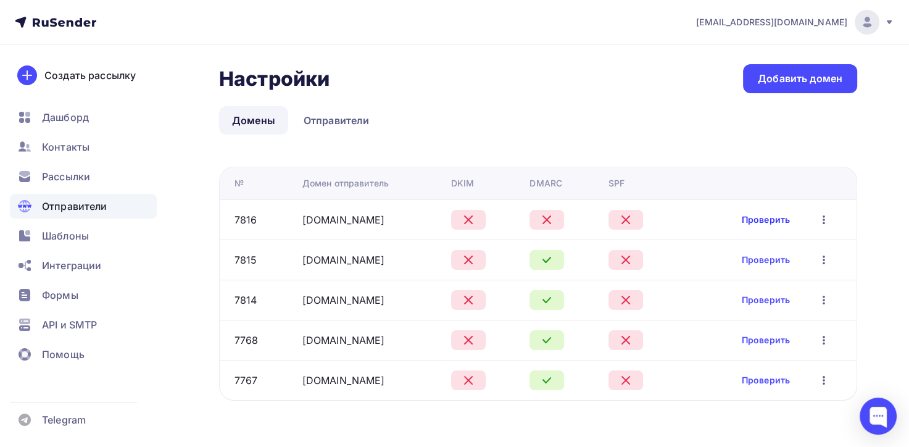
click at [775, 219] on link "Проверить" at bounding box center [766, 220] width 48 height 12
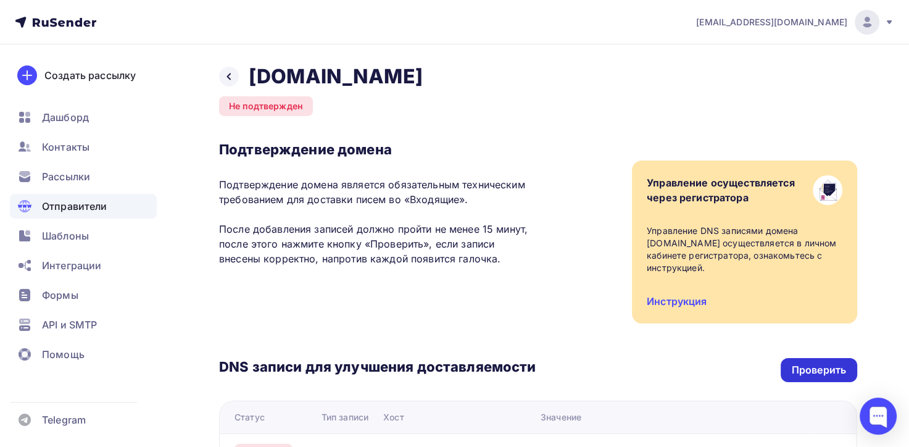
click at [797, 363] on div "Проверить" at bounding box center [819, 370] width 54 height 14
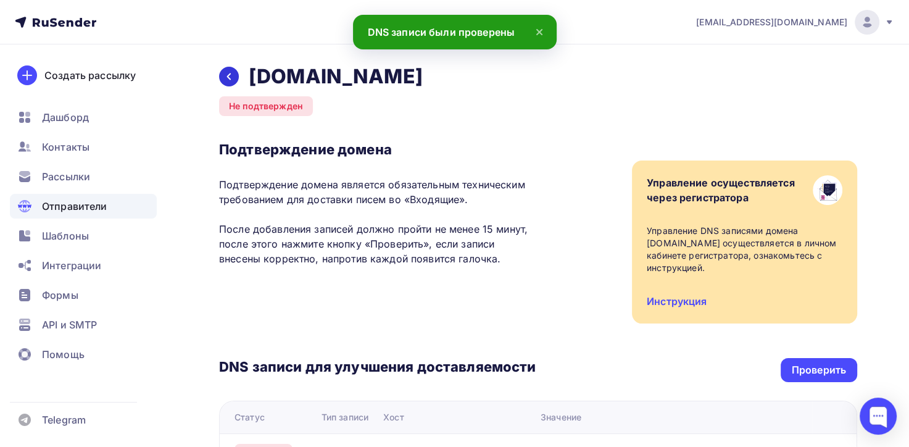
click at [232, 77] on icon at bounding box center [229, 77] width 10 height 10
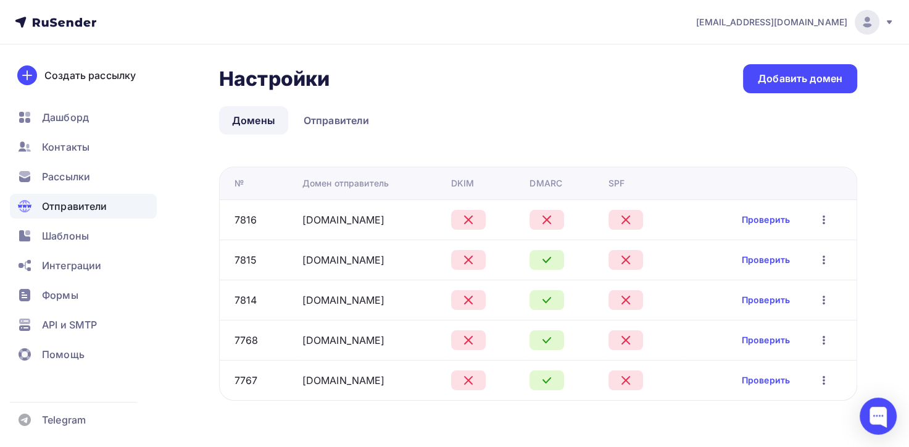
click at [825, 220] on icon "button" at bounding box center [824, 219] width 2 height 9
click at [778, 249] on div "Редактировать" at bounding box center [770, 251] width 119 height 15
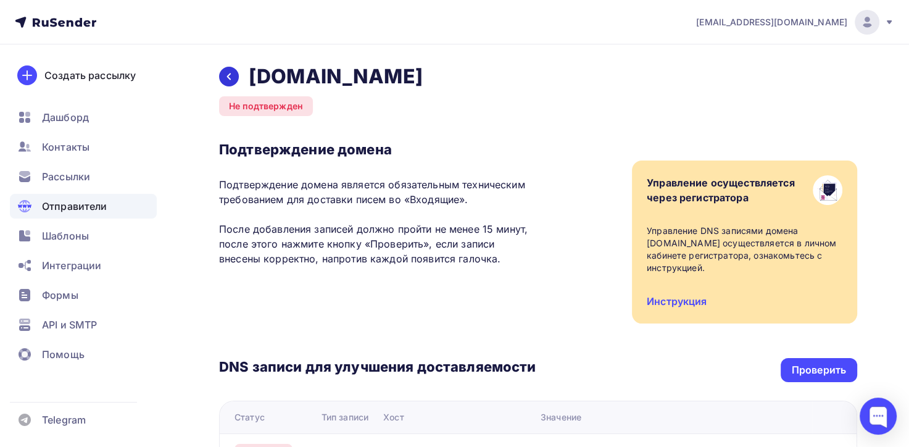
click at [227, 78] on icon at bounding box center [229, 77] width 10 height 10
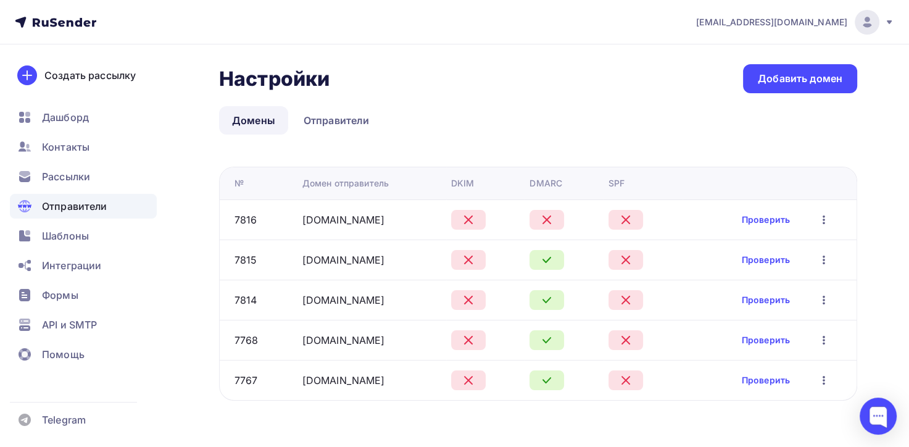
click at [825, 217] on icon "button" at bounding box center [824, 219] width 15 height 15
click at [773, 279] on div "Удалить" at bounding box center [770, 276] width 119 height 15
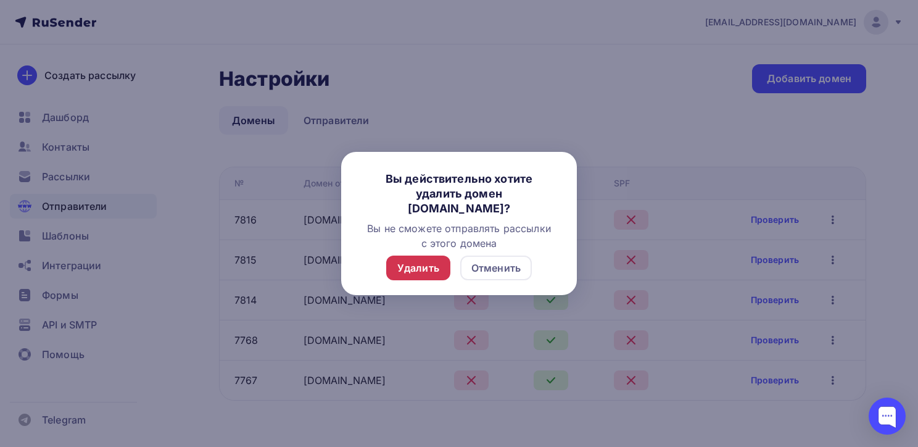
click at [439, 269] on div "Удалить" at bounding box center [418, 268] width 64 height 25
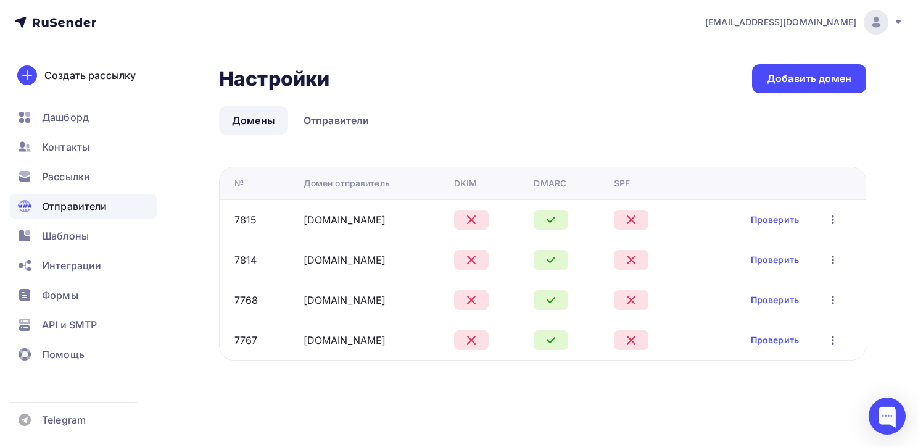
click at [835, 220] on icon "button" at bounding box center [833, 219] width 15 height 15
click at [764, 274] on div "Удалить" at bounding box center [770, 276] width 119 height 15
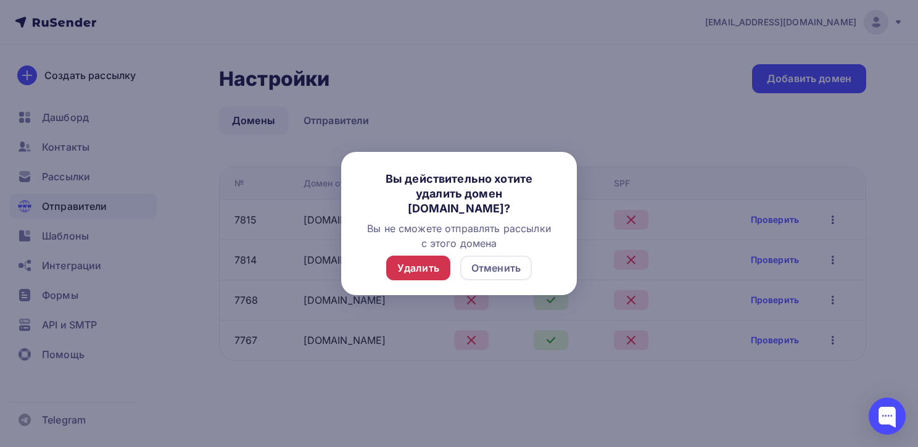
click at [430, 265] on div "Удалить" at bounding box center [419, 267] width 42 height 15
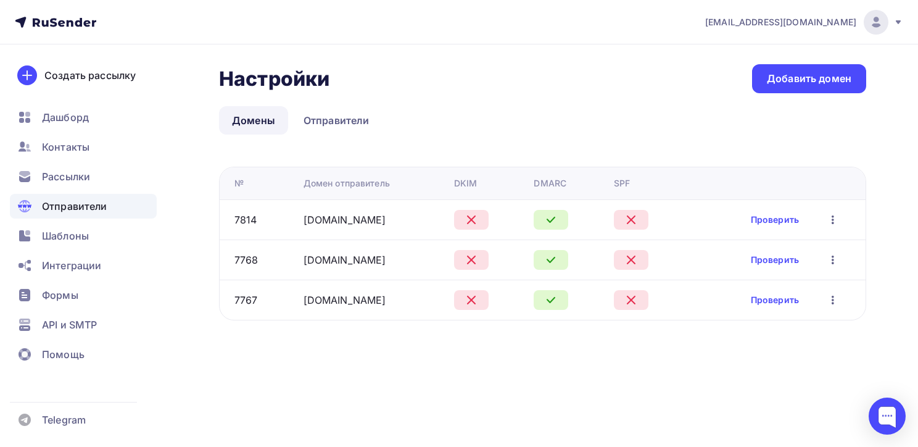
click at [827, 221] on icon "button" at bounding box center [833, 219] width 15 height 15
click at [763, 272] on div "Удалить" at bounding box center [770, 276] width 119 height 15
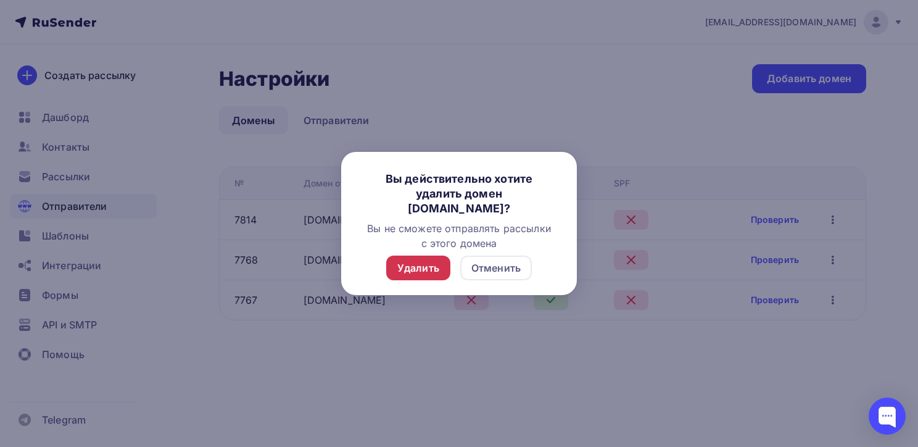
click at [424, 267] on div "Удалить" at bounding box center [419, 267] width 42 height 15
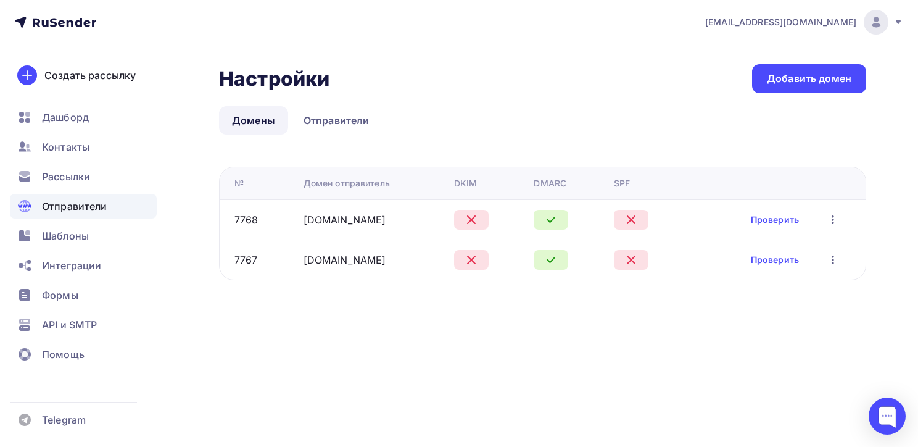
click at [835, 220] on icon "button" at bounding box center [833, 219] width 15 height 15
click at [747, 276] on div "Удалить" at bounding box center [770, 276] width 119 height 15
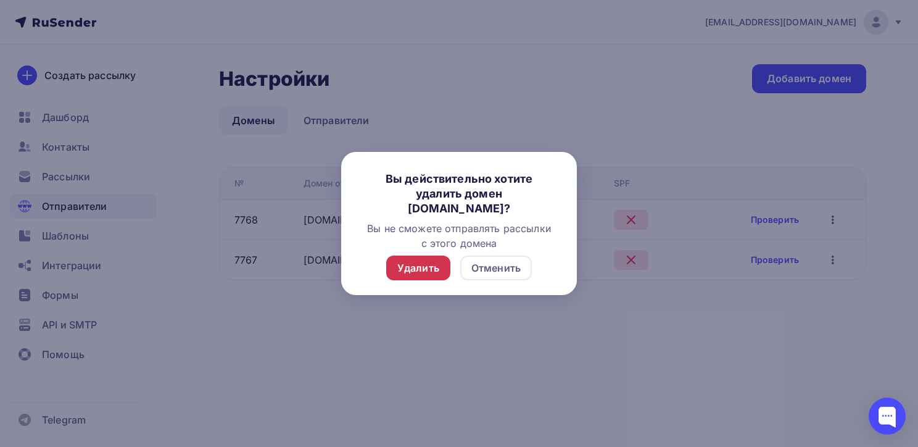
click at [422, 266] on div "Удалить" at bounding box center [419, 267] width 42 height 15
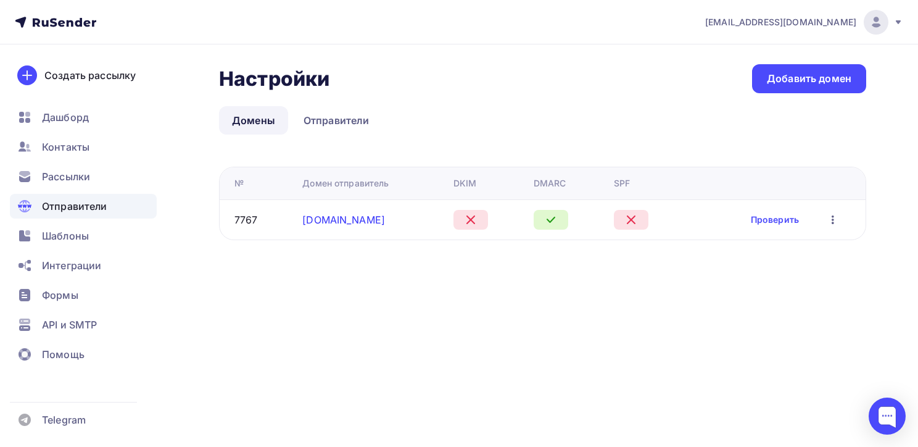
click at [331, 219] on link "yandex.ru" at bounding box center [343, 220] width 83 height 12
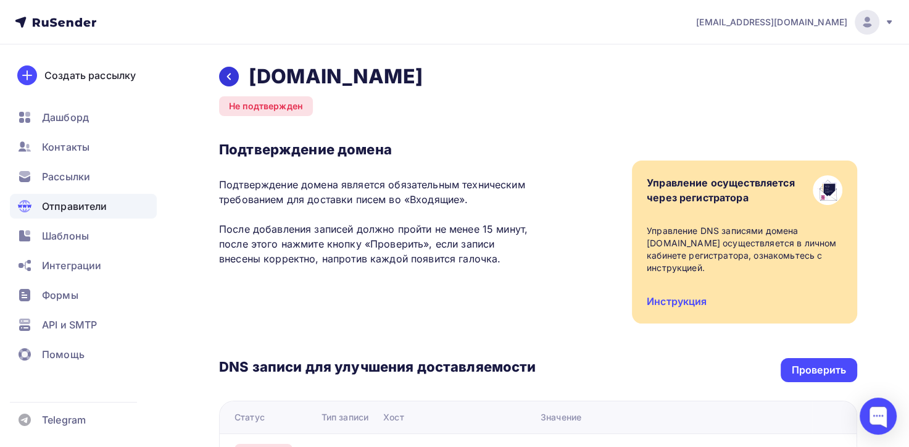
click at [230, 73] on icon at bounding box center [229, 77] width 10 height 10
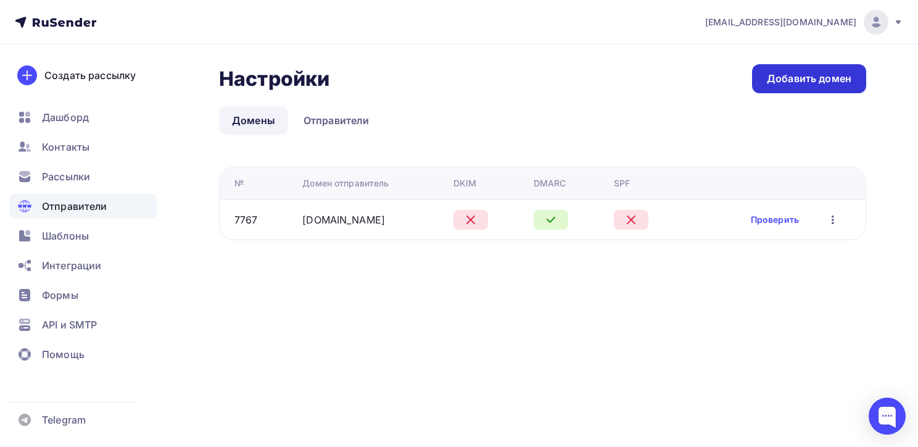
click at [788, 70] on link "Добавить домен" at bounding box center [809, 78] width 114 height 29
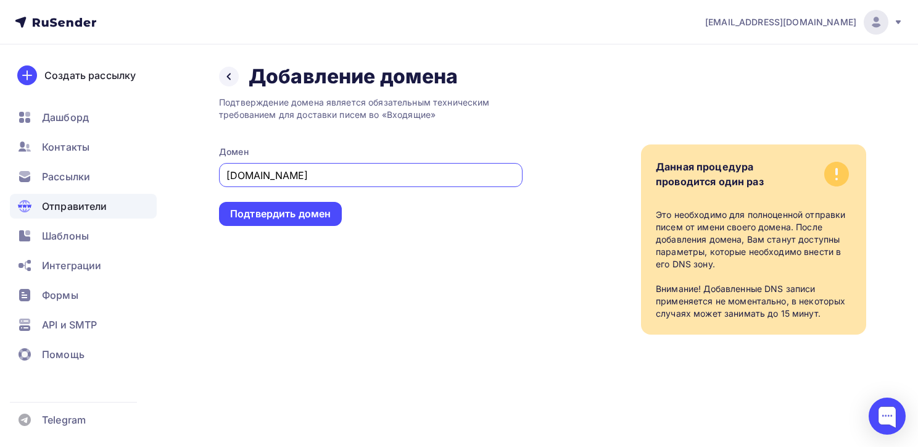
drag, startPoint x: 307, startPoint y: 173, endPoint x: 219, endPoint y: 165, distance: 88.6
click at [219, 165] on div "Домен postback11a.mail.yandex.net" at bounding box center [371, 166] width 304 height 41
type input "yandex.net"
click at [291, 215] on div "Подтвердить домен" at bounding box center [280, 214] width 101 height 14
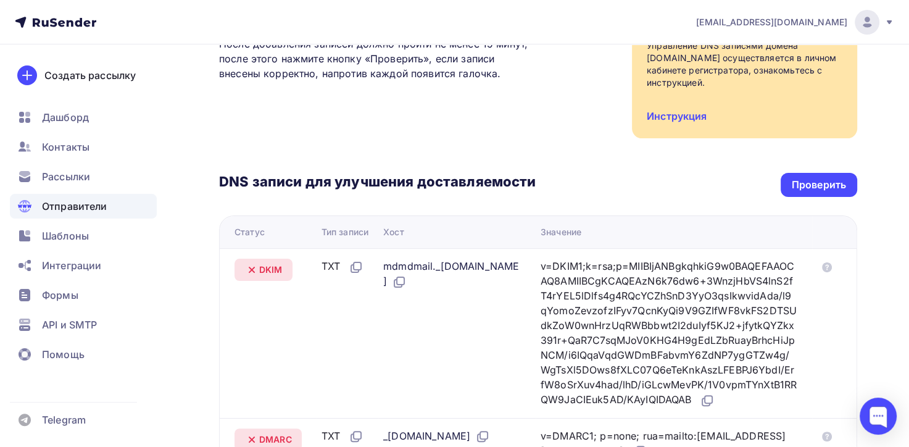
scroll to position [247, 0]
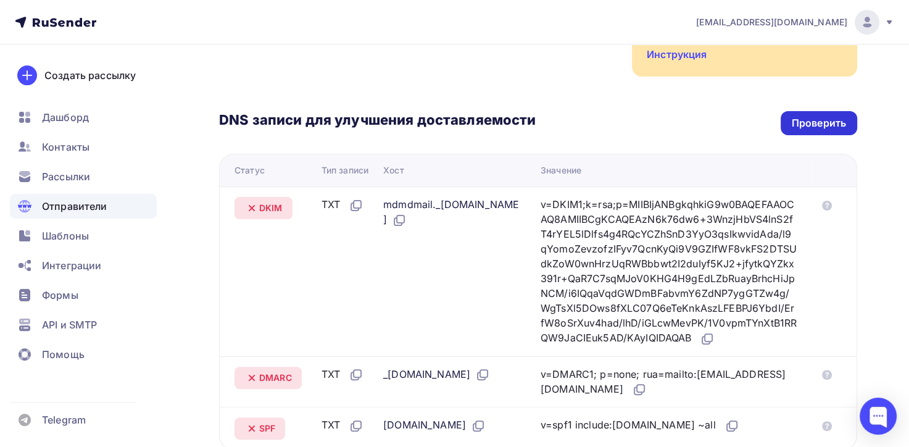
click at [818, 122] on div "Проверить" at bounding box center [819, 123] width 54 height 14
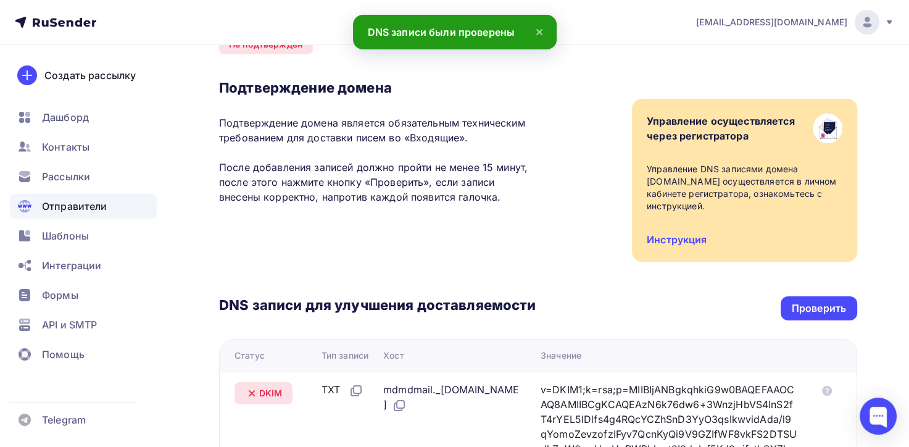
scroll to position [0, 0]
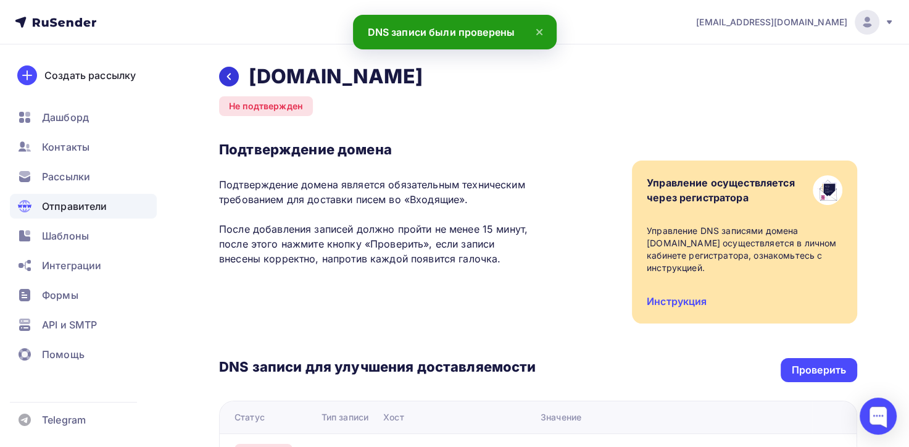
click at [226, 71] on div at bounding box center [229, 77] width 20 height 20
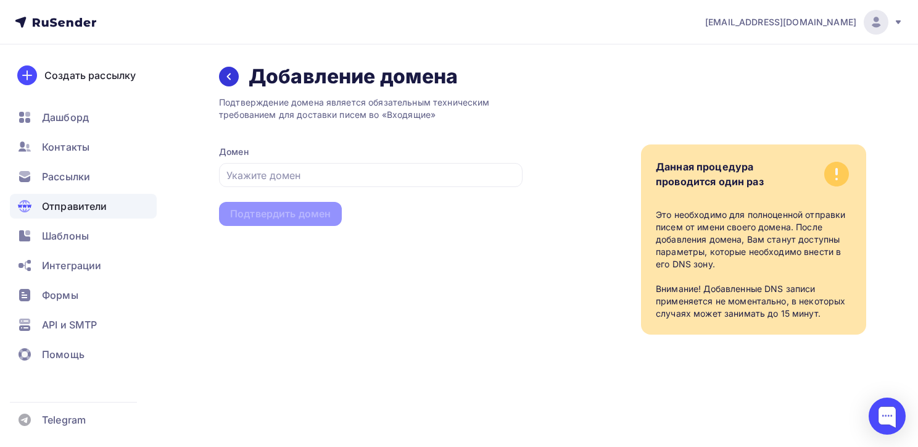
click at [228, 73] on icon at bounding box center [229, 77] width 10 height 10
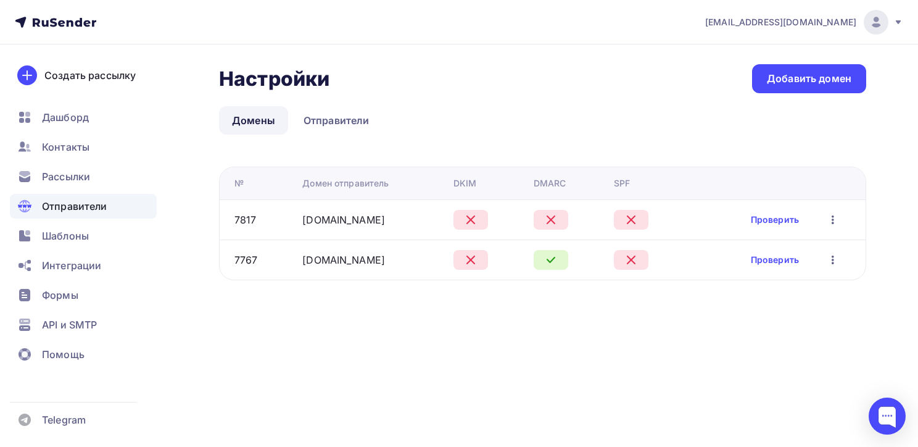
click at [833, 219] on icon "button" at bounding box center [833, 219] width 2 height 9
click at [770, 271] on div "Удалить" at bounding box center [770, 276] width 119 height 15
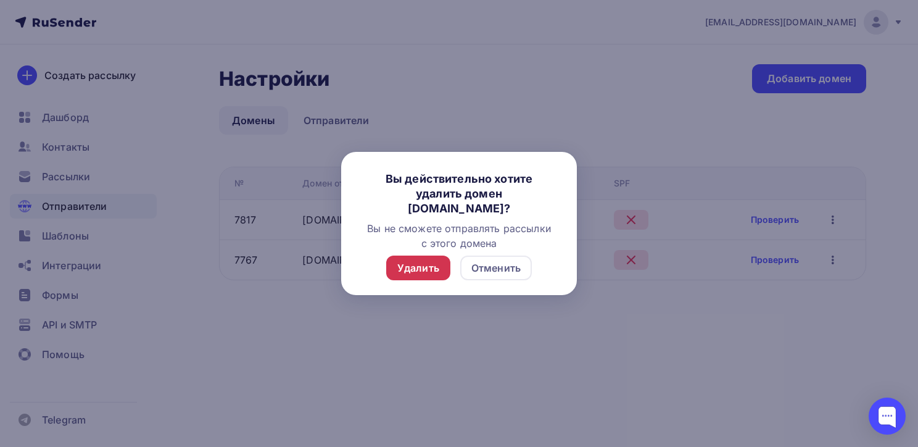
click at [412, 269] on div "Удалить" at bounding box center [419, 267] width 42 height 15
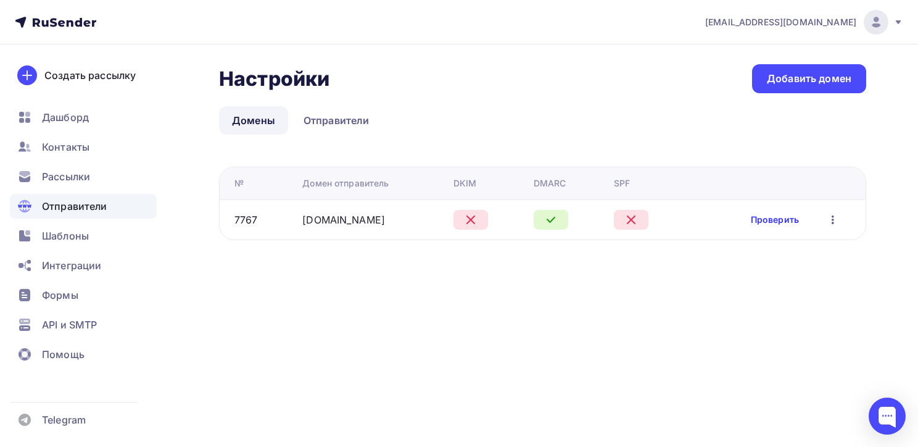
click at [783, 220] on link "Проверить" at bounding box center [775, 220] width 48 height 12
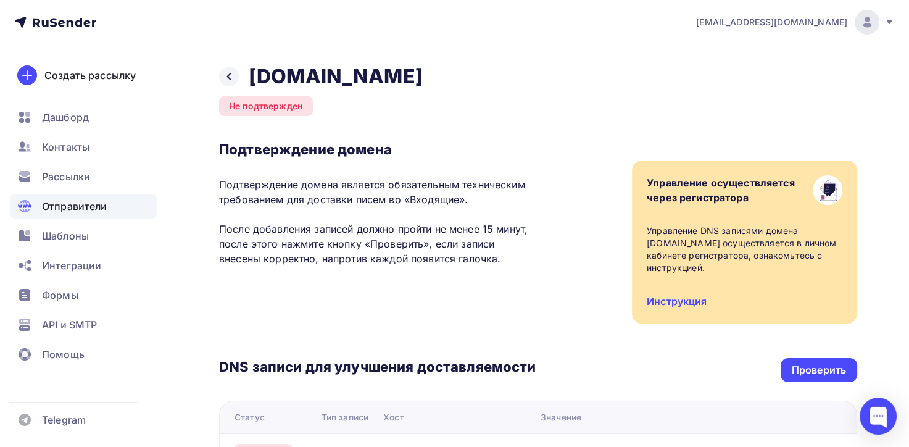
scroll to position [123, 0]
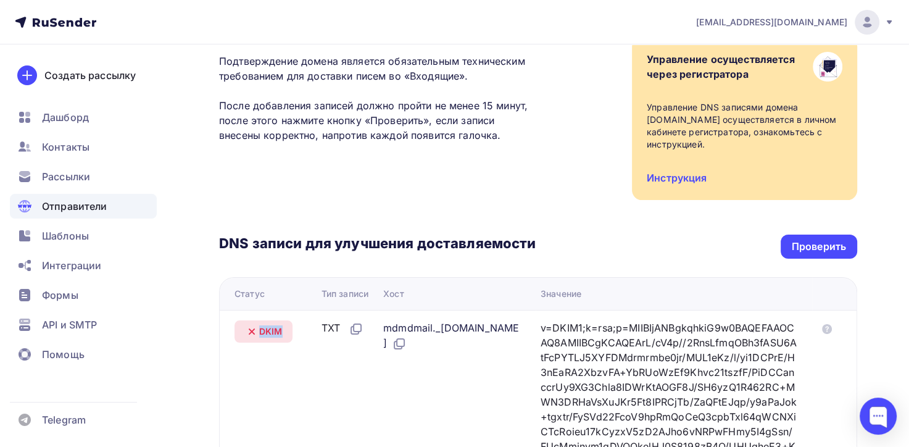
drag, startPoint x: 259, startPoint y: 316, endPoint x: 285, endPoint y: 318, distance: 25.4
click at [285, 320] on div "DKIM" at bounding box center [264, 331] width 58 height 22
copy span "DKIM"
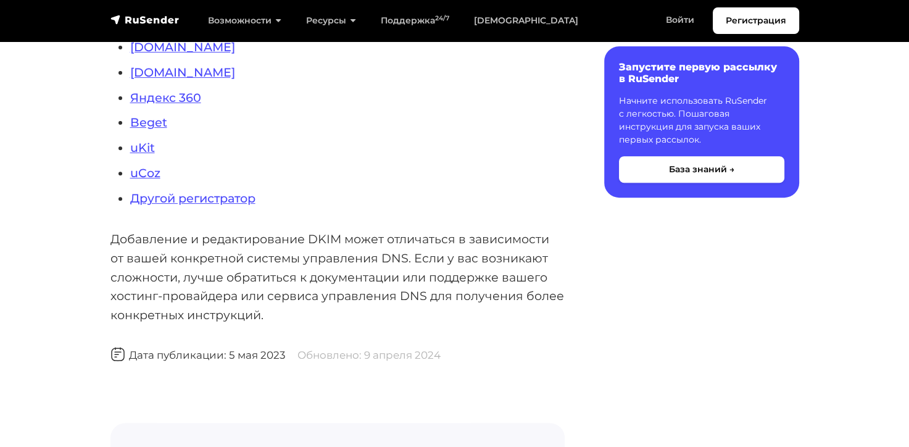
scroll to position [494, 0]
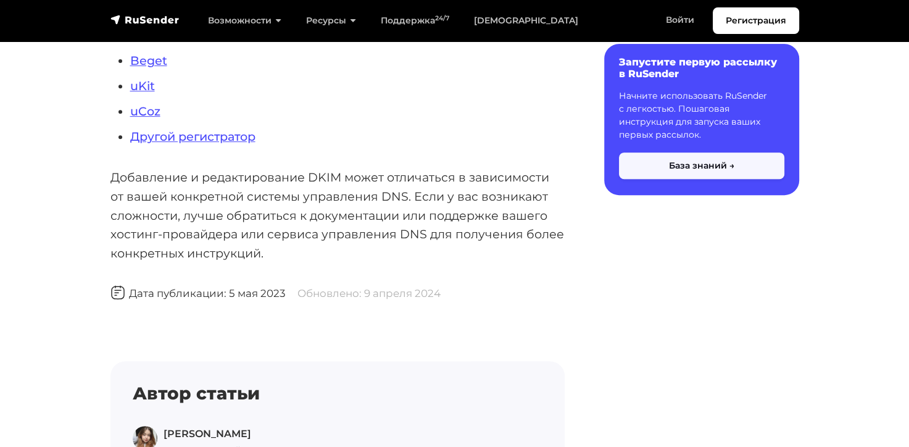
click at [717, 168] on button "База знаний →" at bounding box center [701, 165] width 165 height 27
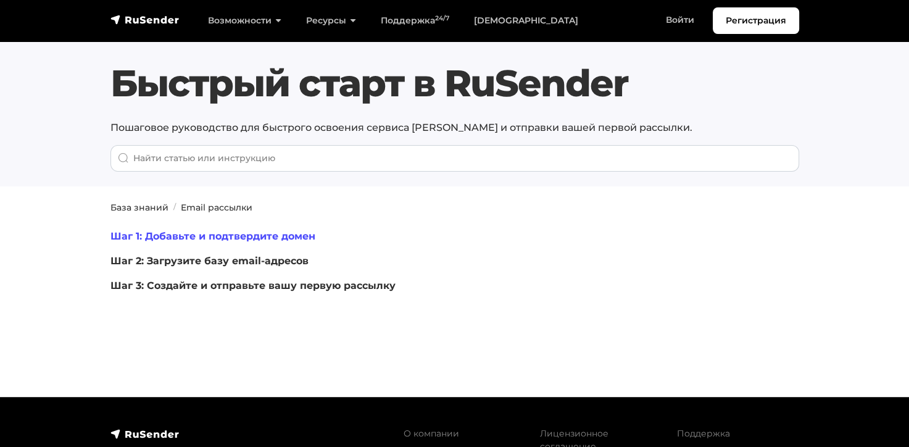
click at [262, 235] on link "Шаг 1: Добавьте и подтвердите домен" at bounding box center [212, 236] width 205 height 12
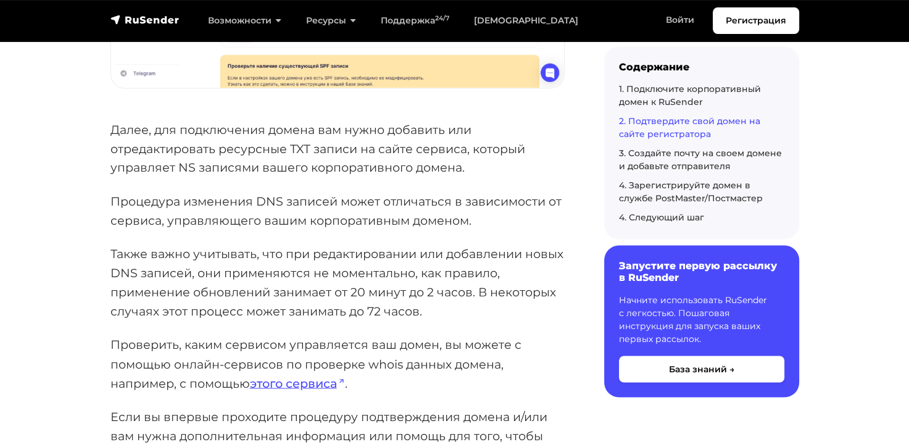
scroll to position [1975, 0]
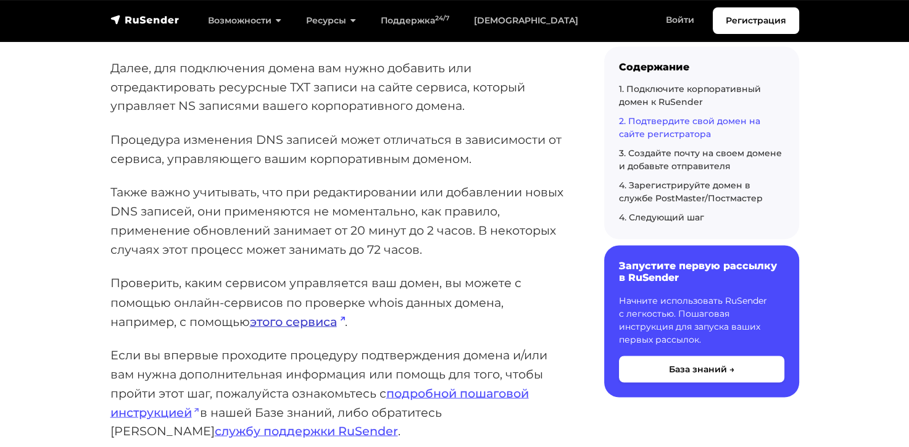
click at [296, 323] on link "этого сервиса" at bounding box center [297, 321] width 95 height 15
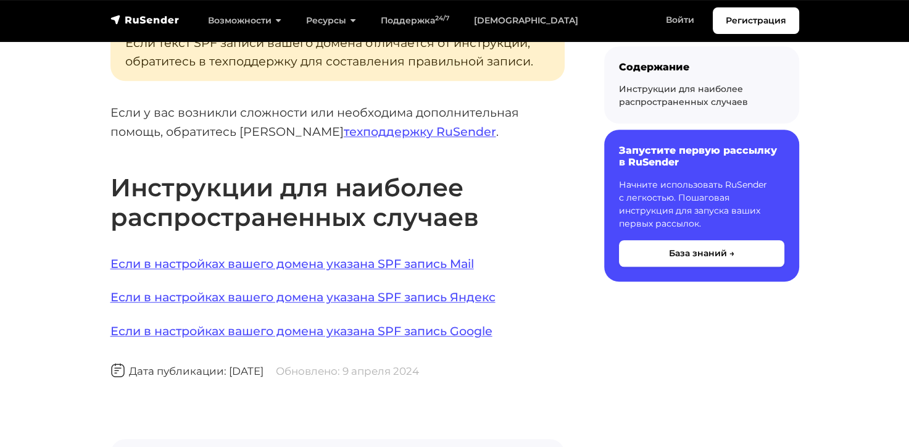
scroll to position [926, 0]
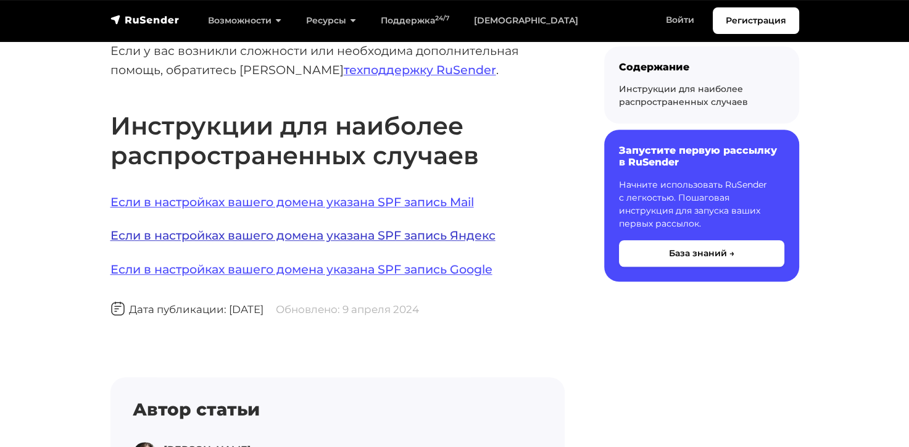
click at [388, 236] on link "Если в настройках вашего домена указана SPF запись Яндекс" at bounding box center [302, 235] width 385 height 15
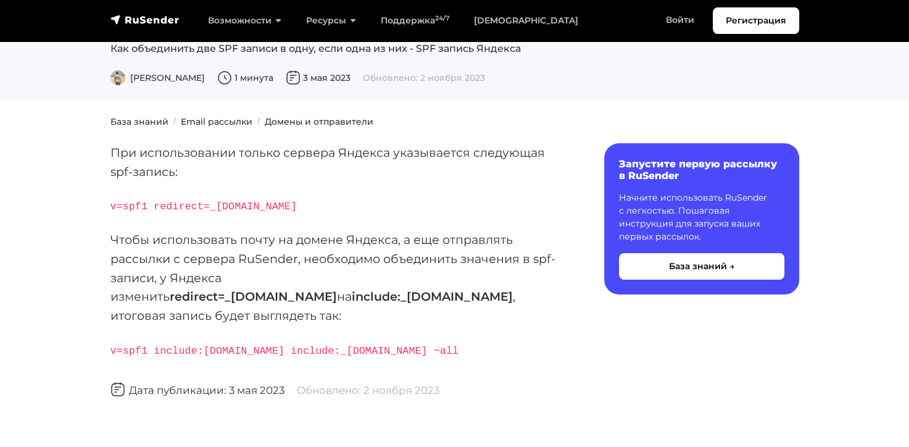
scroll to position [185, 0]
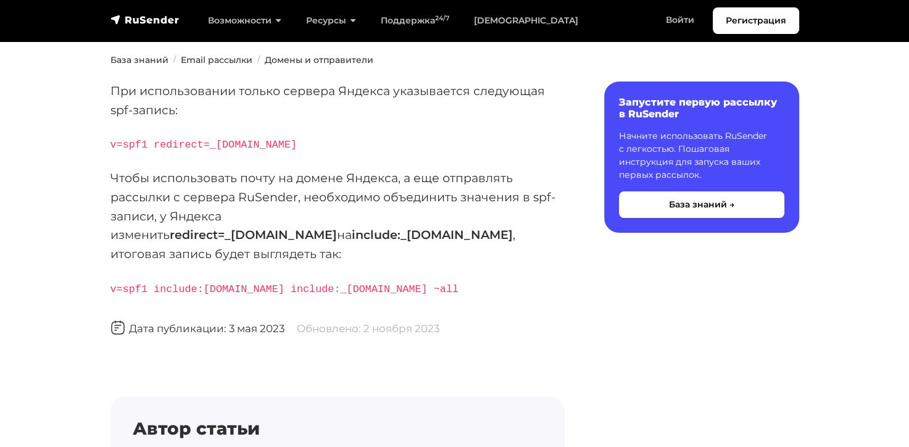
drag, startPoint x: 351, startPoint y: 215, endPoint x: 437, endPoint y: 212, distance: 86.5
click at [337, 227] on strong "redirect=_[DOMAIN_NAME]" at bounding box center [253, 234] width 167 height 15
copy strong "[DOMAIN_NAME]"
click at [468, 278] on p "v=spf1 include:[DOMAIN_NAME] include:_[DOMAIN_NAME] ~all" at bounding box center [337, 288] width 454 height 20
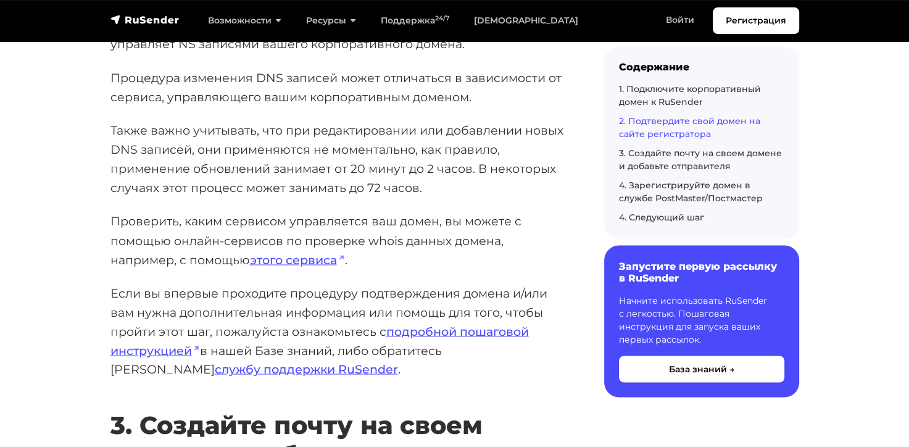
scroll to position [2099, 0]
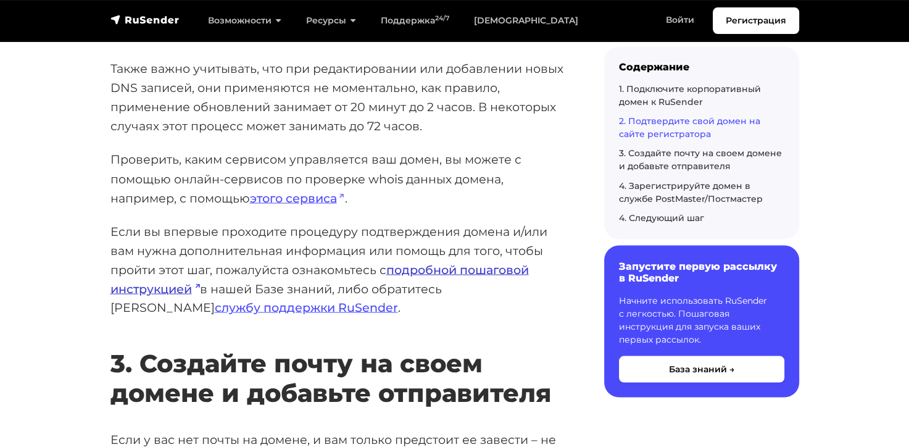
click at [450, 267] on link "подробной пошаговой инструкцией" at bounding box center [319, 279] width 418 height 34
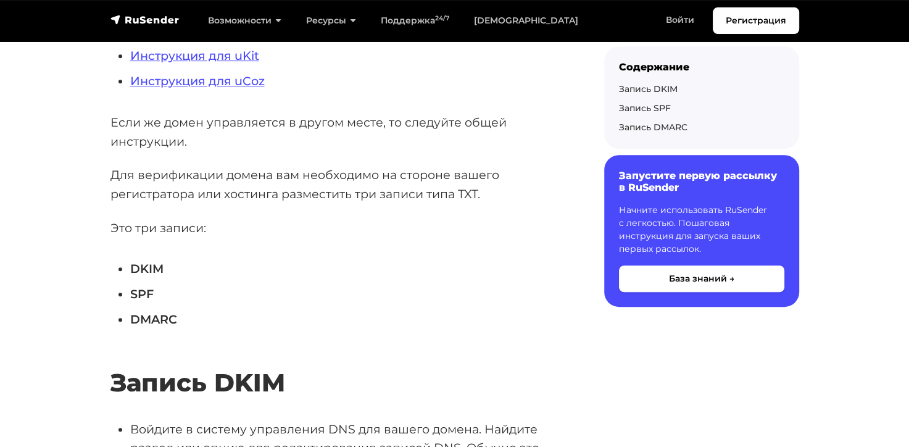
scroll to position [309, 0]
